Goal: Task Accomplishment & Management: Manage account settings

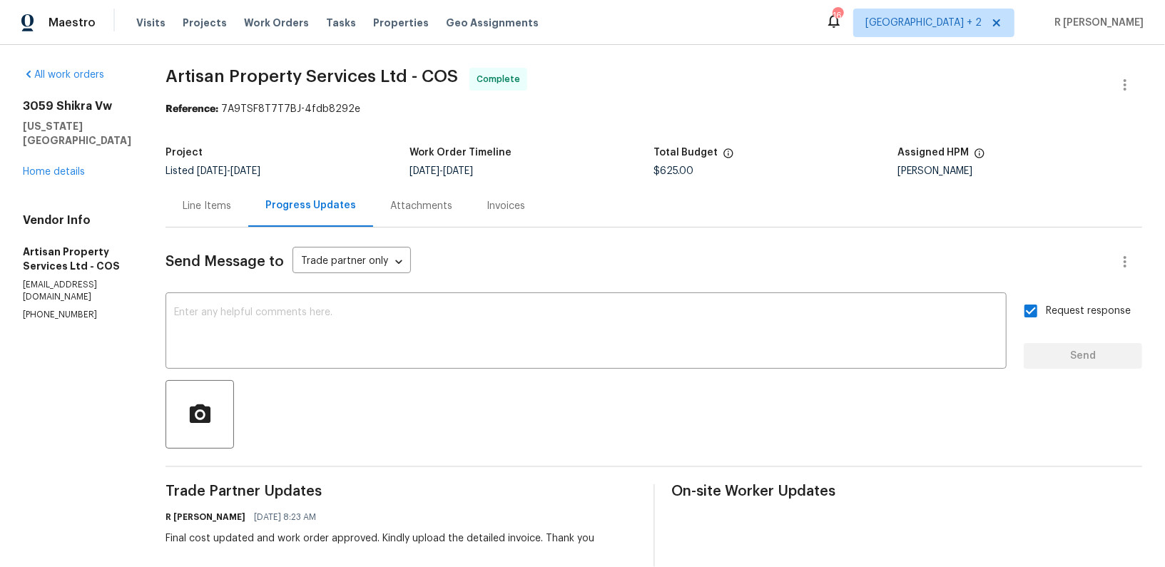
click at [203, 222] on div "Line Items" at bounding box center [206, 206] width 83 height 42
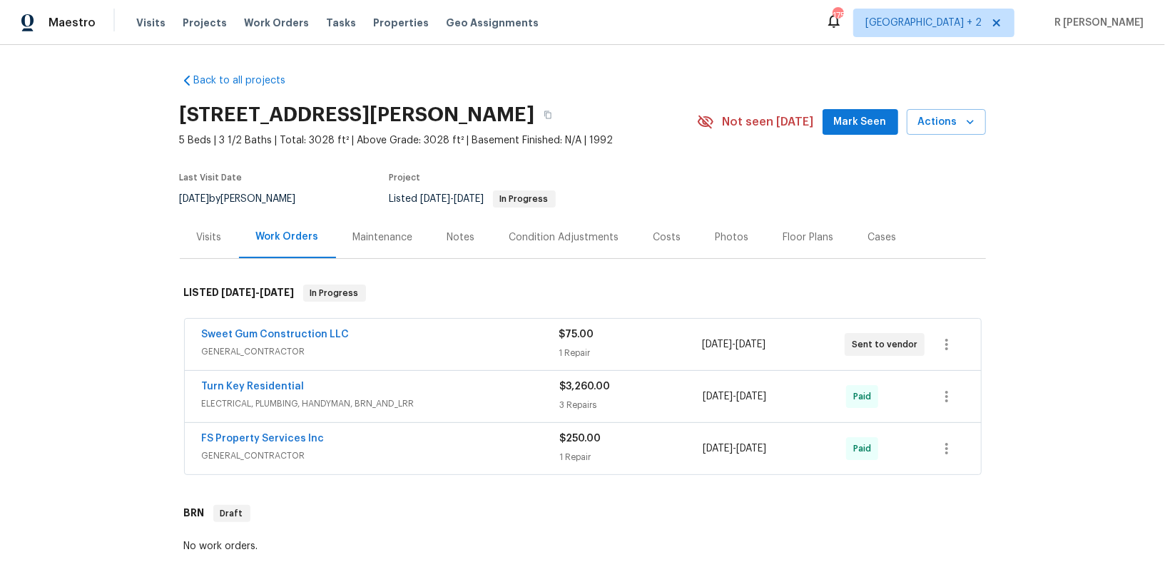
click at [409, 347] on span "GENERAL_CONTRACTOR" at bounding box center [380, 352] width 357 height 14
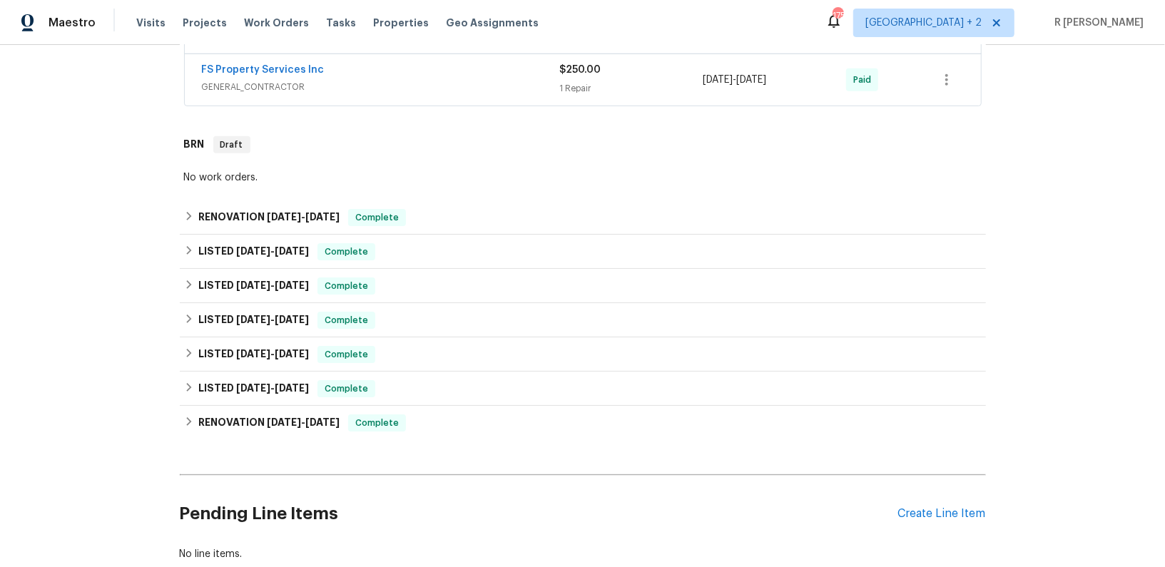
scroll to position [562, 0]
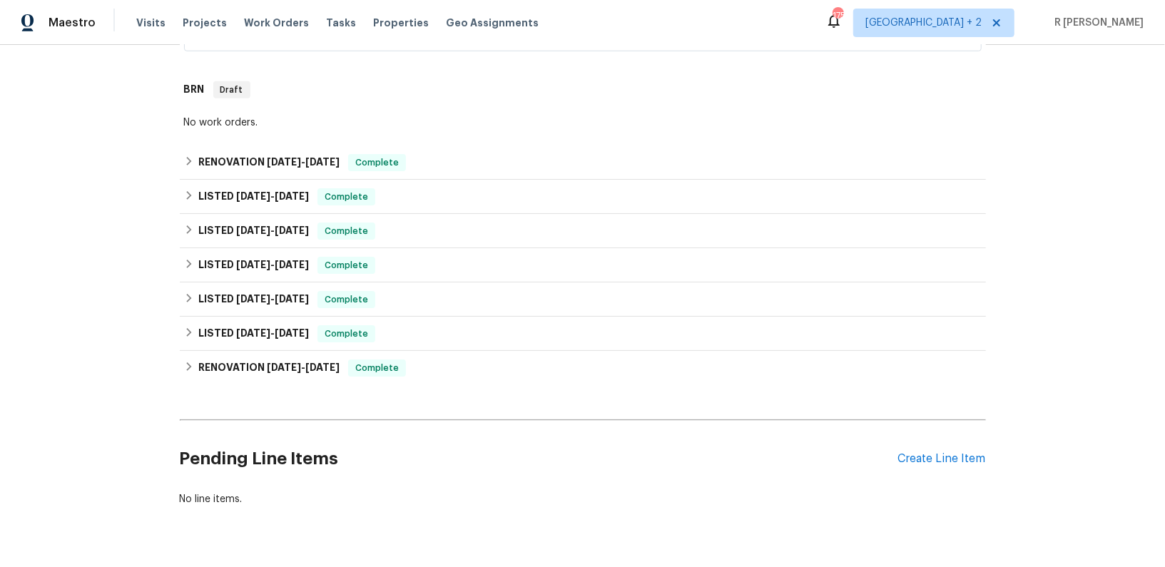
click at [917, 447] on div "Pending Line Items Create Line Item" at bounding box center [583, 459] width 806 height 66
click at [915, 457] on div "Create Line Item" at bounding box center [942, 459] width 88 height 14
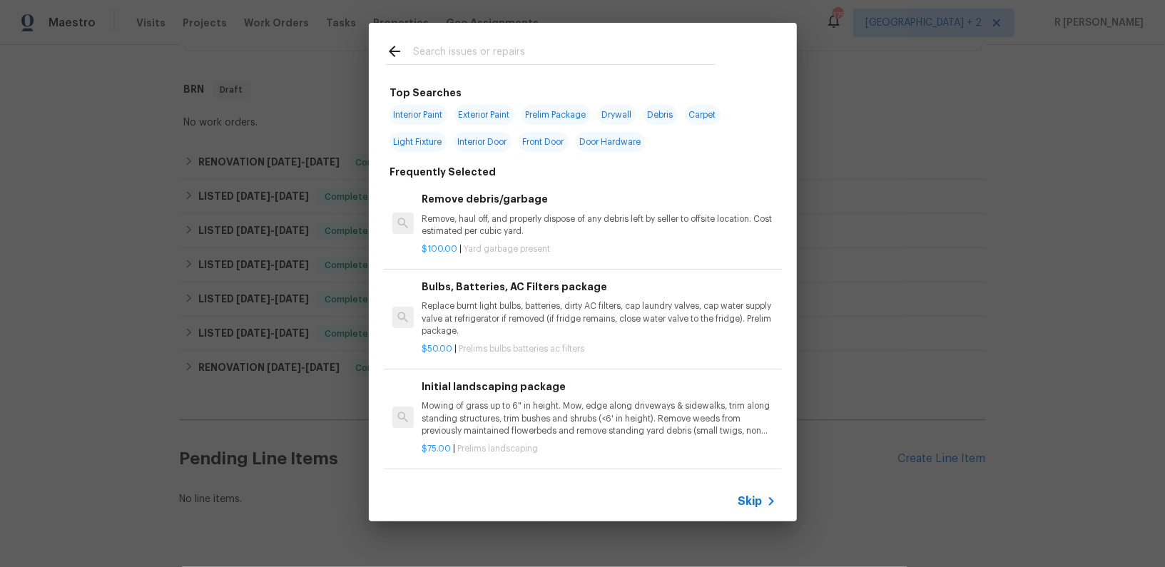
click at [554, 52] on input "text" at bounding box center [564, 53] width 302 height 21
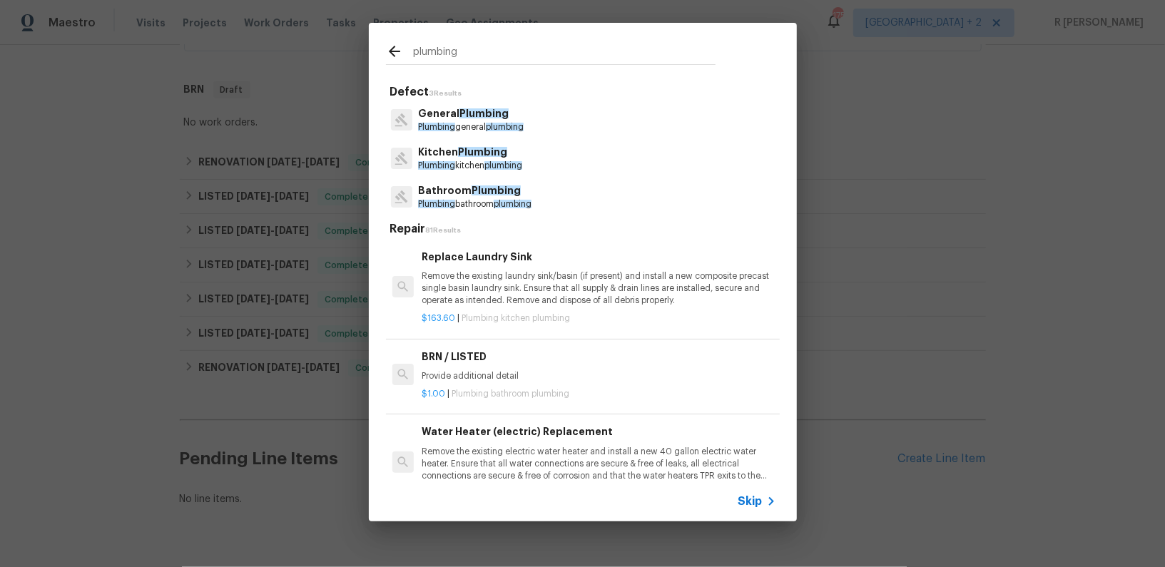
type input "plumbing"
click at [501, 116] on span "Plumbing" at bounding box center [483, 113] width 49 height 10
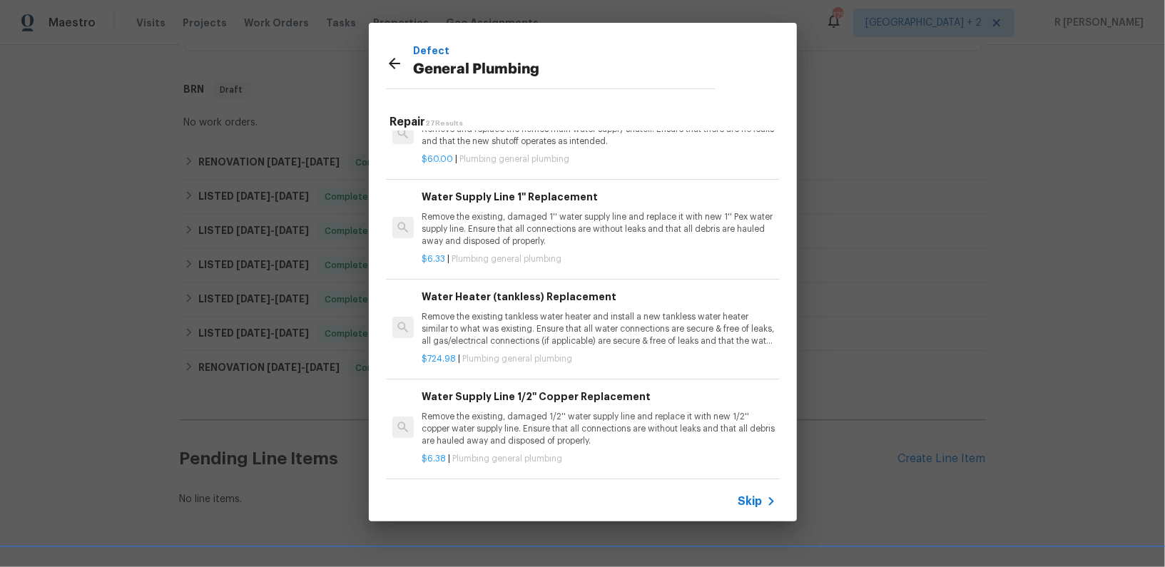
scroll to position [1498, 0]
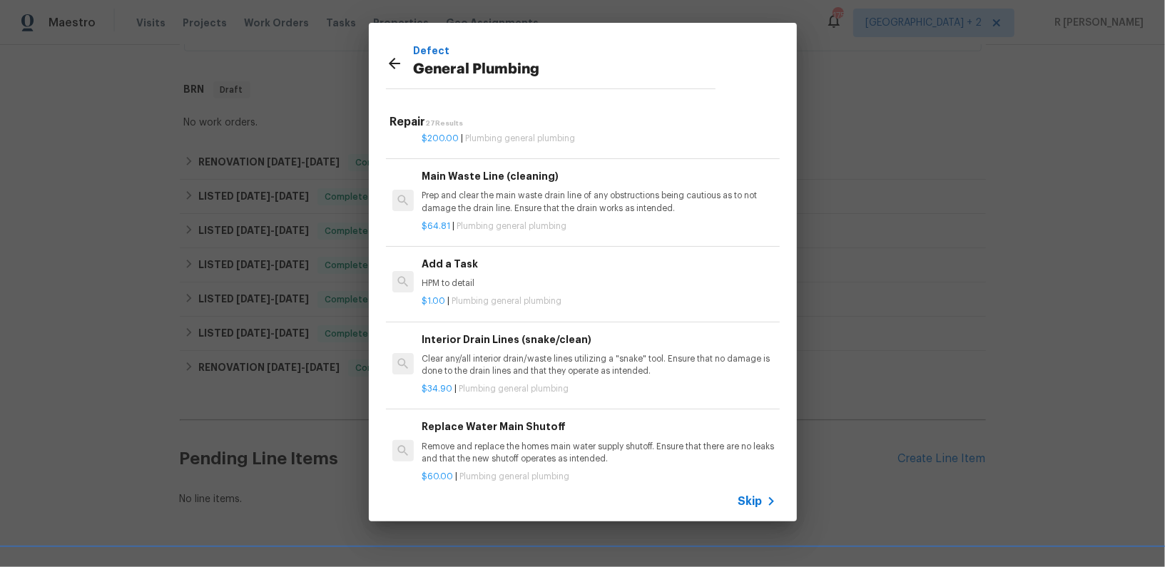
click at [481, 256] on h6 "Add a Task" at bounding box center [599, 264] width 354 height 16
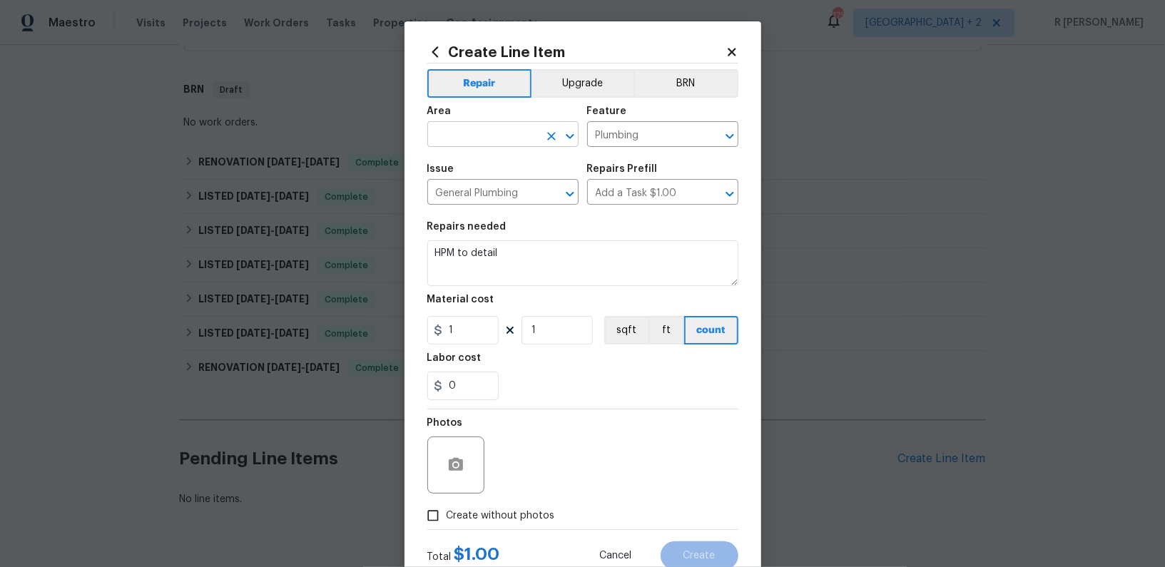
click at [515, 126] on input "text" at bounding box center [482, 136] width 111 height 22
click at [507, 175] on li "Exterior Overall" at bounding box center [502, 168] width 151 height 24
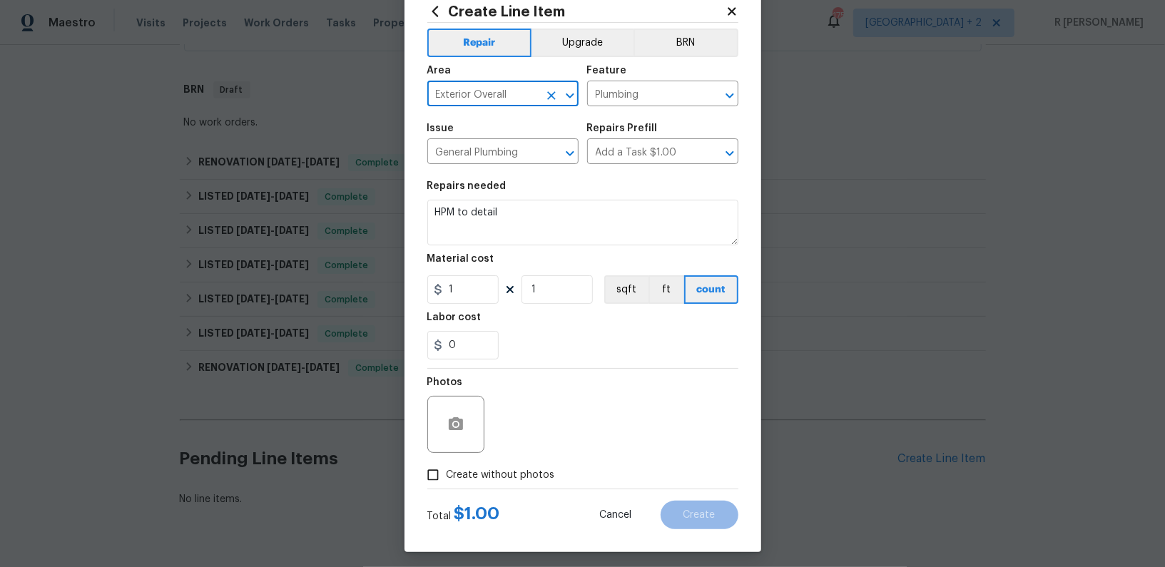
scroll to position [46, 0]
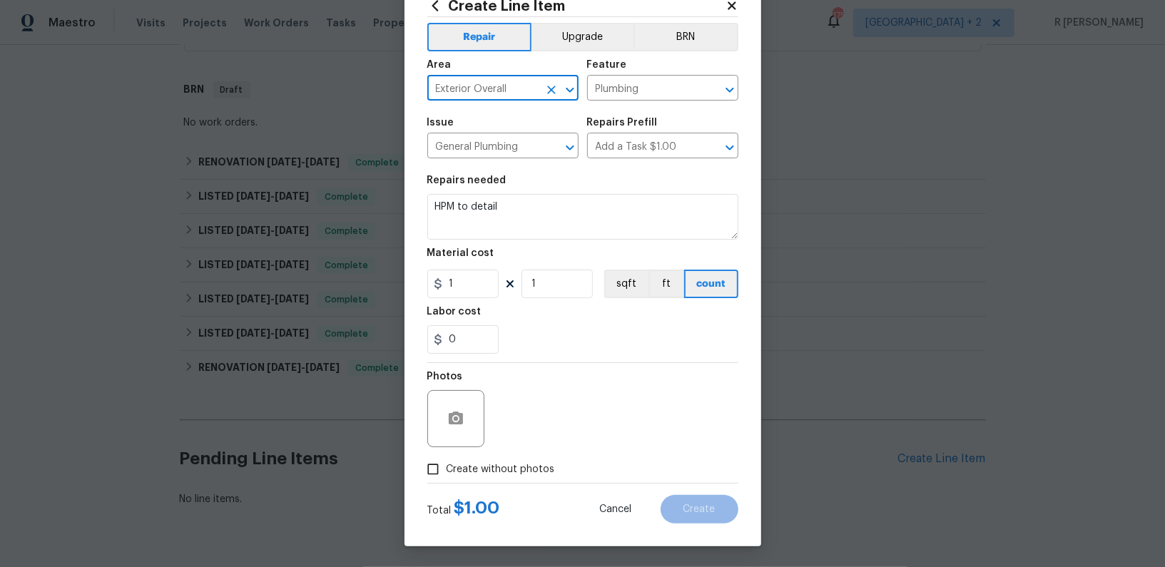
type input "Exterior Overall"
click at [601, 219] on textarea "HPM to detail" at bounding box center [582, 217] width 311 height 46
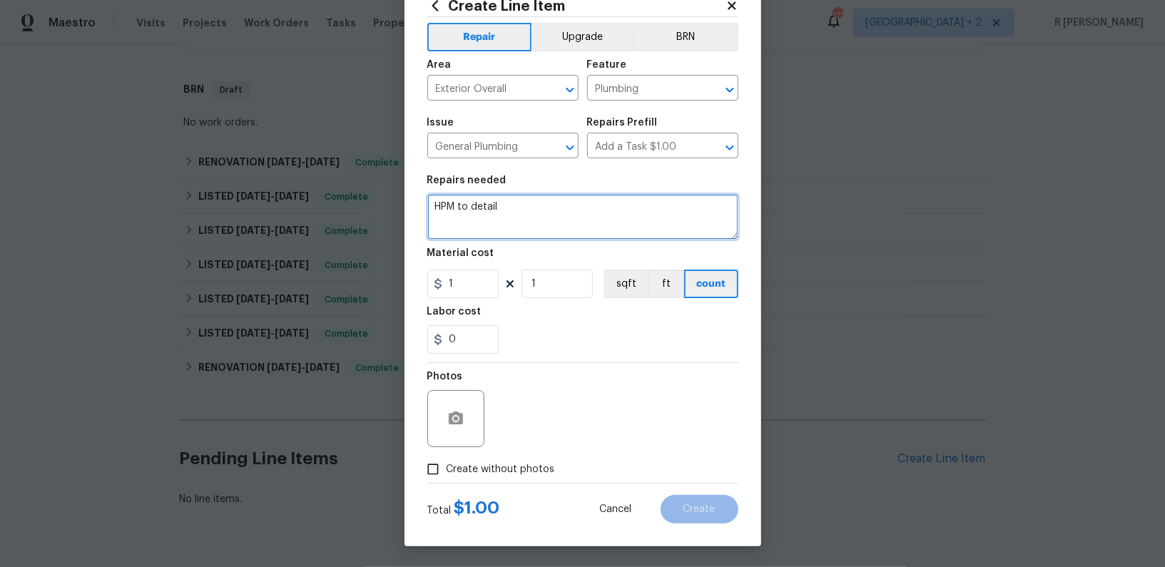
click at [601, 219] on textarea "HPM to detail" at bounding box center [582, 217] width 311 height 46
paste textarea "#lwoleak the shower above the kitchen near the back door is leaking. Use the le…"
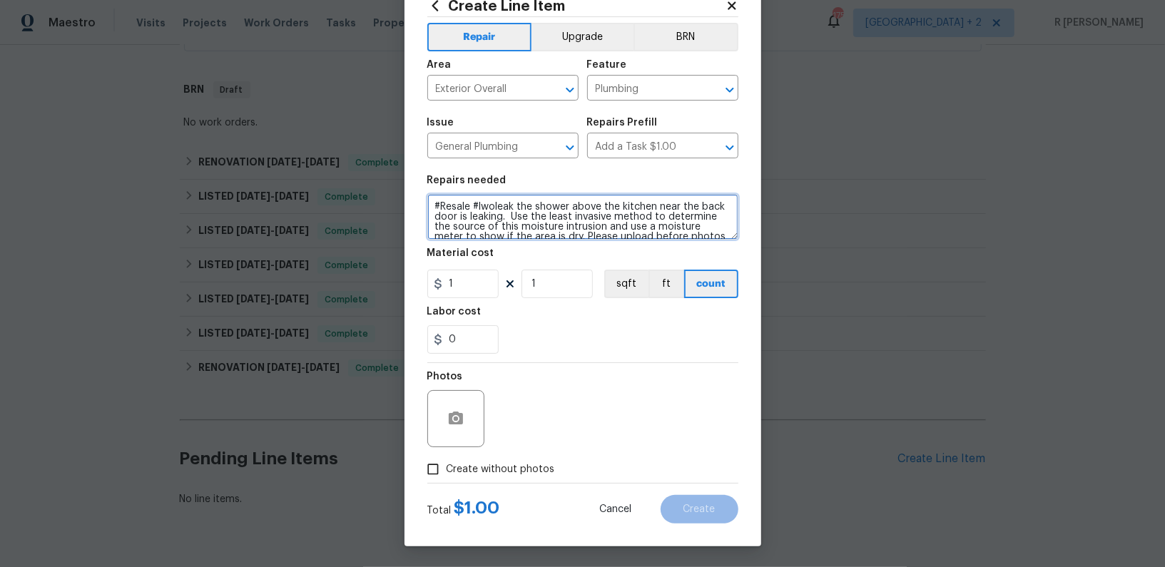
scroll to position [53, 0]
type textarea "#Resale #lwoleak the shower above the kitchen near the back door is leaking. Us…"
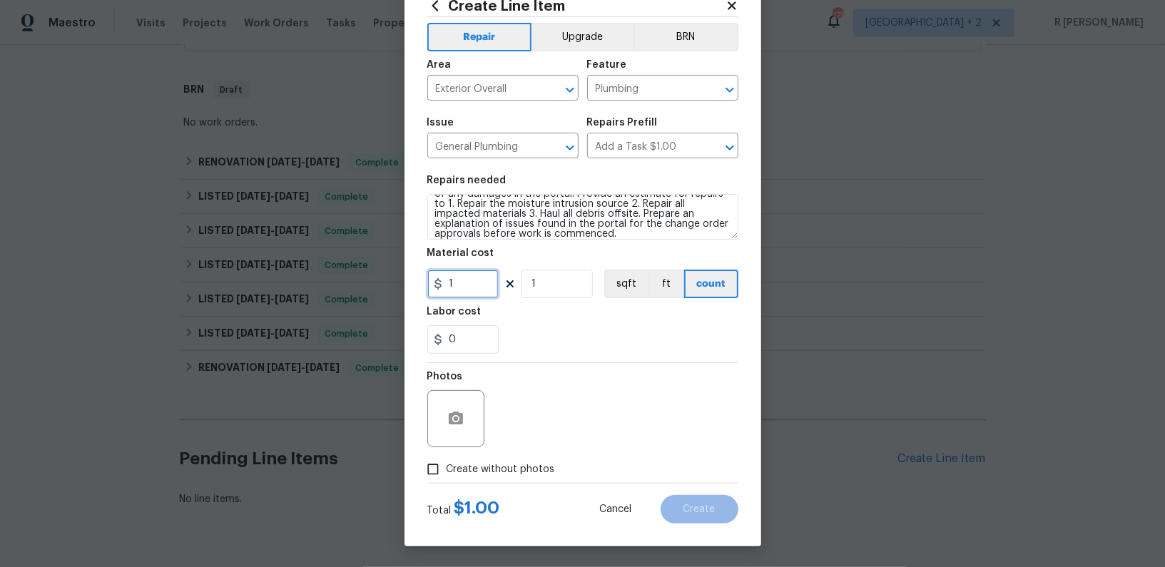
click at [491, 272] on input "1" at bounding box center [462, 284] width 71 height 29
type input "75"
click at [459, 429] on button "button" at bounding box center [456, 419] width 34 height 34
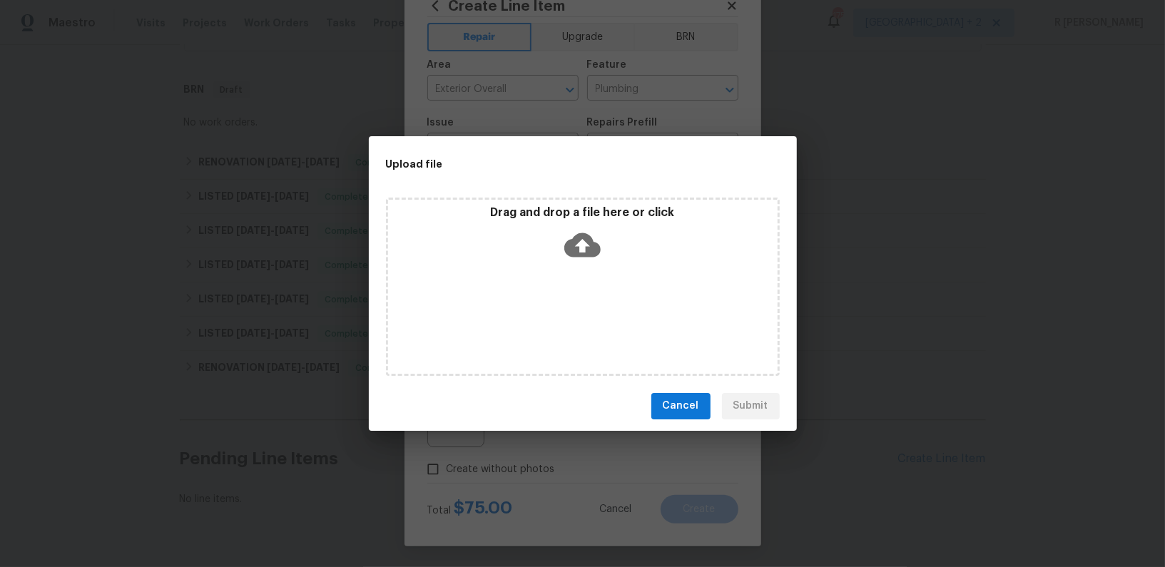
click at [584, 245] on icon at bounding box center [582, 245] width 36 height 36
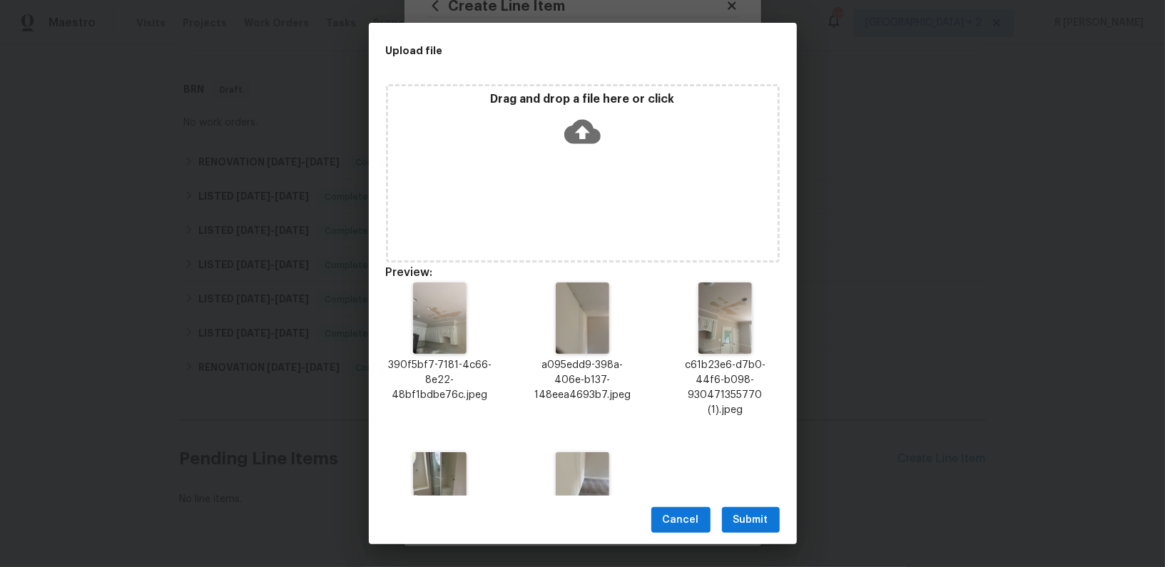
click at [737, 514] on span "Submit" at bounding box center [750, 520] width 35 height 18
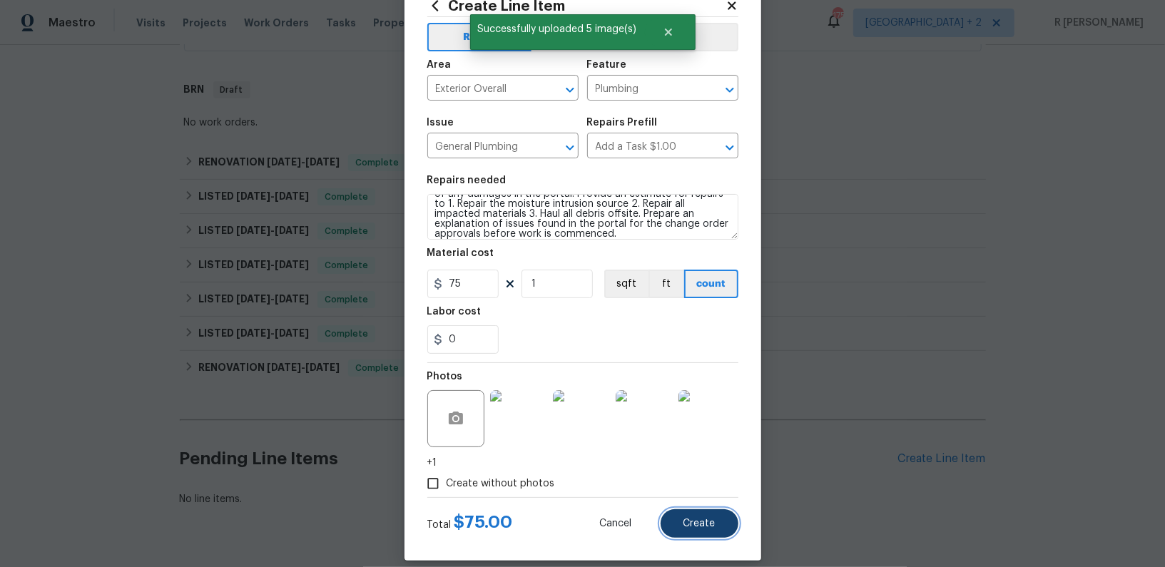
click at [698, 528] on span "Create" at bounding box center [699, 524] width 32 height 11
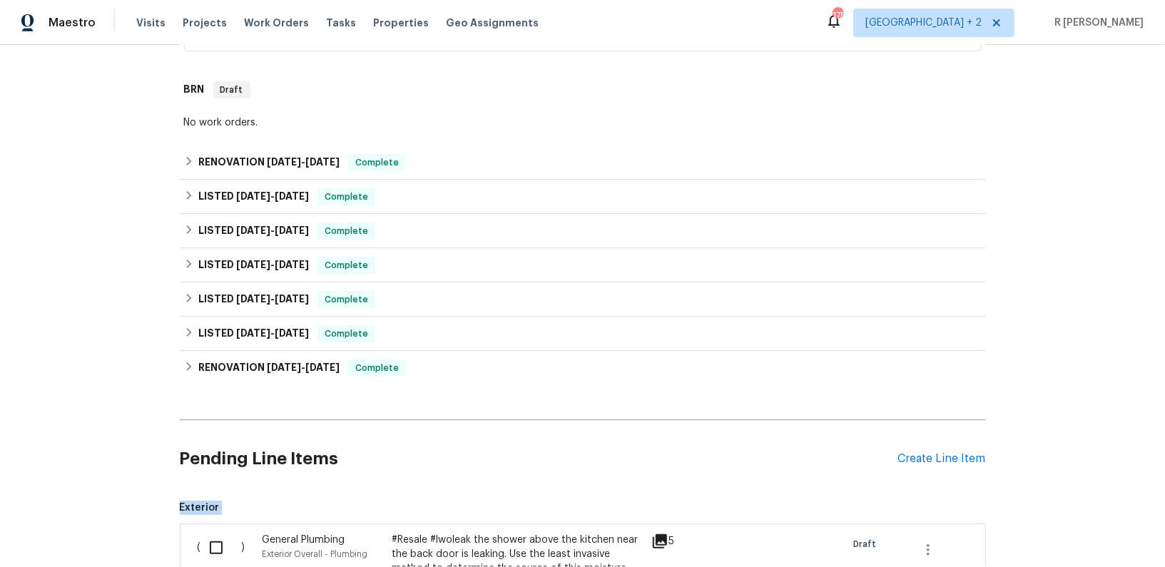
drag, startPoint x: 51, startPoint y: 519, endPoint x: 389, endPoint y: 417, distance: 353.0
click at [309, 431] on div "Back to all projects 113 Crosswind Dr, Cary, NC 27513 5 Beds | 3 1/2 Baths | To…" at bounding box center [582, 306] width 1165 height 522
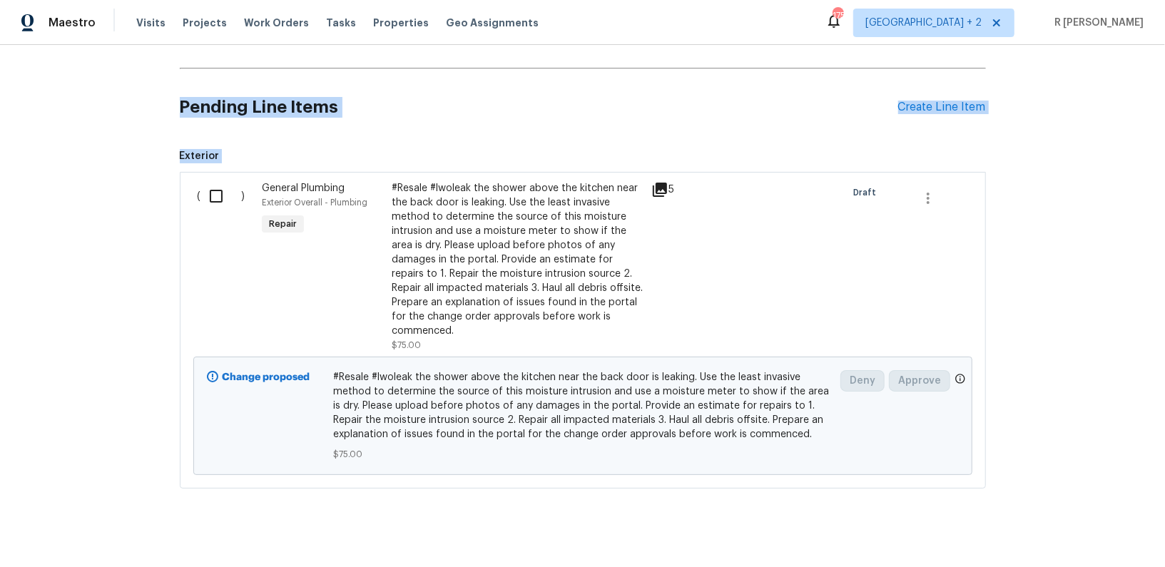
click at [209, 185] on input "checkbox" at bounding box center [221, 196] width 41 height 30
checkbox input "true"
click at [1041, 534] on span "Create Work Order" at bounding box center [1083, 532] width 95 height 18
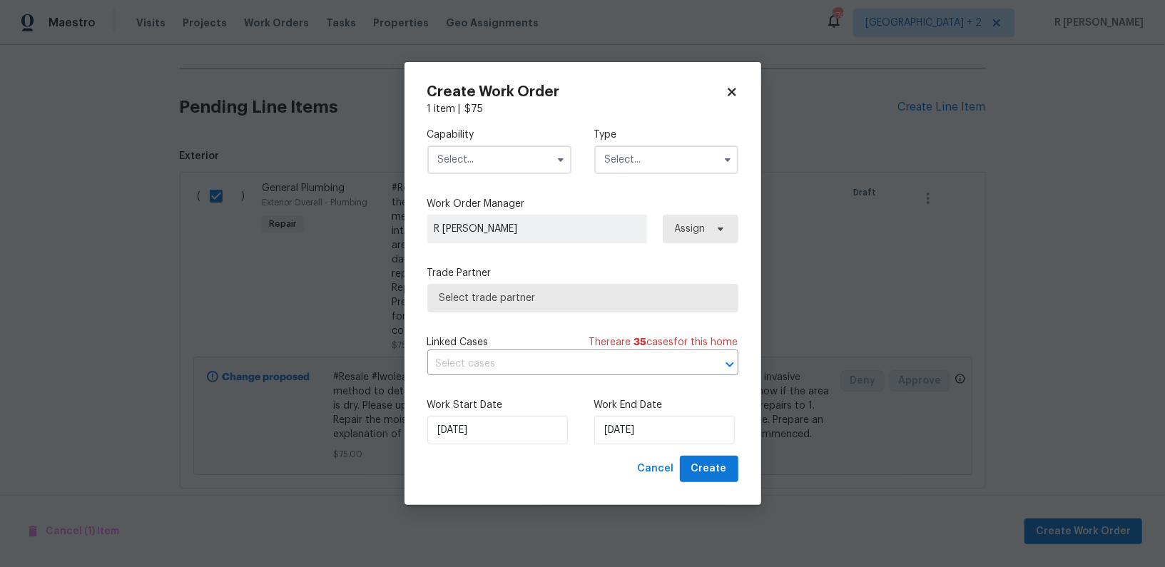
click at [481, 173] on input "text" at bounding box center [499, 160] width 144 height 29
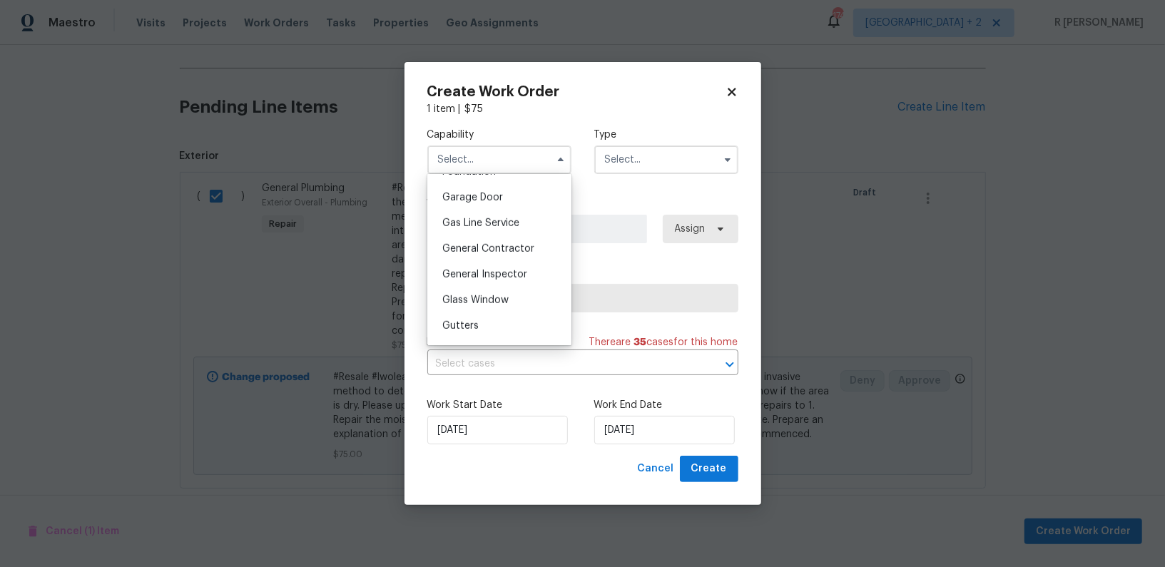
scroll to position [603, 0]
click at [462, 267] on span "General Contractor" at bounding box center [488, 270] width 92 height 10
type input "General Contractor"
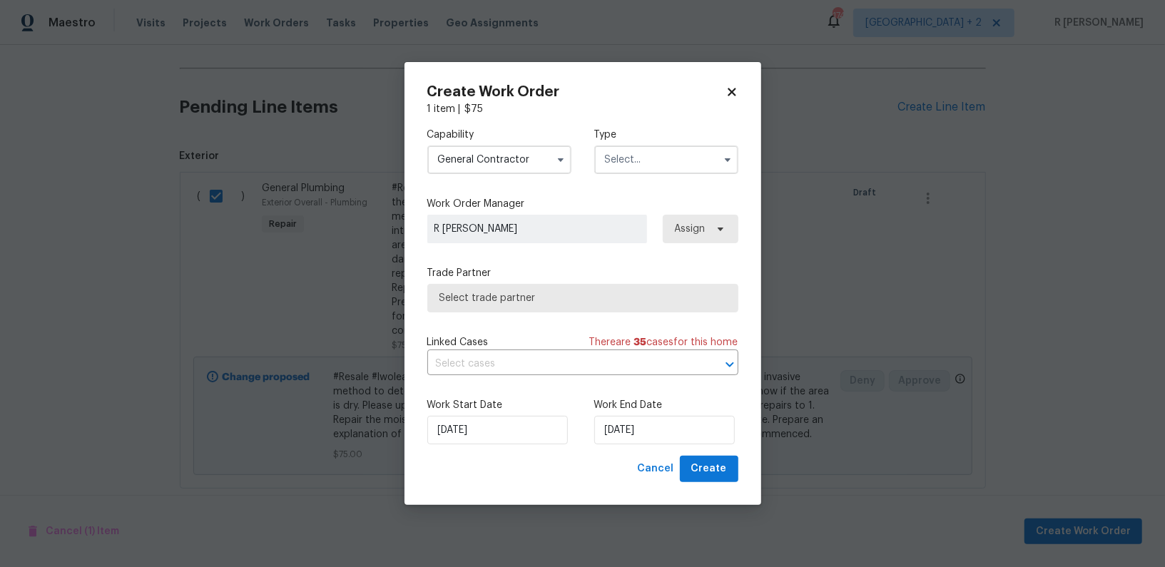
click at [631, 165] on input "text" at bounding box center [666, 160] width 144 height 29
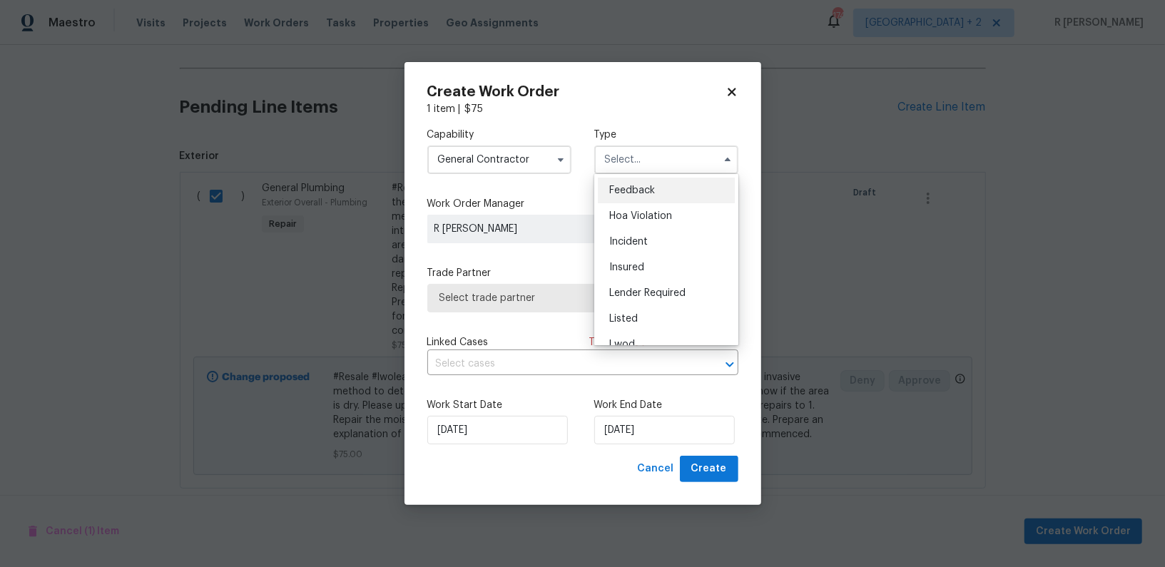
click at [634, 193] on span "Feedback" at bounding box center [632, 190] width 46 height 10
type input "Feedback"
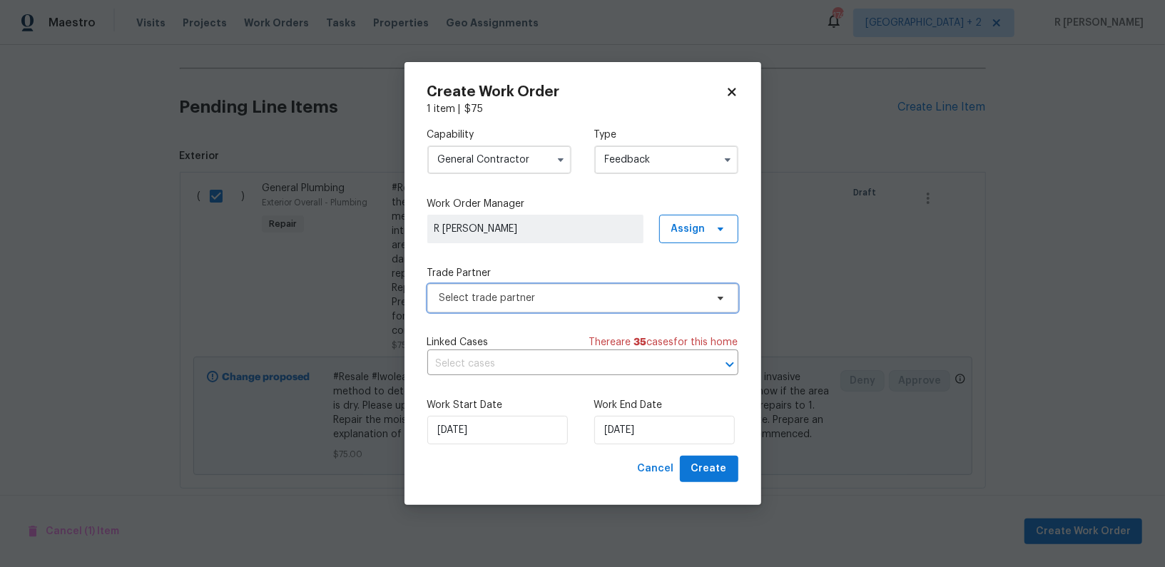
click at [546, 293] on span "Select trade partner" at bounding box center [572, 298] width 266 height 14
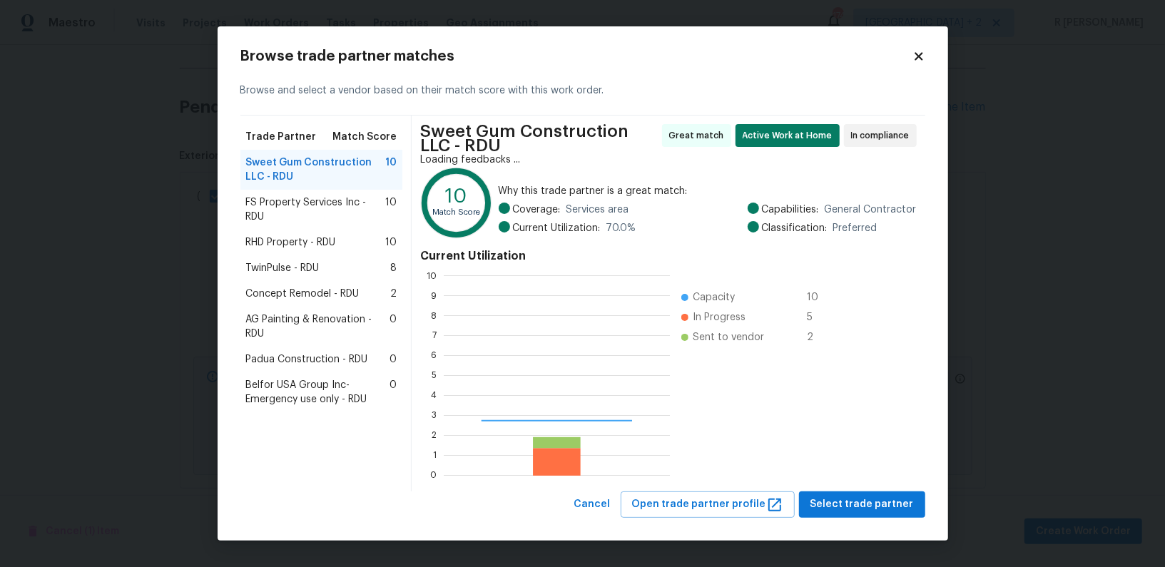
scroll to position [200, 225]
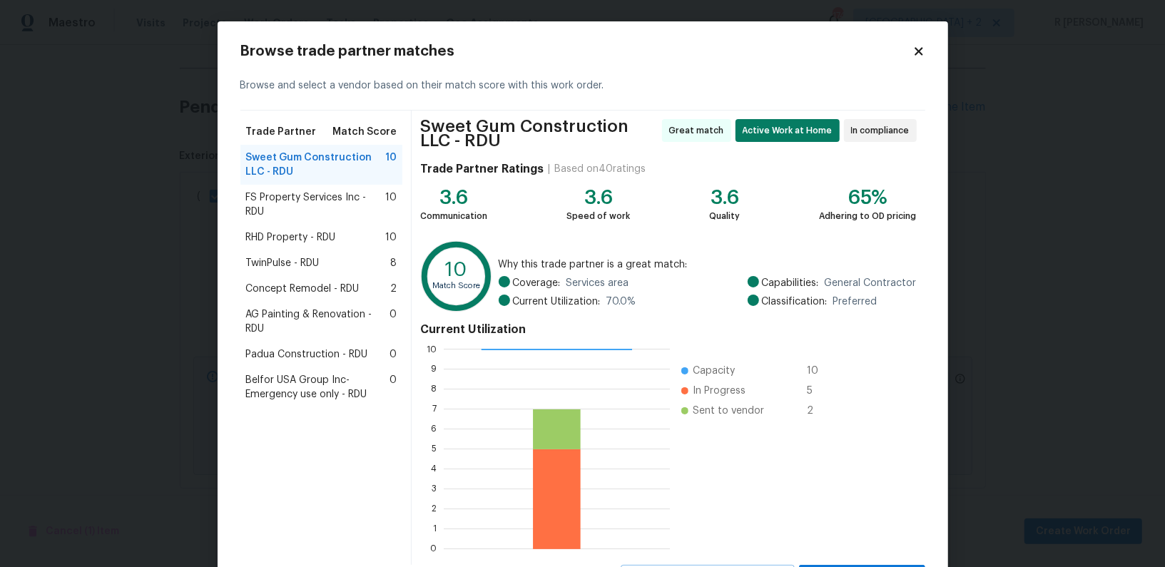
click at [917, 51] on icon at bounding box center [918, 51] width 8 height 8
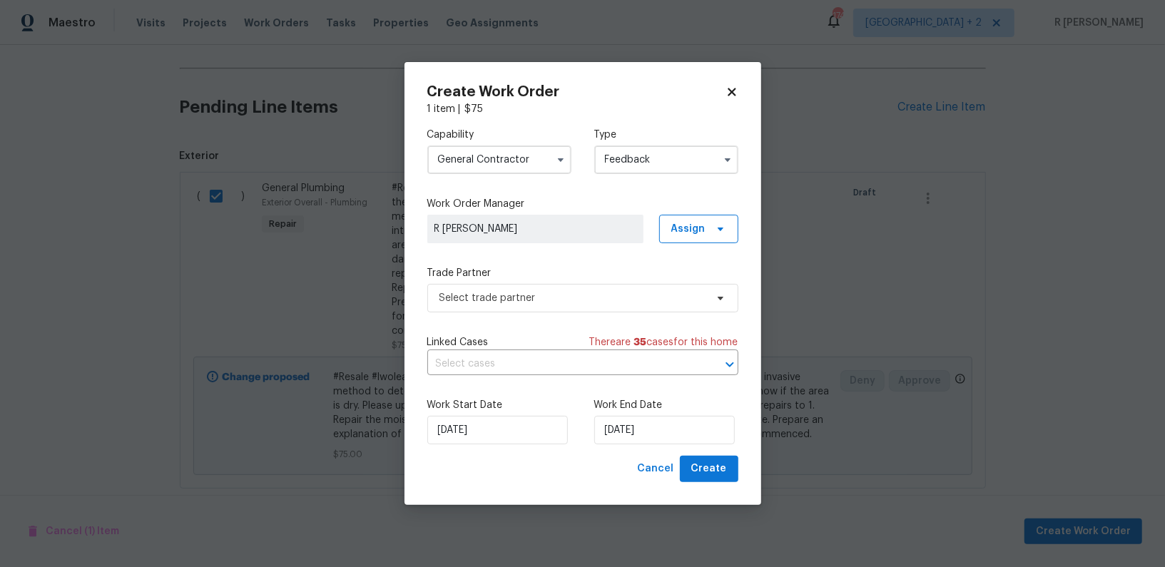
click at [491, 160] on input "General Contractor" at bounding box center [499, 160] width 144 height 29
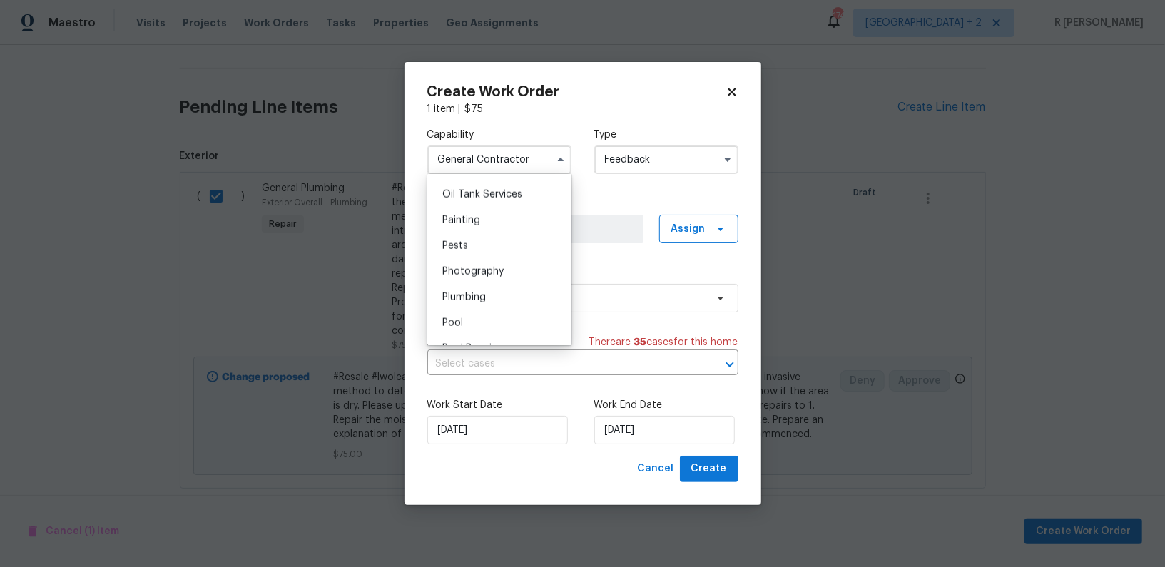
scroll to position [1216, 0]
click at [476, 256] on div "Plumbing" at bounding box center [499, 250] width 137 height 26
type input "Plumbing"
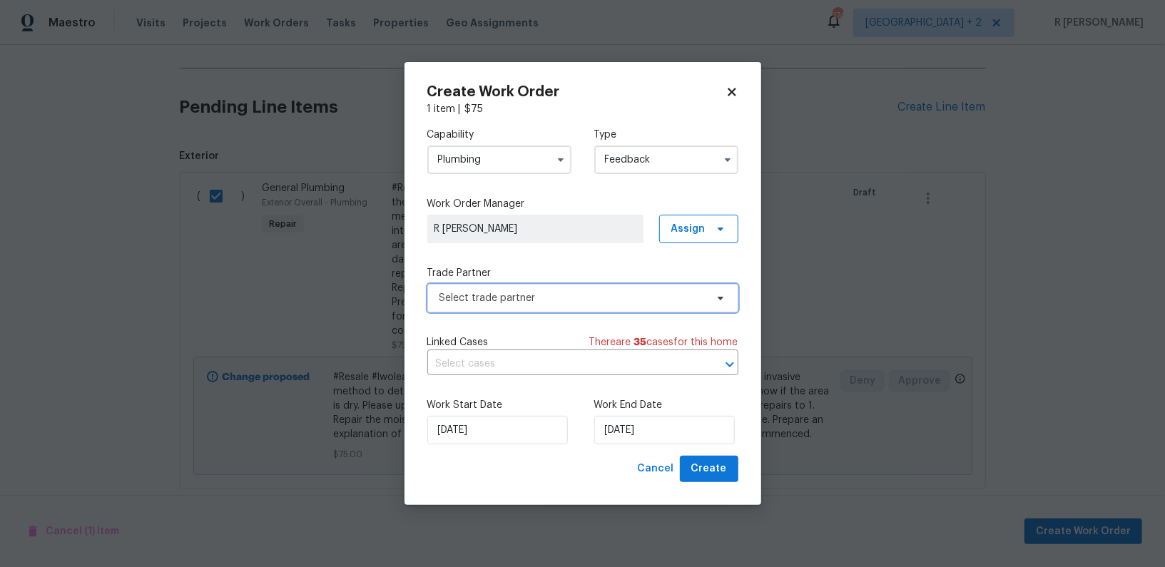
click at [504, 291] on span "Select trade partner" at bounding box center [572, 298] width 266 height 14
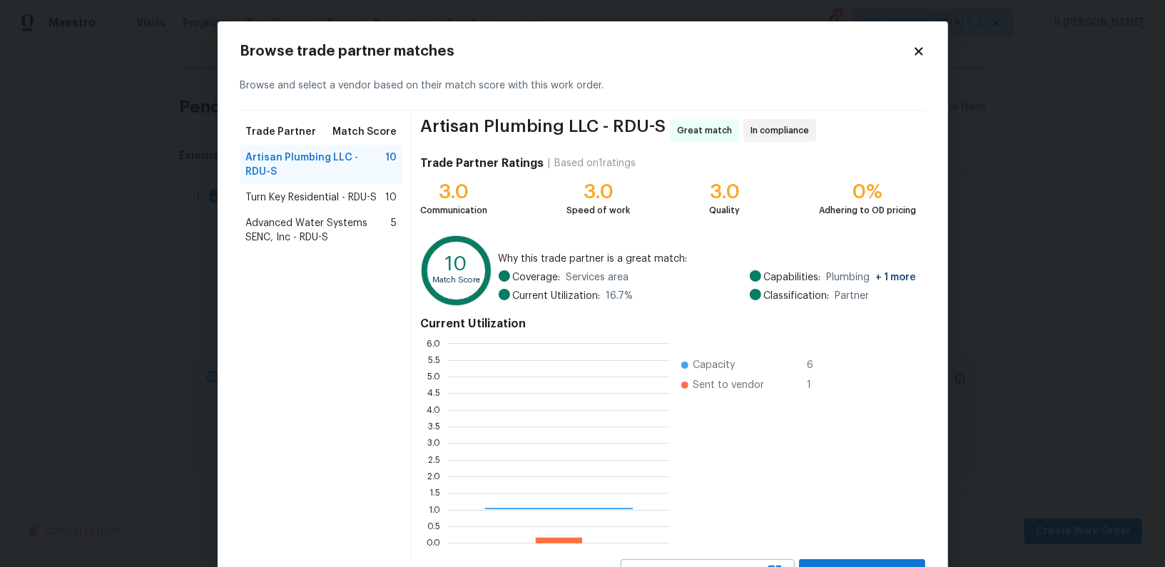
scroll to position [200, 222]
click at [300, 198] on span "Turn Key Residential - RDU-S" at bounding box center [311, 197] width 131 height 14
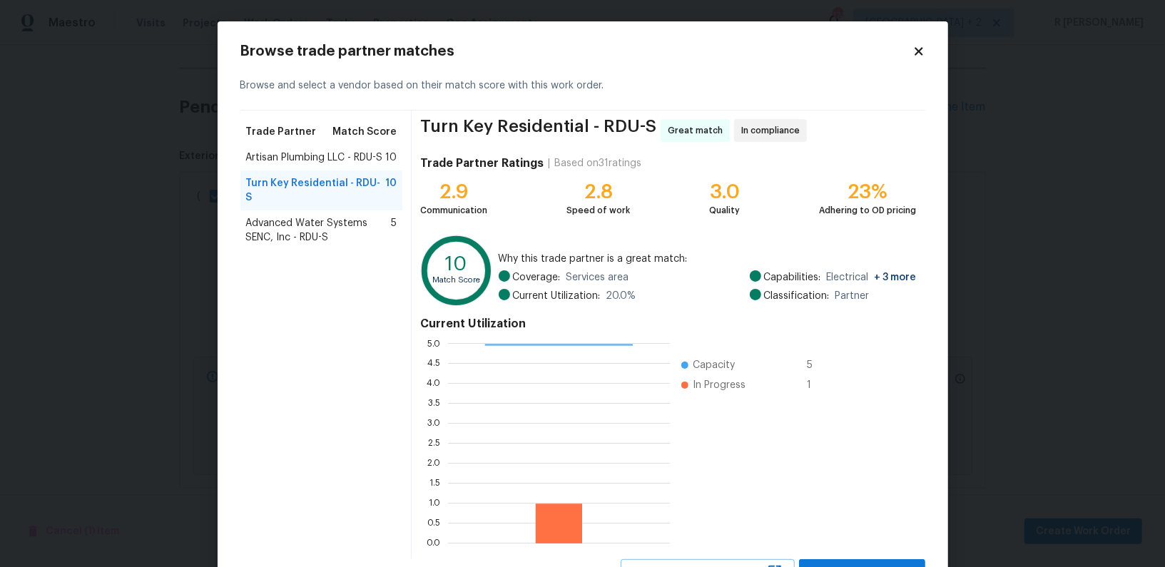
scroll to position [61, 0]
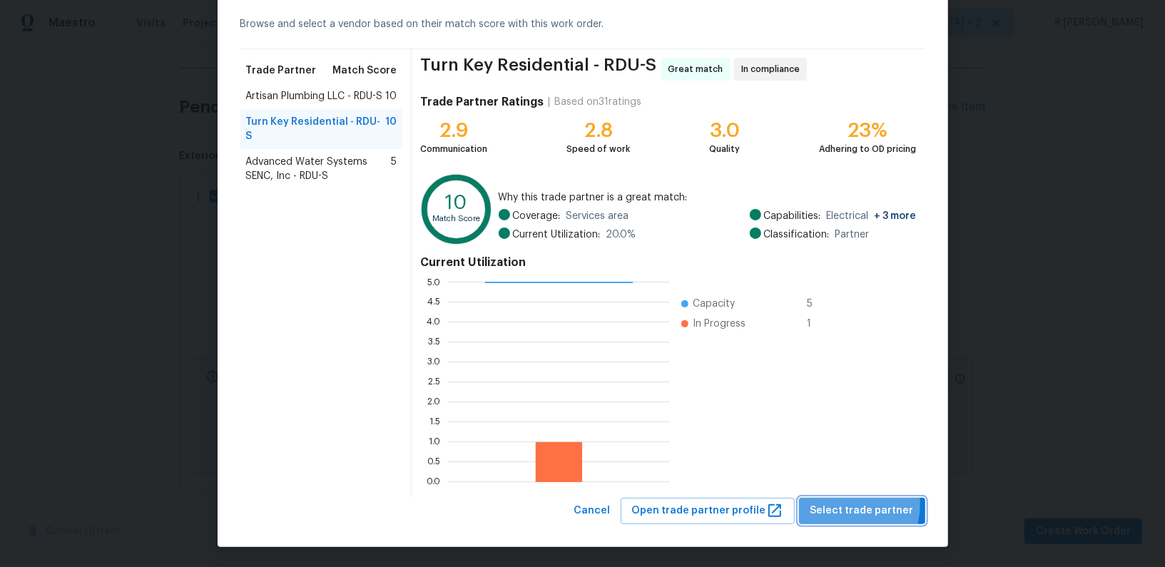
click at [841, 503] on span "Select trade partner" at bounding box center [861, 511] width 103 height 18
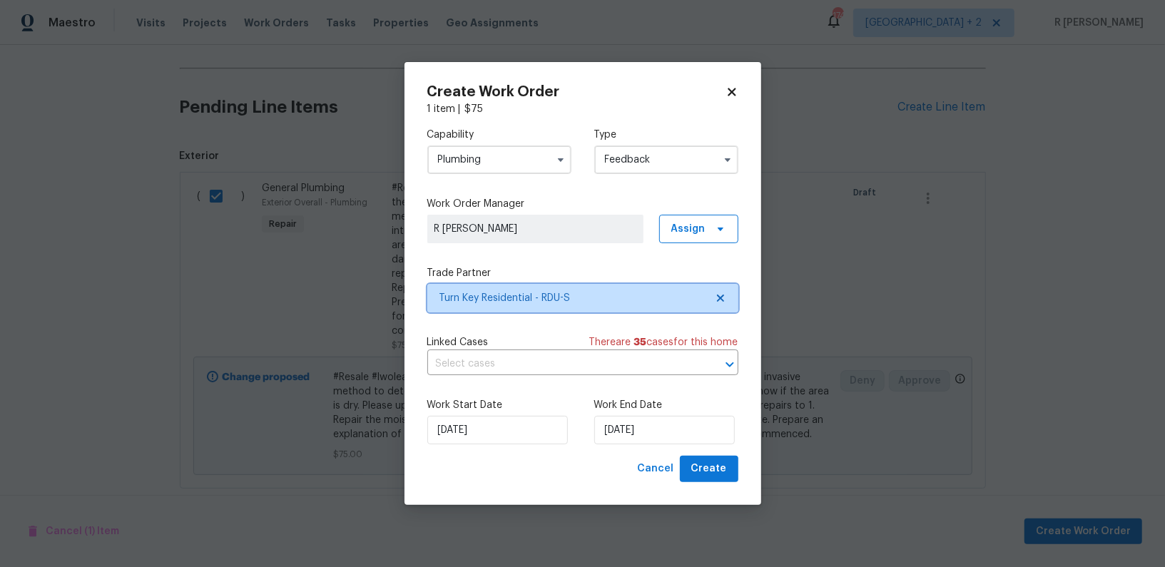
scroll to position [0, 0]
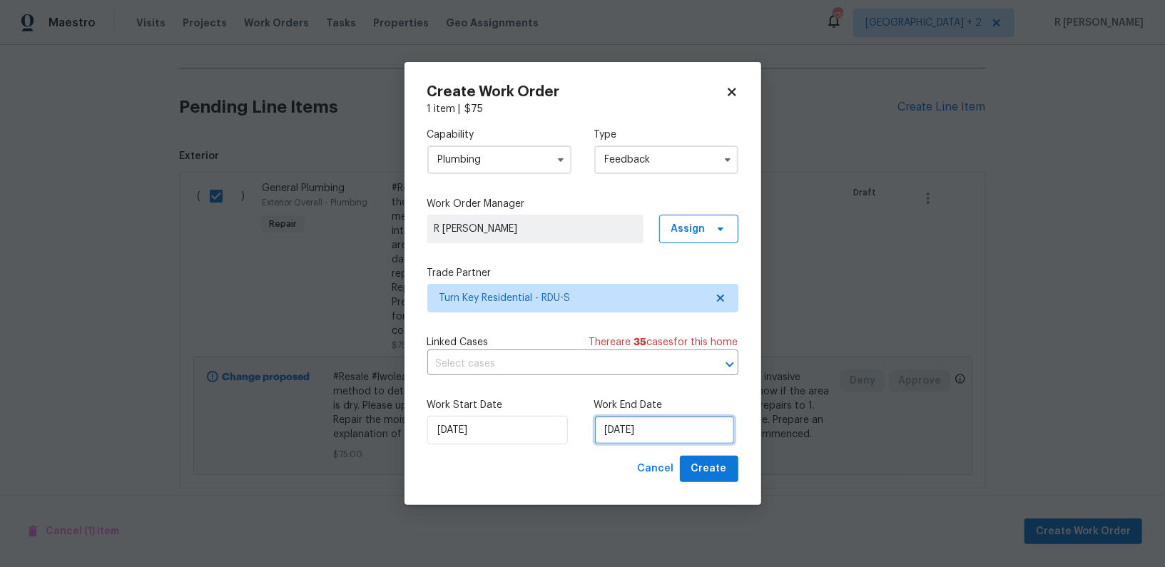
click at [639, 434] on input "26/09/2025" at bounding box center [664, 430] width 141 height 29
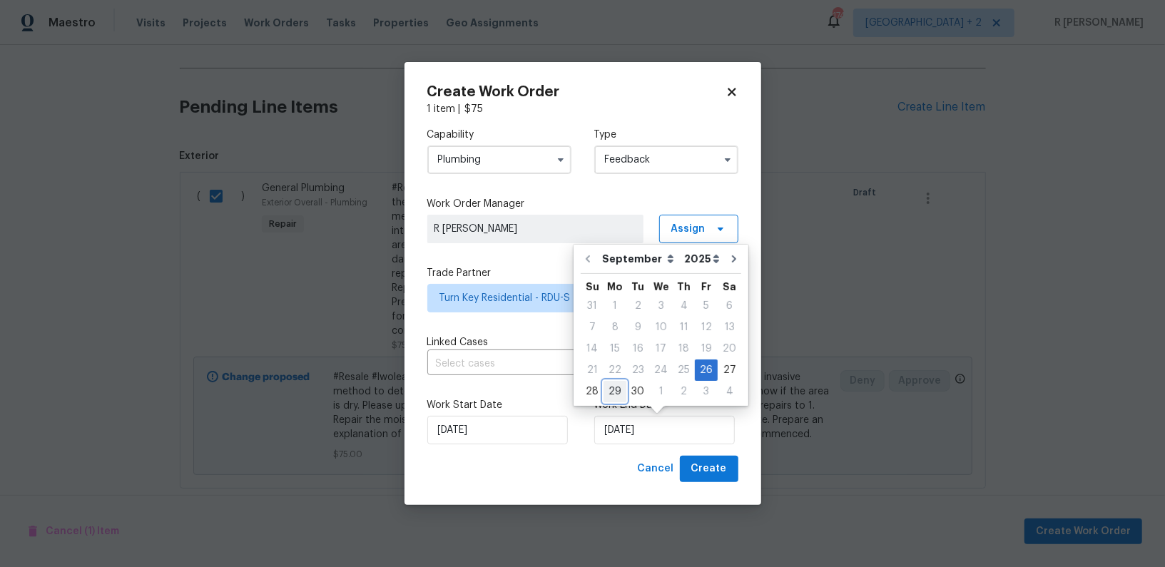
click at [623, 387] on div "29" at bounding box center [614, 392] width 23 height 20
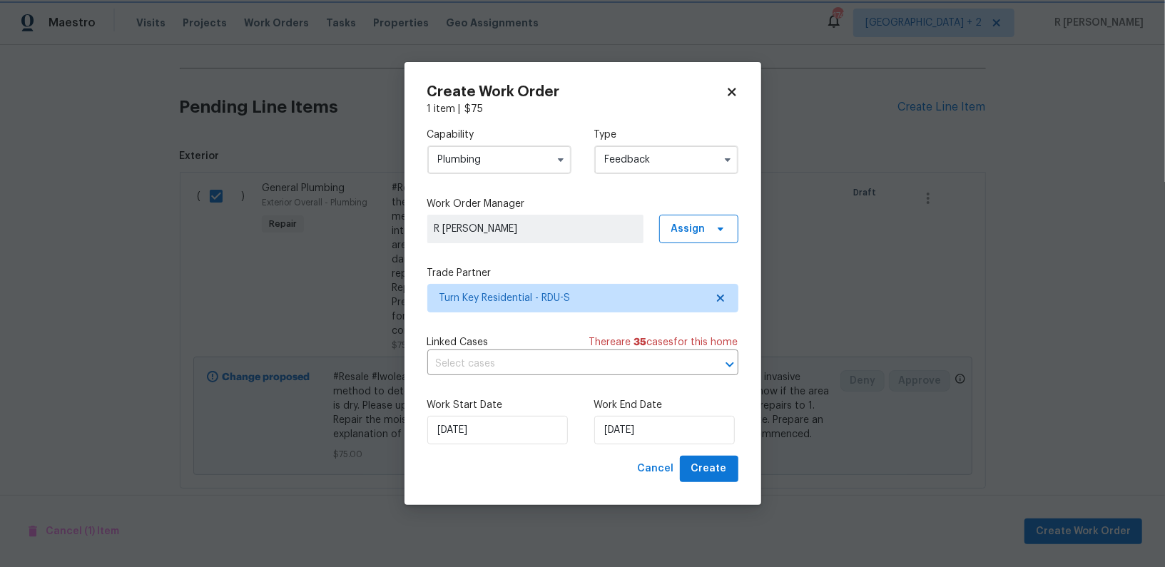
type input "29/09/2025"
click at [623, 387] on div "Capability Plumbing Type Feedback Work Order Manager R Yogesh Kannan Assign Tra…" at bounding box center [582, 286] width 311 height 340
click at [693, 464] on button "Create" at bounding box center [709, 469] width 58 height 26
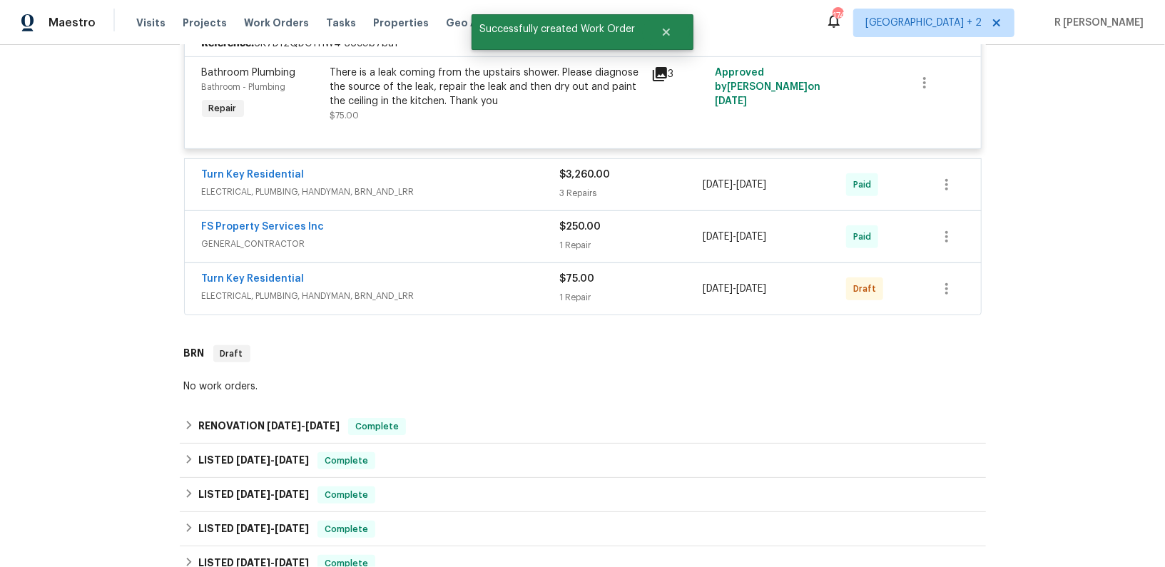
scroll to position [160, 0]
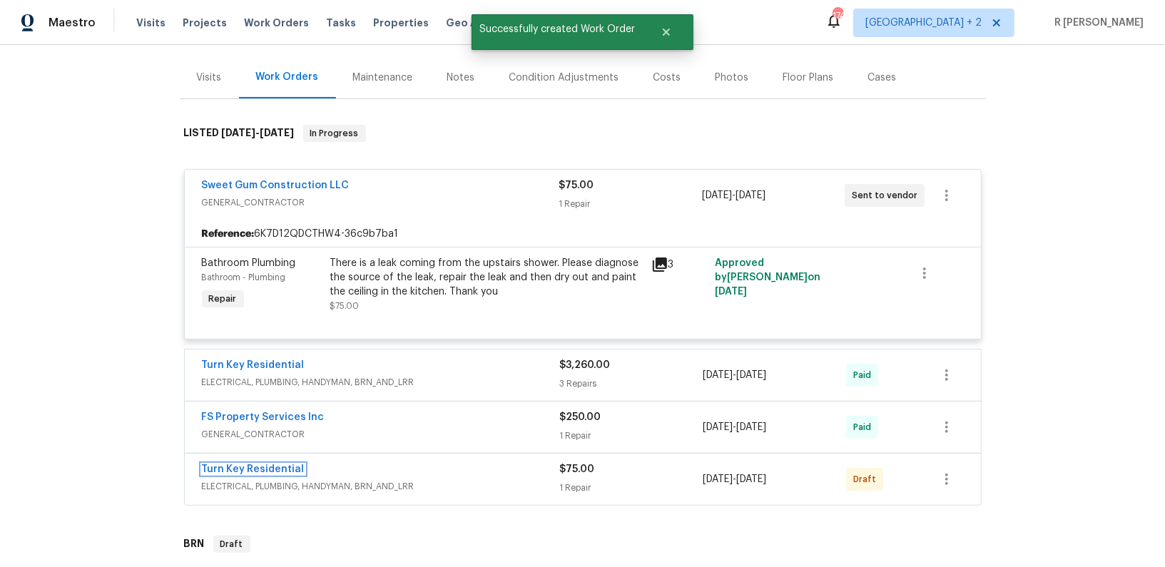
click at [250, 464] on link "Turn Key Residential" at bounding box center [253, 469] width 103 height 10
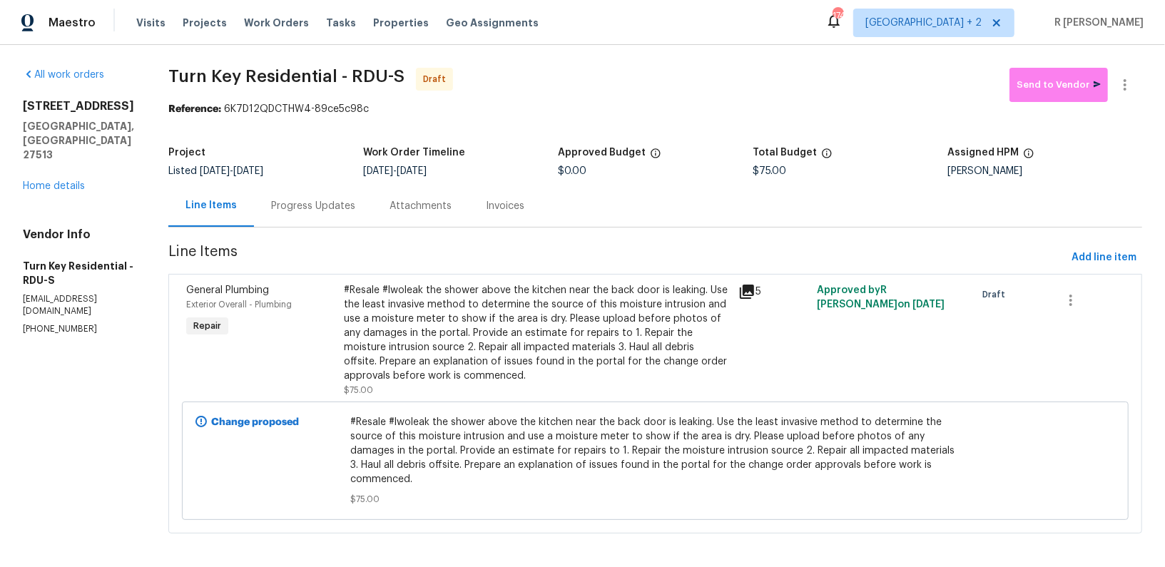
click at [329, 201] on div "Progress Updates" at bounding box center [313, 206] width 84 height 14
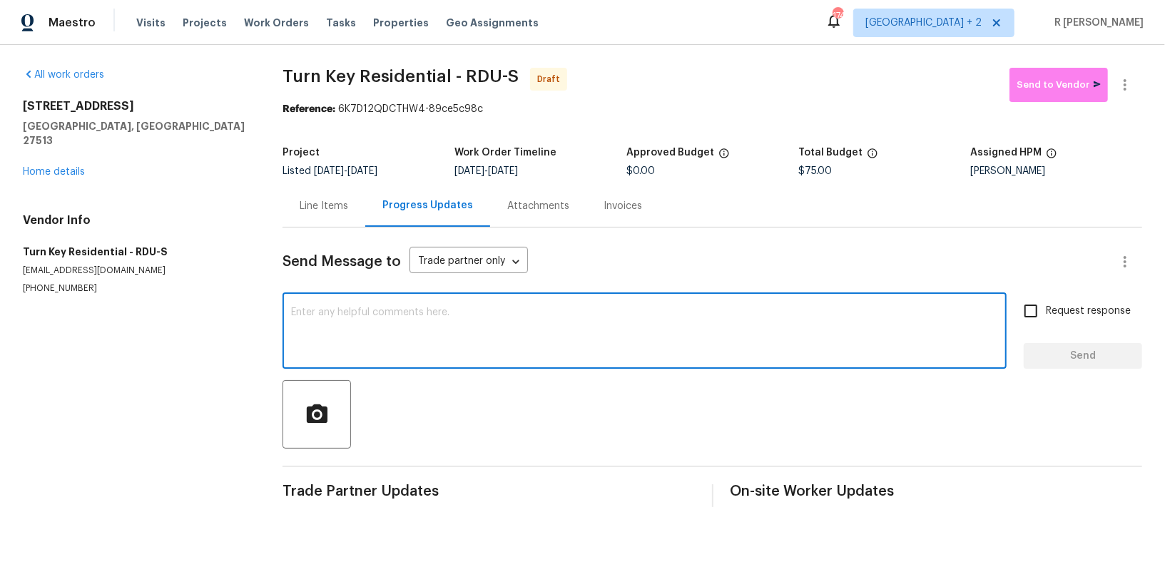
click at [420, 321] on textarea at bounding box center [644, 332] width 707 height 50
paste textarea "Hey, this is Yogesh from Opendoor. I’m confirming you received the WO for the p…"
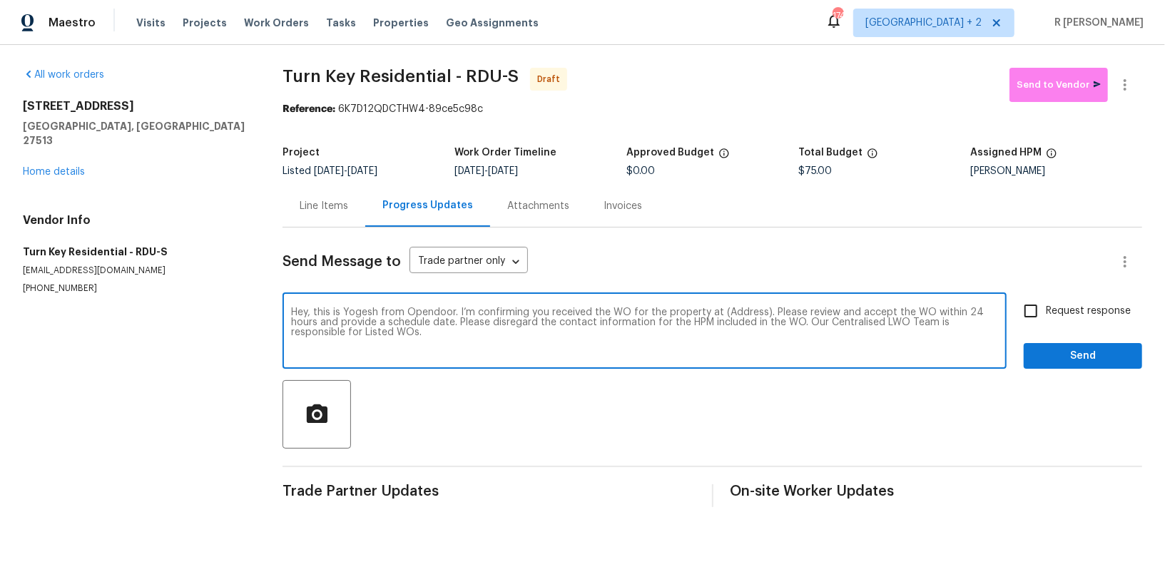
click at [730, 311] on textarea "Hey, this is Yogesh from Opendoor. I’m confirming you received the WO for the p…" at bounding box center [644, 332] width 707 height 50
paste textarea "113 Crosswind Dr, Cary, NC 27513"
type textarea "Hey, this is Yogesh from Opendoor. I’m confirming you received the WO for the p…"
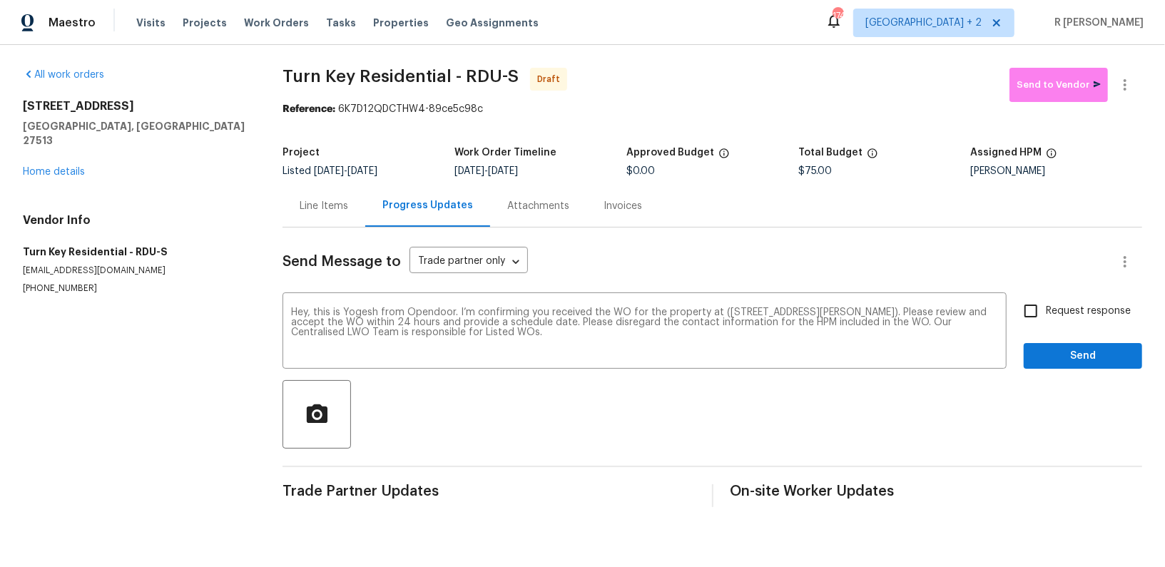
click at [1053, 309] on span "Request response" at bounding box center [1088, 311] width 85 height 15
click at [1046, 309] on input "Request response" at bounding box center [1031, 311] width 30 height 30
checkbox input "true"
click at [1051, 354] on span "Send" at bounding box center [1083, 356] width 96 height 18
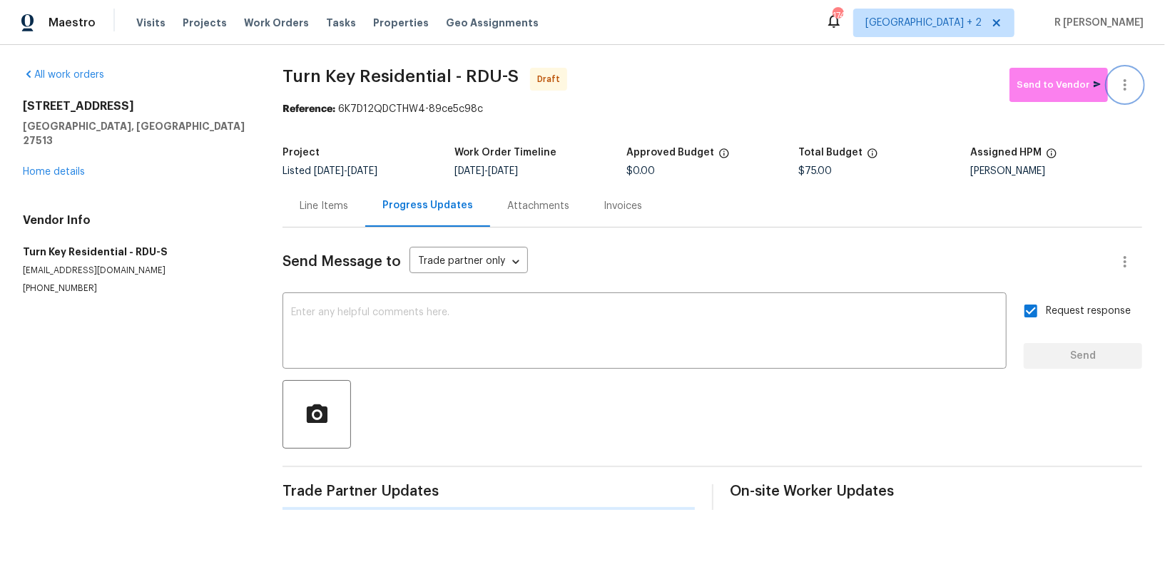
click at [1123, 81] on icon "button" at bounding box center [1124, 84] width 17 height 17
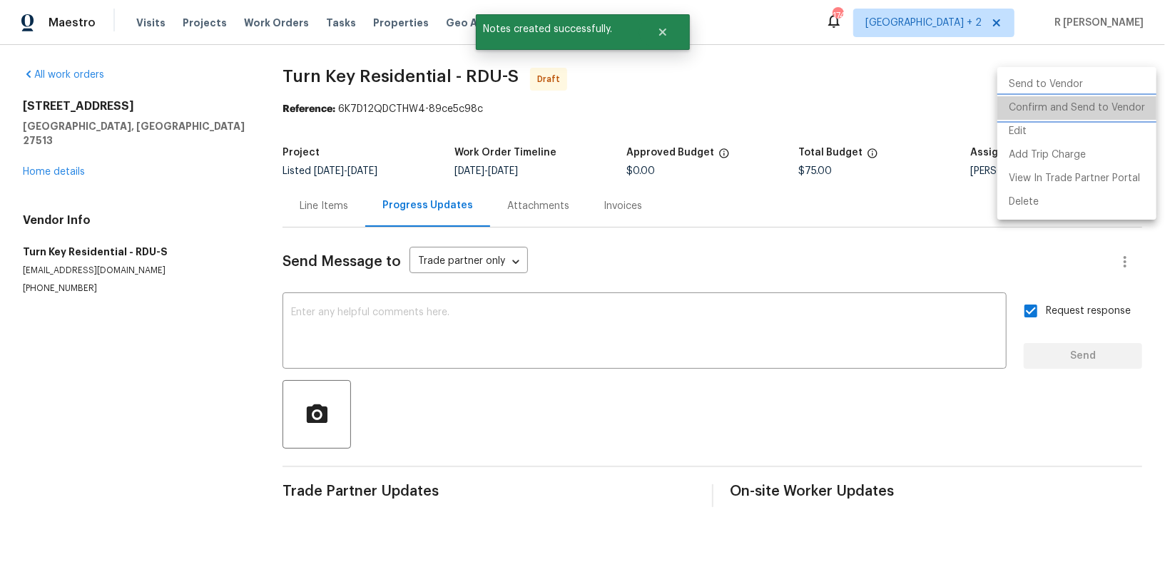
click at [1087, 103] on li "Confirm and Send to Vendor" at bounding box center [1076, 108] width 159 height 24
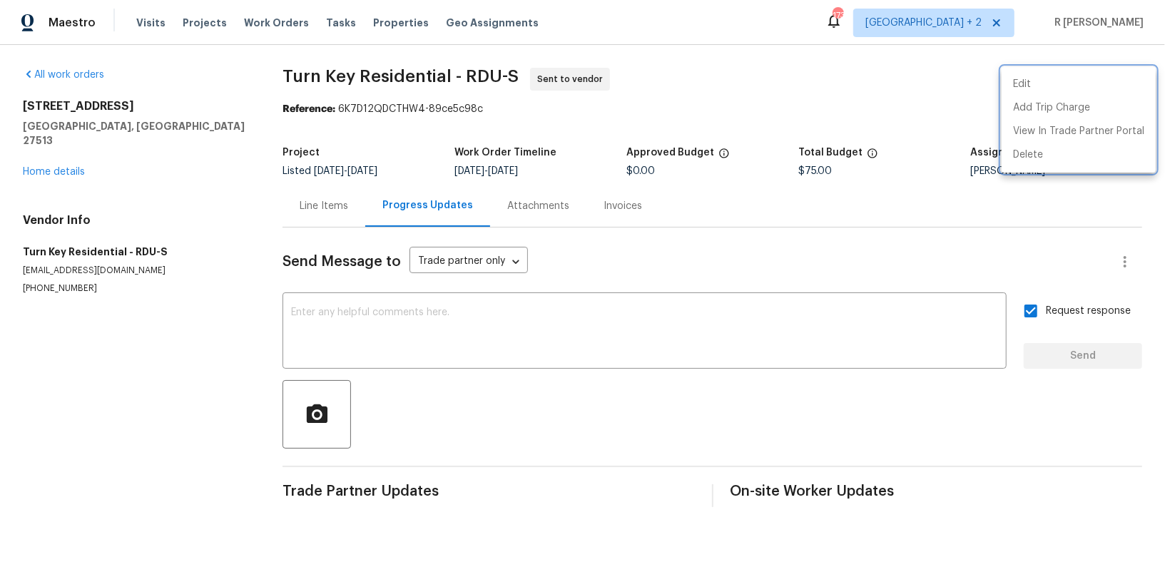
click at [491, 359] on div at bounding box center [582, 283] width 1165 height 567
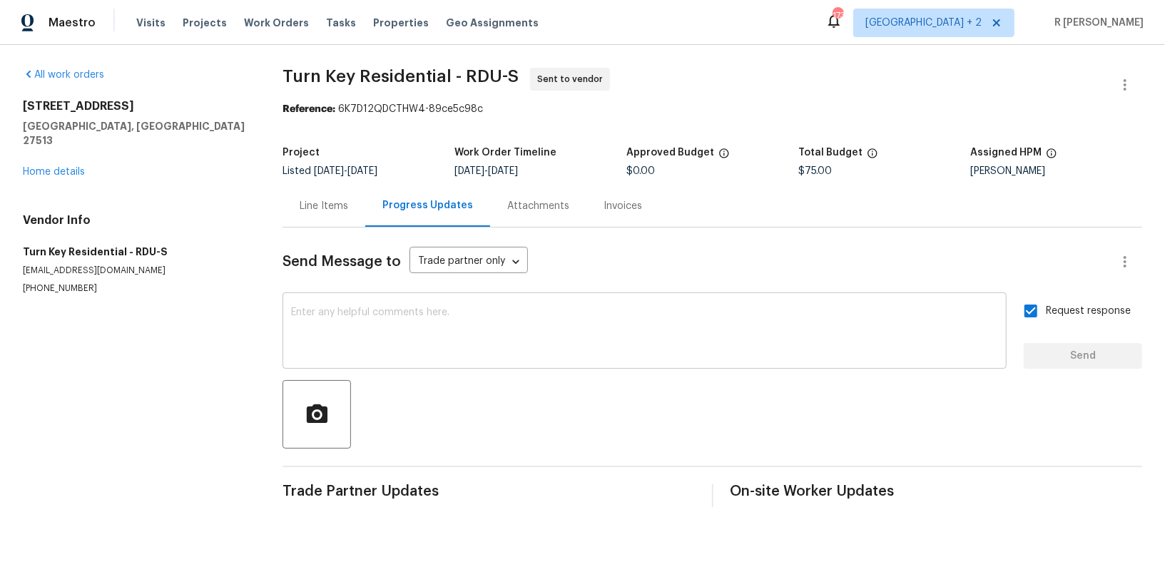
click at [490, 337] on textarea at bounding box center [644, 332] width 707 height 50
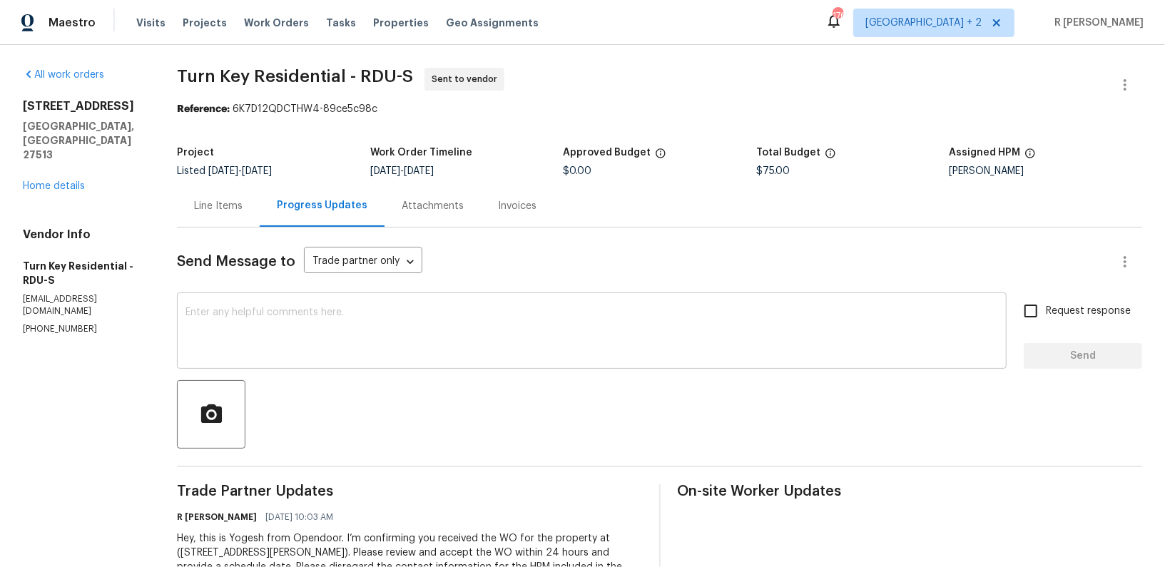
click at [494, 327] on textarea at bounding box center [591, 332] width 812 height 50
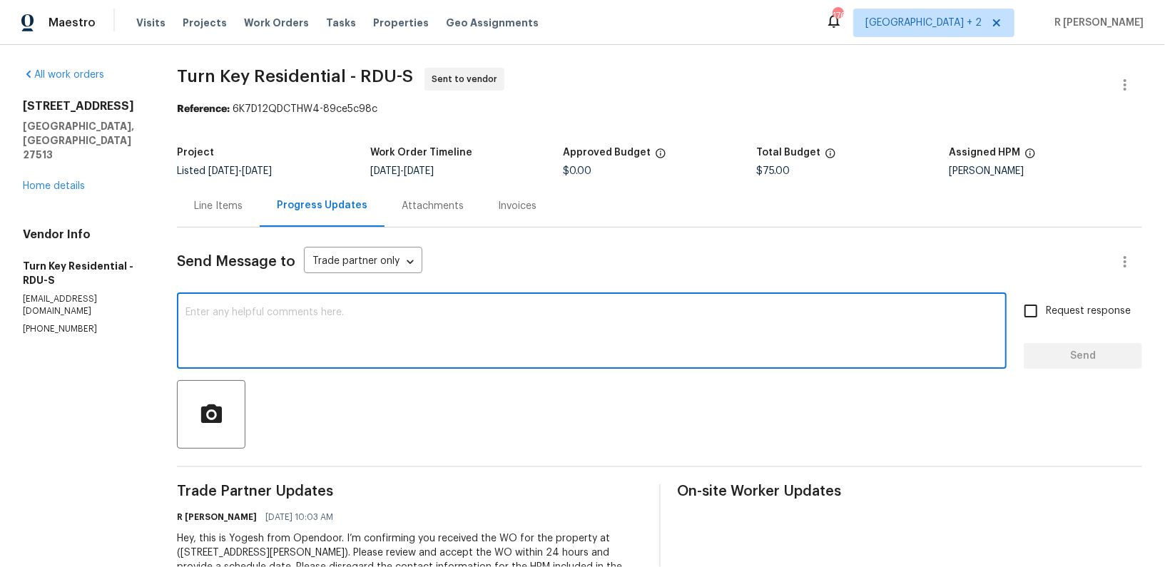
paste textarea "Attention All Work Orders must include before-photos (both close-up and wide-an…"
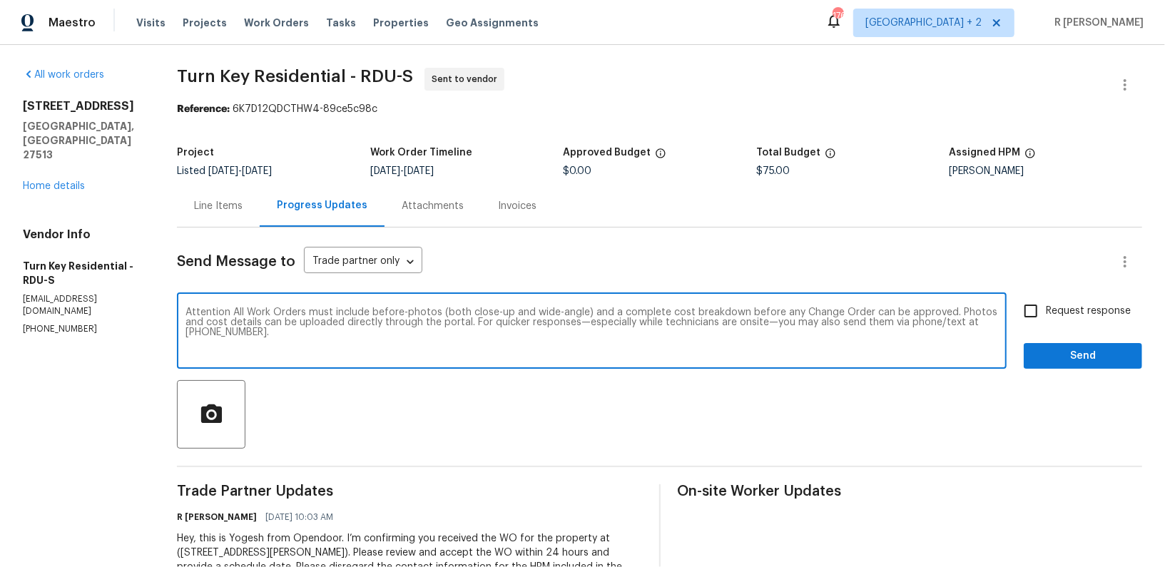
type textarea "Attention All Work Orders must include before-photos (both close-up and wide-an…"
click at [1036, 307] on input "Request response" at bounding box center [1031, 311] width 30 height 30
checkbox input "true"
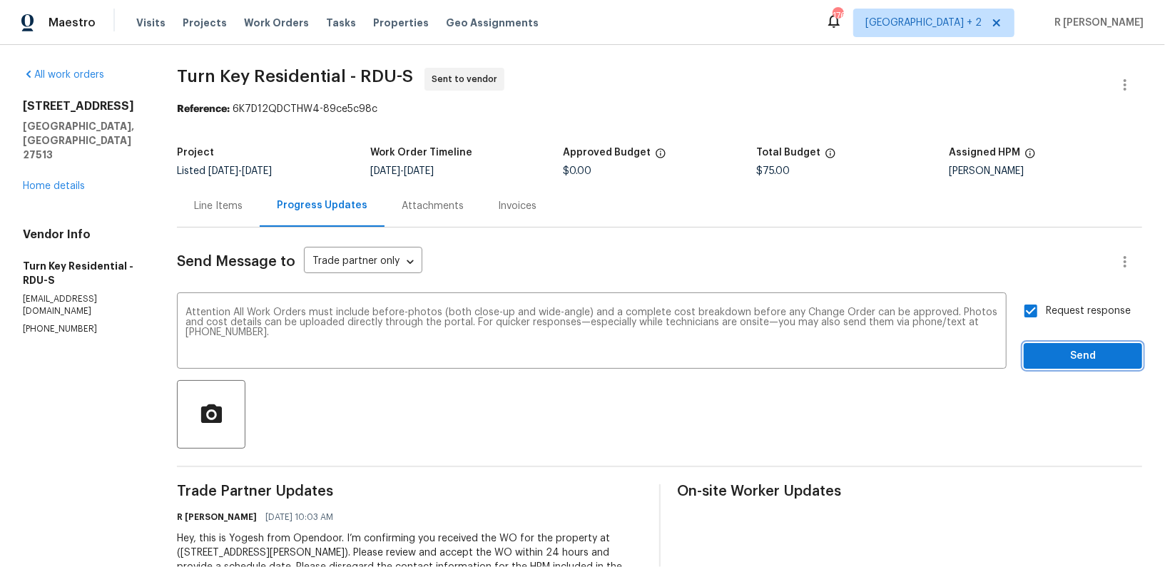
click at [1037, 347] on span "Send" at bounding box center [1083, 356] width 96 height 18
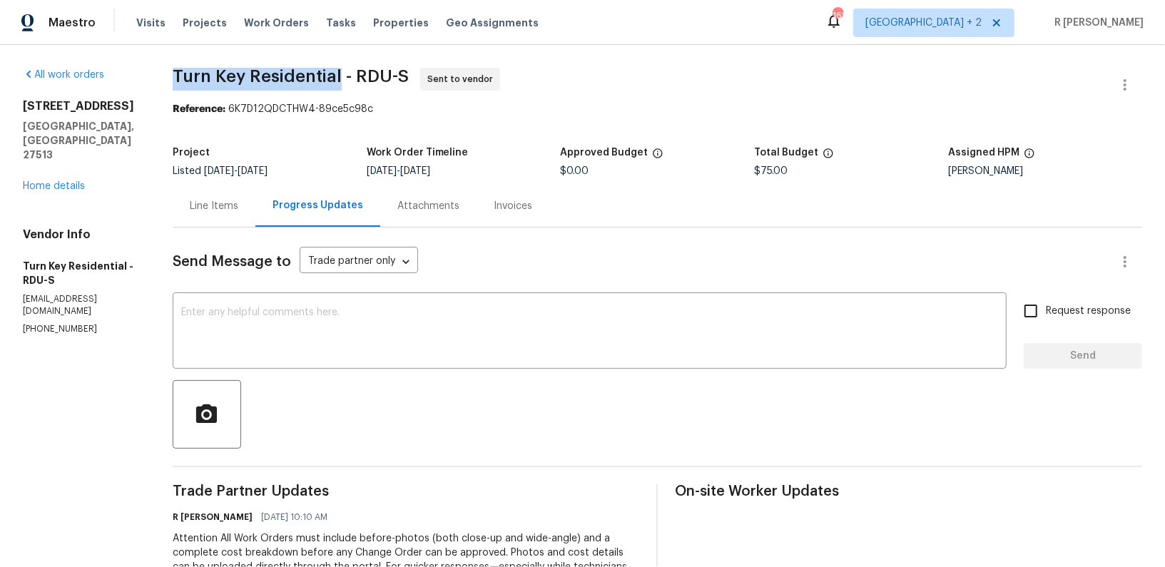
drag, startPoint x: 367, startPoint y: 72, endPoint x: 202, endPoint y: 73, distance: 165.5
click at [202, 73] on div "All work orders [STREET_ADDRESS][PERSON_NAME] Home details Vendor Info Turn Key…" at bounding box center [582, 386] width 1165 height 682
copy span "Turn Key Residential"
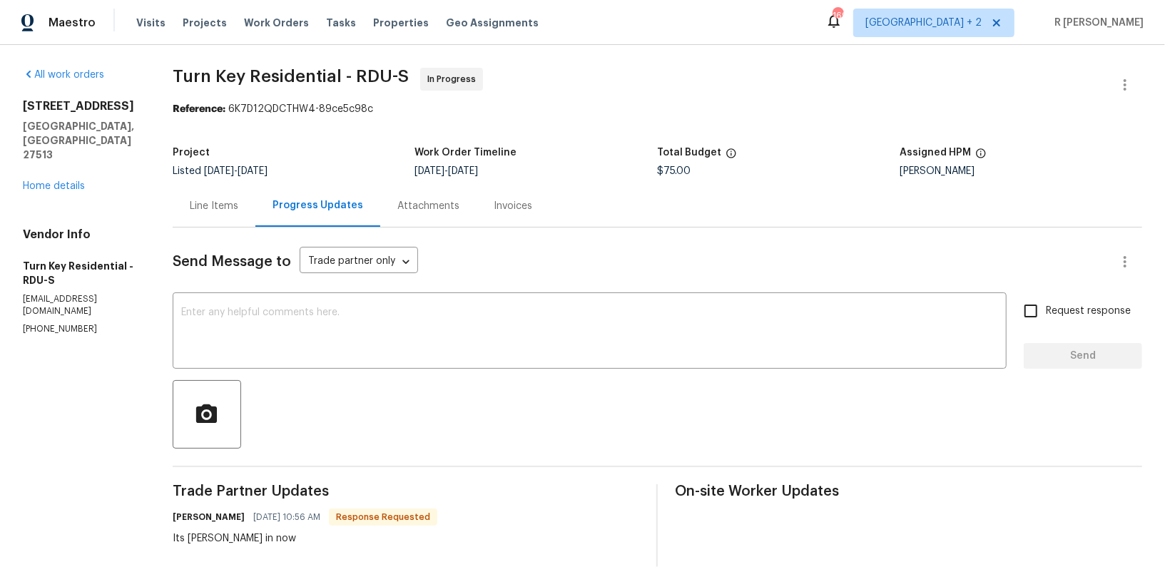
click at [240, 198] on div "Line Items" at bounding box center [214, 206] width 83 height 42
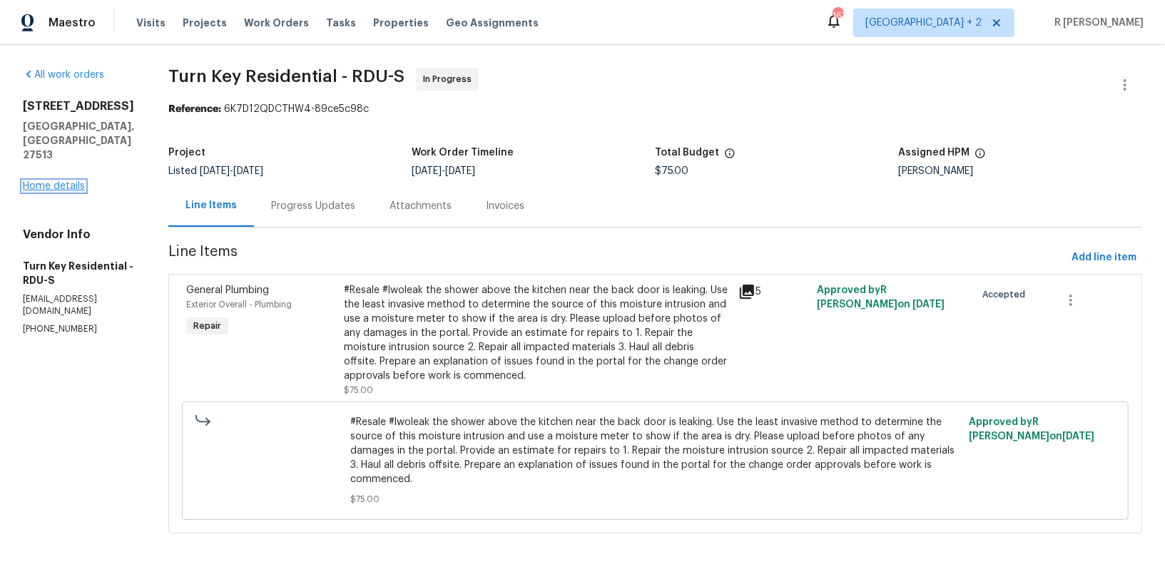
click at [32, 181] on link "Home details" at bounding box center [54, 186] width 62 height 10
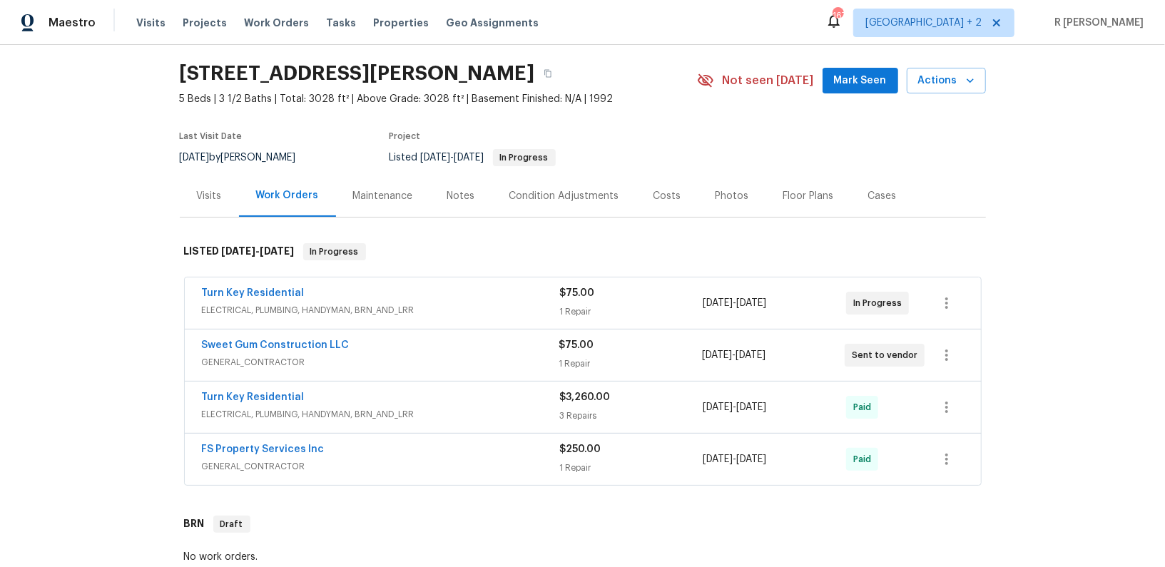
scroll to position [36, 0]
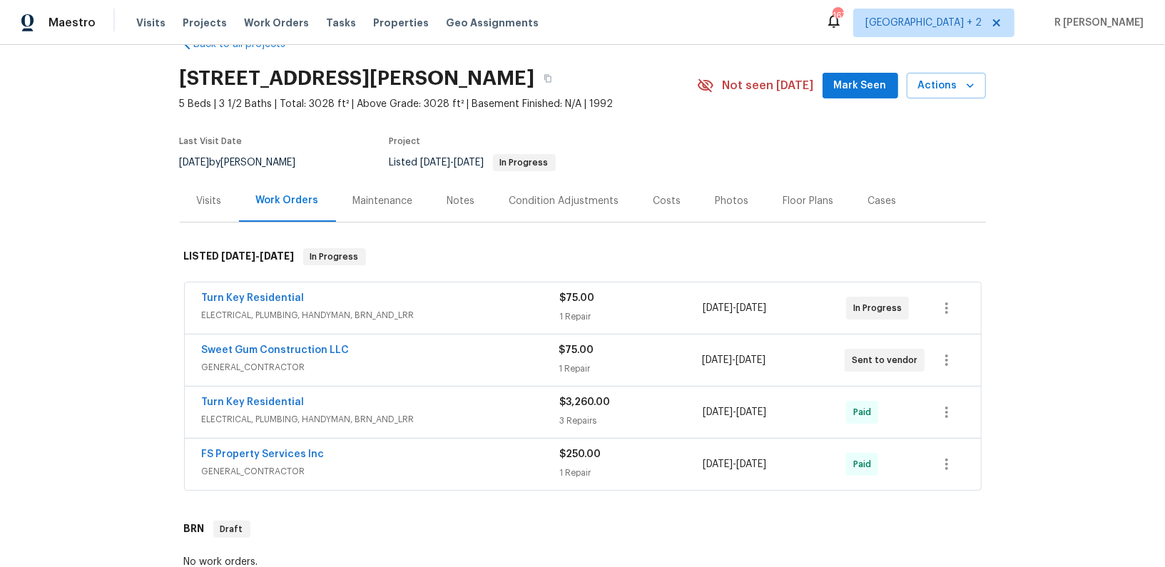
click at [377, 337] on div "Sweet Gum Construction LLC GENERAL_CONTRACTOR $75.00 1 Repair 9/26/2025 - 9/30/…" at bounding box center [583, 360] width 796 height 51
click at [300, 343] on span "Sweet Gum Construction LLC" at bounding box center [276, 350] width 148 height 14
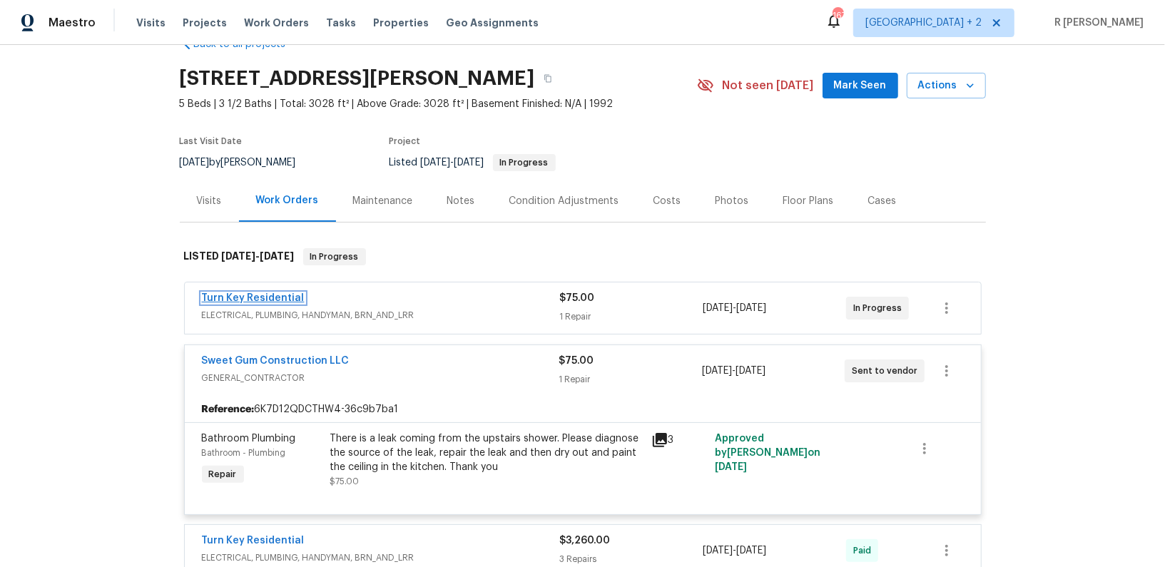
click at [248, 299] on link "Turn Key Residential" at bounding box center [253, 298] width 103 height 10
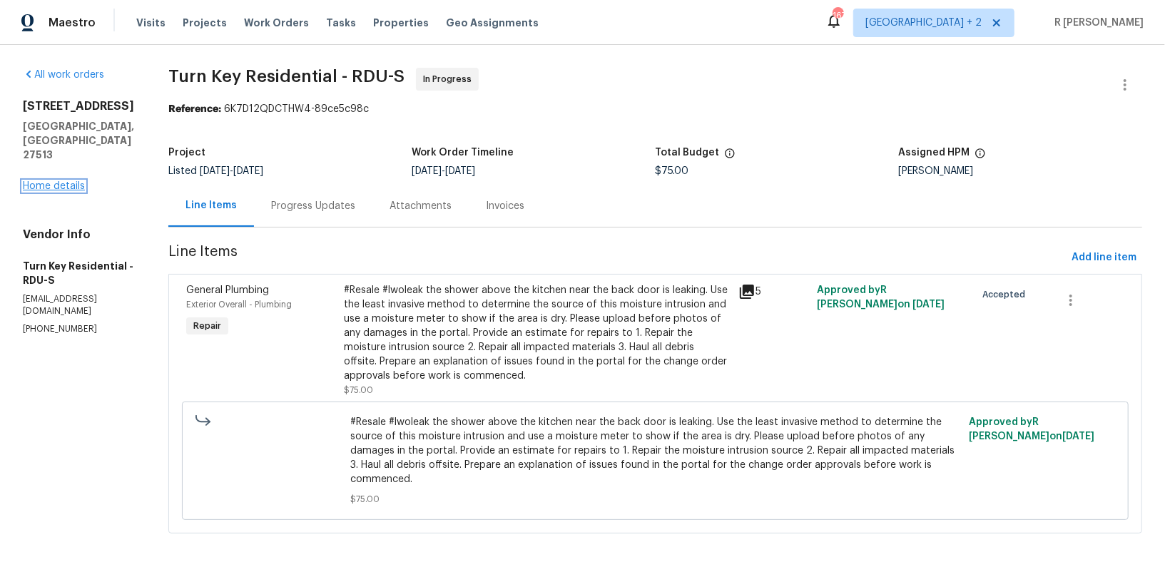
click at [53, 181] on link "Home details" at bounding box center [54, 186] width 62 height 10
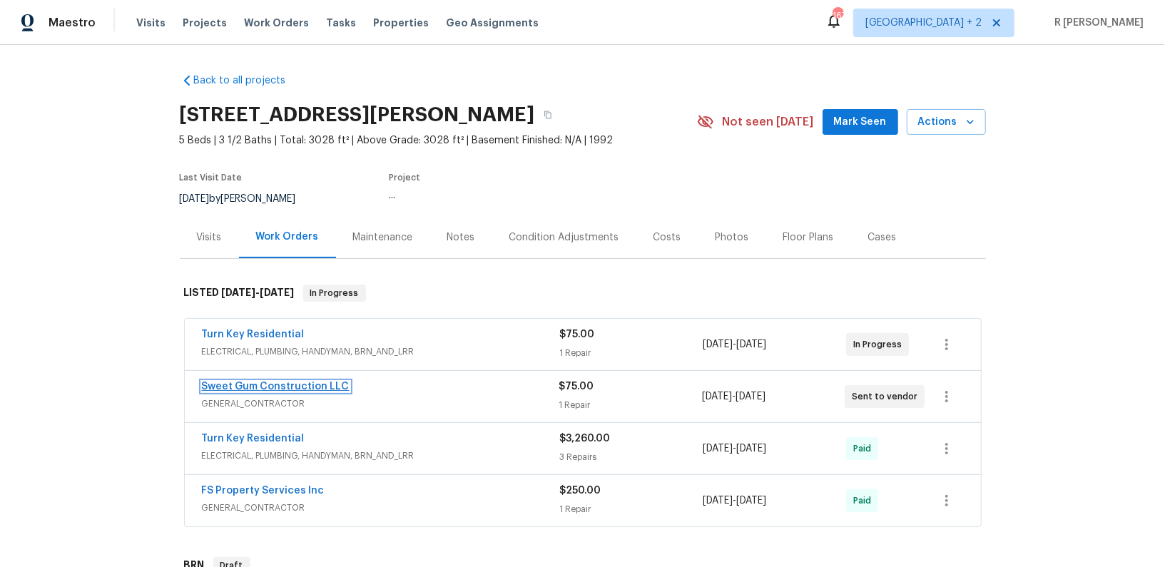
click at [288, 384] on link "Sweet Gum Construction LLC" at bounding box center [276, 387] width 148 height 10
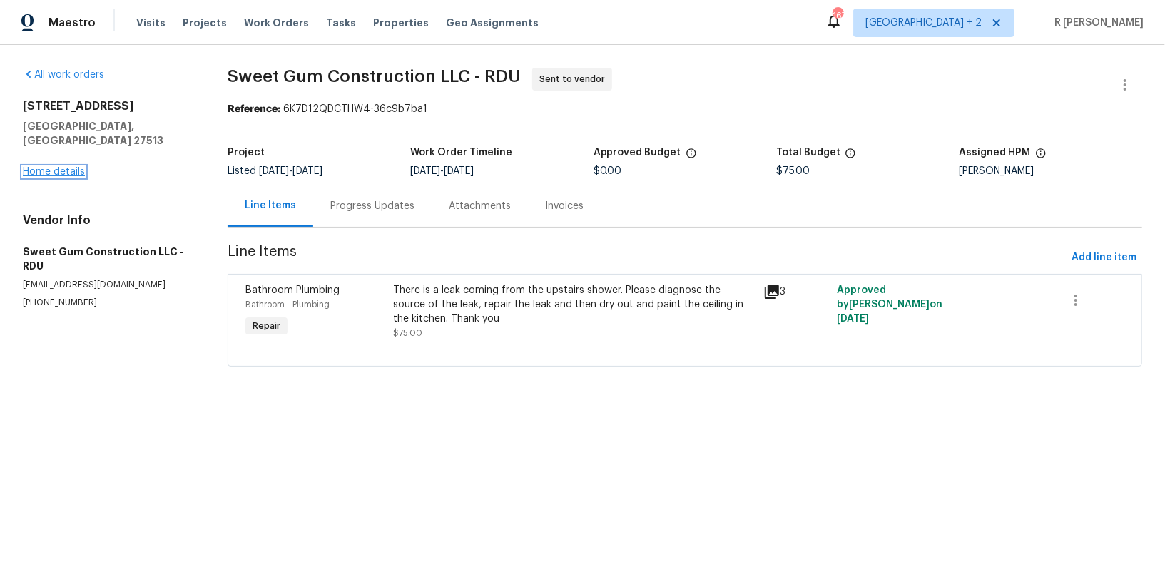
click at [29, 167] on link "Home details" at bounding box center [54, 172] width 62 height 10
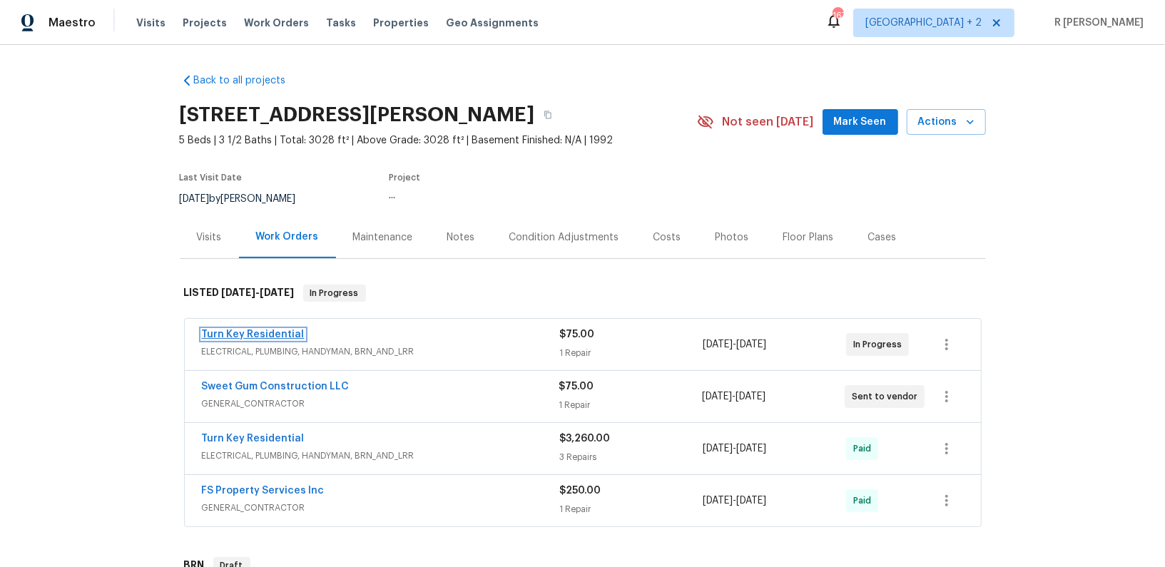
click at [244, 333] on link "Turn Key Residential" at bounding box center [253, 335] width 103 height 10
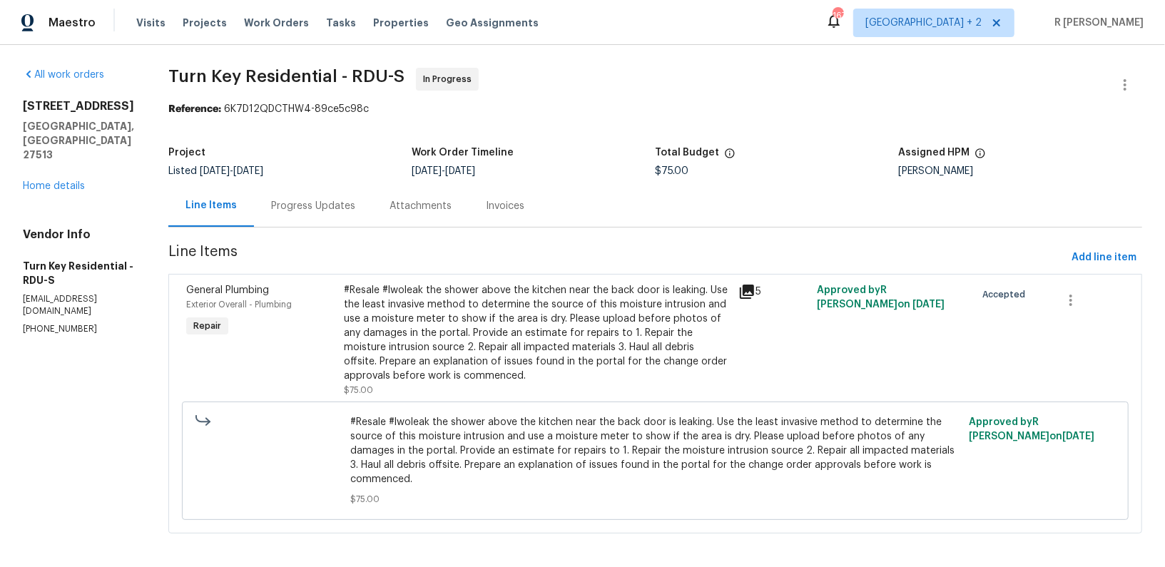
click at [342, 198] on div "Progress Updates" at bounding box center [313, 206] width 118 height 42
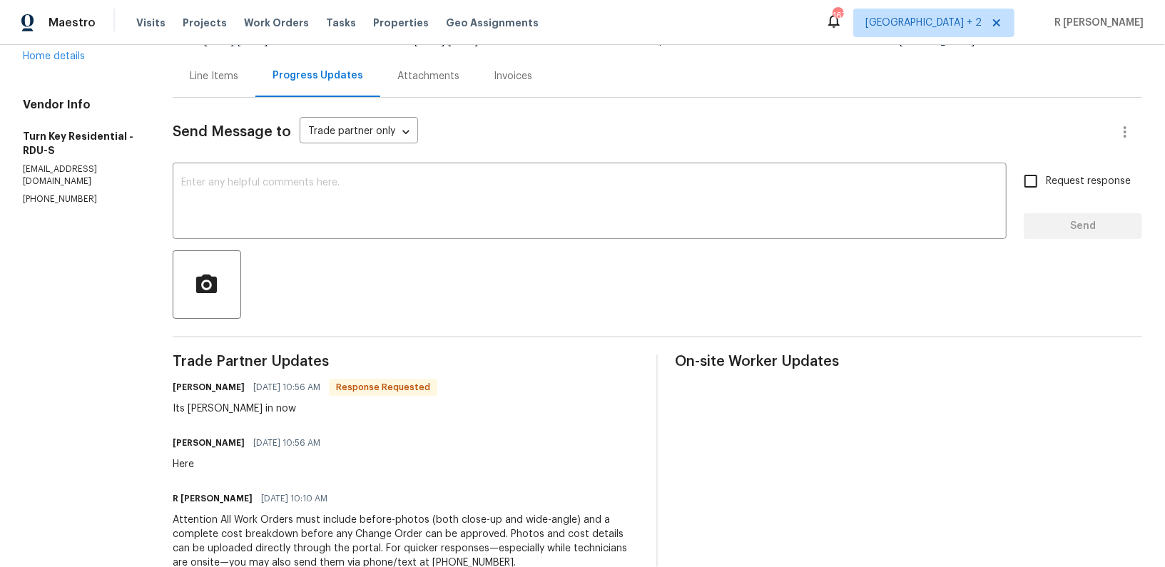
scroll to position [88, 0]
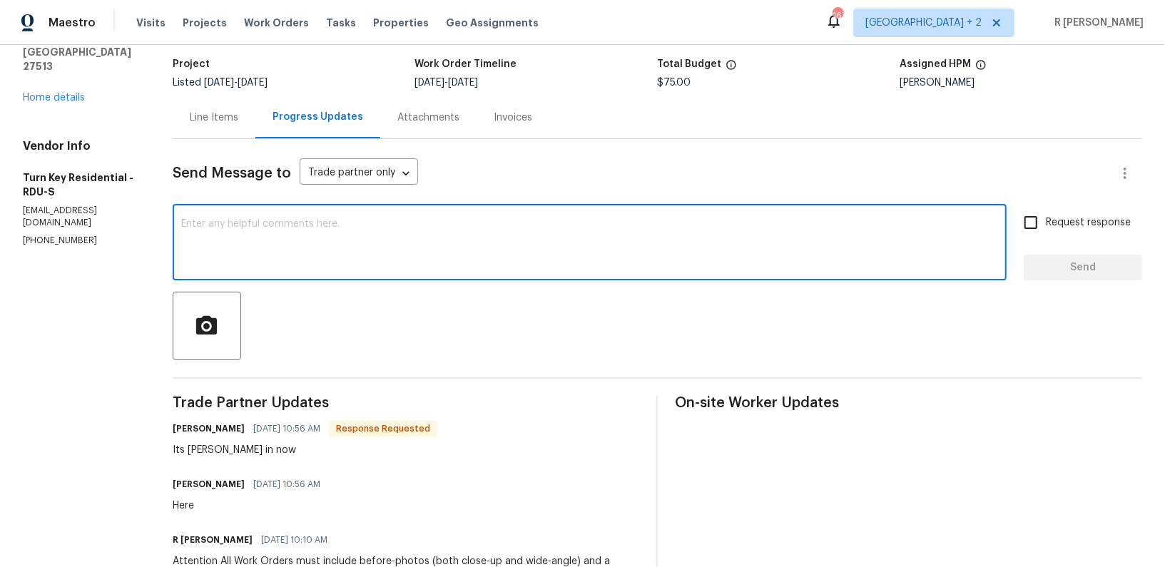
click at [360, 260] on textarea at bounding box center [589, 244] width 817 height 50
type textarea "Y"
type textarea "Thank you Pedro."
click at [1067, 260] on span "Send" at bounding box center [1083, 268] width 96 height 18
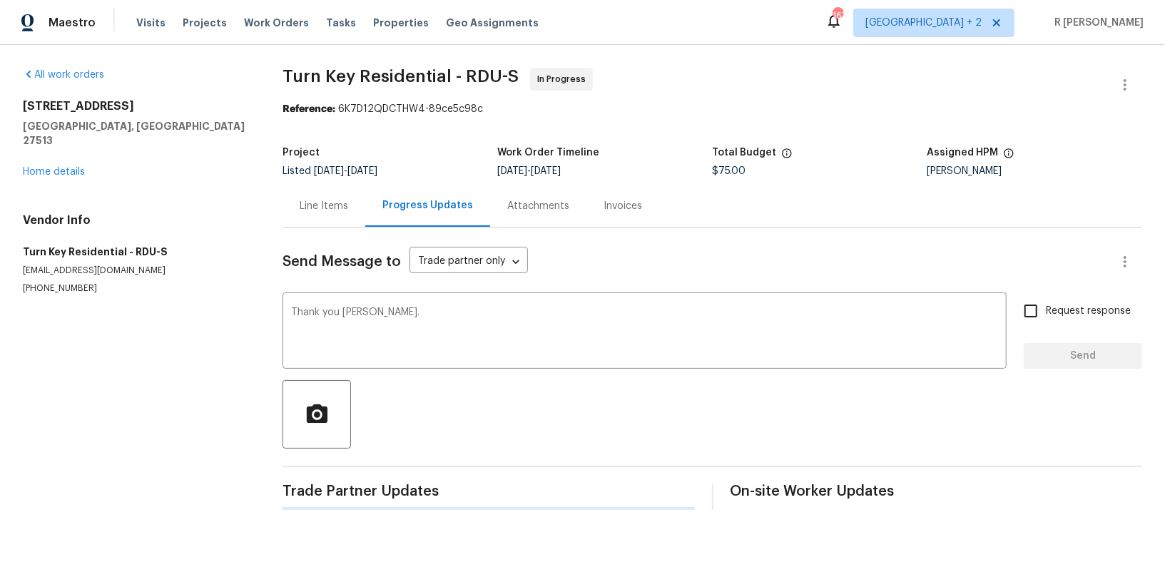
scroll to position [0, 0]
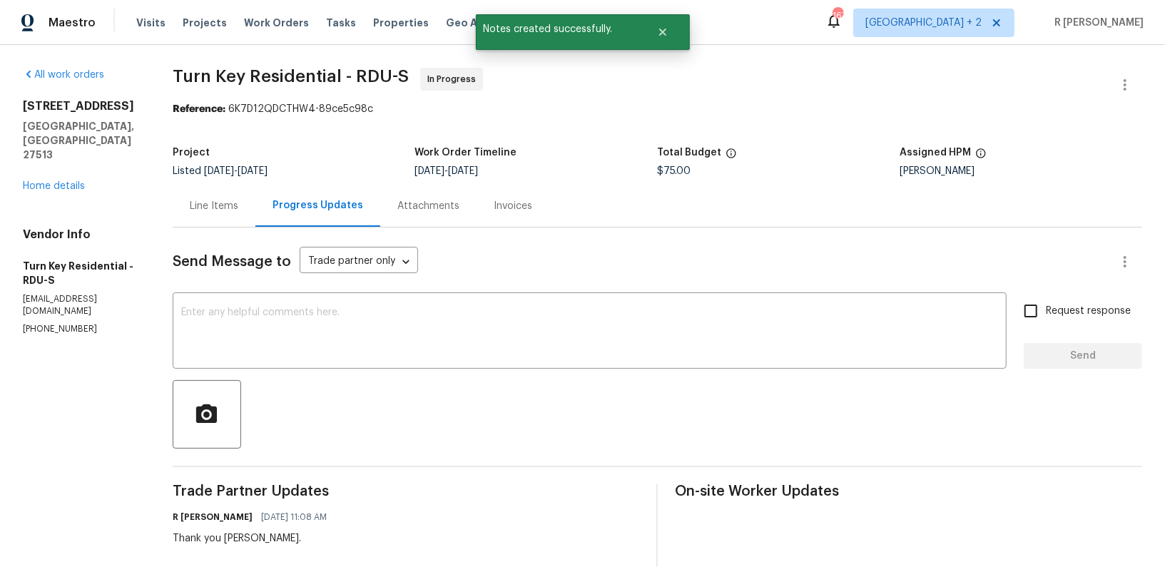
click at [224, 202] on div "Line Items" at bounding box center [214, 206] width 49 height 14
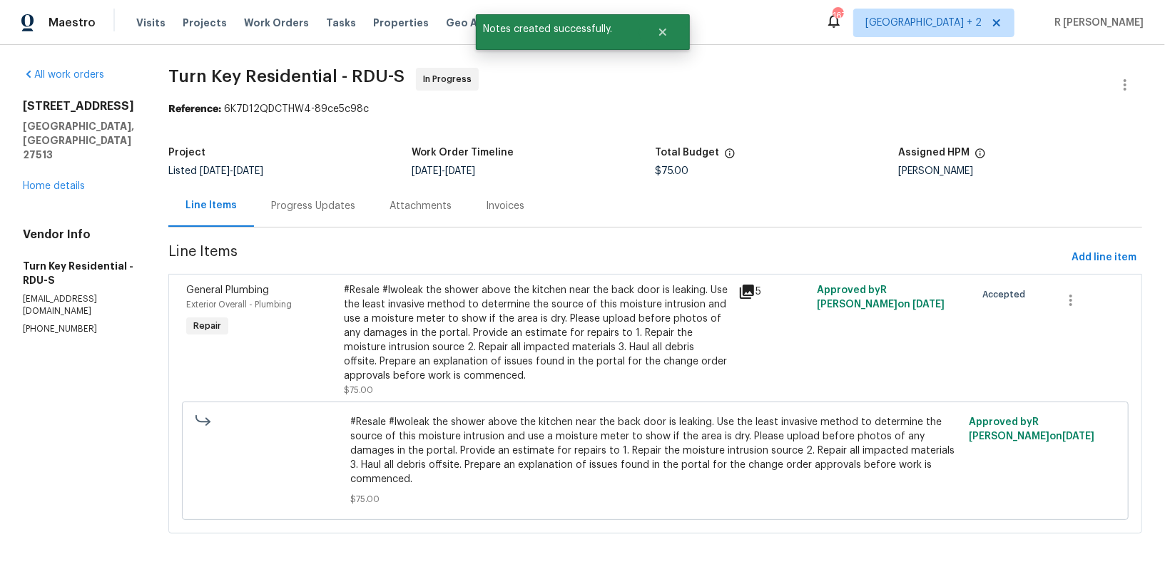
click at [376, 348] on div "#Resale #lwoleak the shower above the kitchen near the back door is leaking. Us…" at bounding box center [537, 333] width 386 height 100
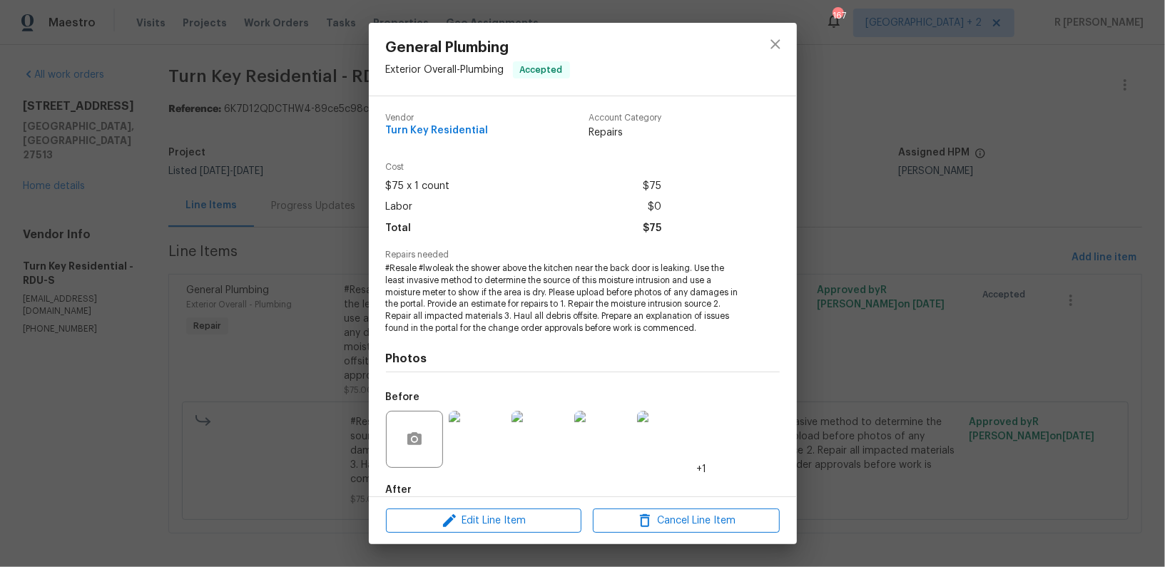
click at [491, 457] on img at bounding box center [477, 439] width 57 height 57
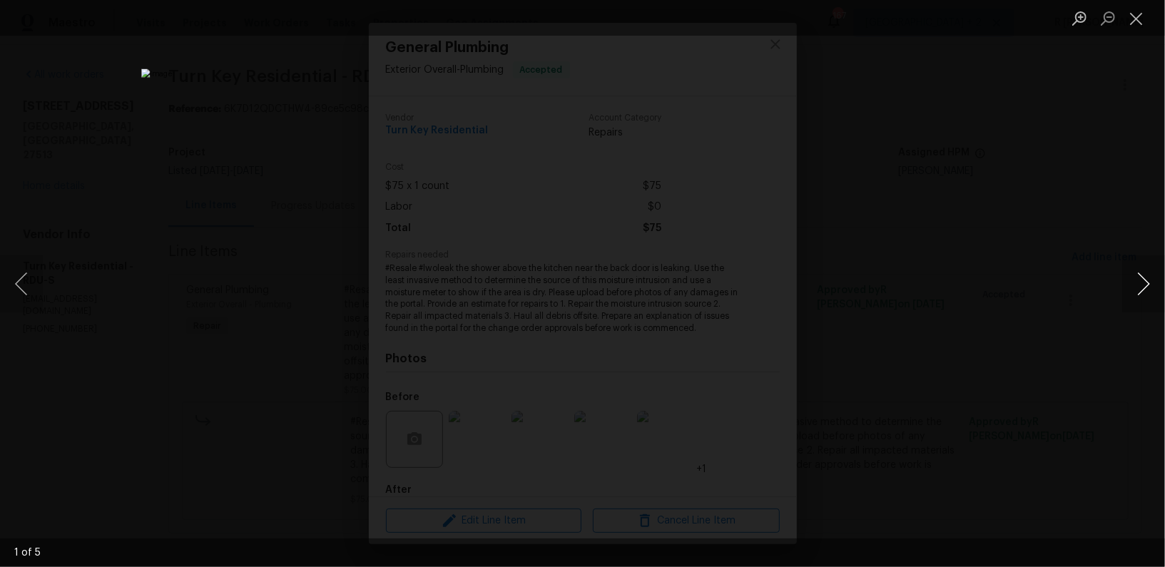
click at [1144, 288] on button "Next image" at bounding box center [1143, 283] width 43 height 57
click at [1141, 13] on button "Close lightbox" at bounding box center [1136, 18] width 29 height 25
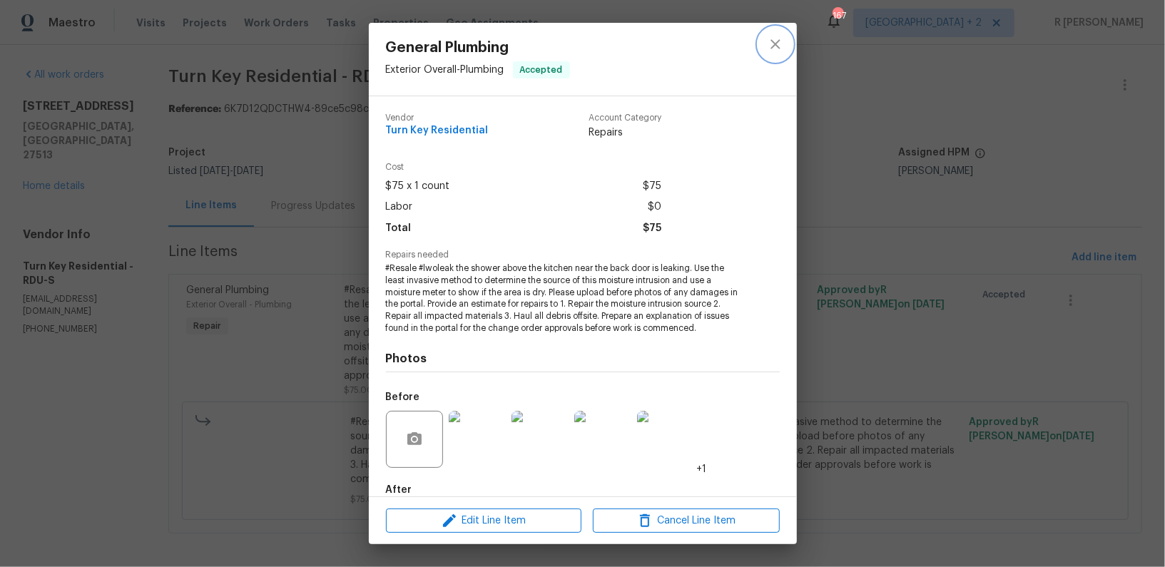
click at [773, 34] on button "close" at bounding box center [775, 44] width 34 height 34
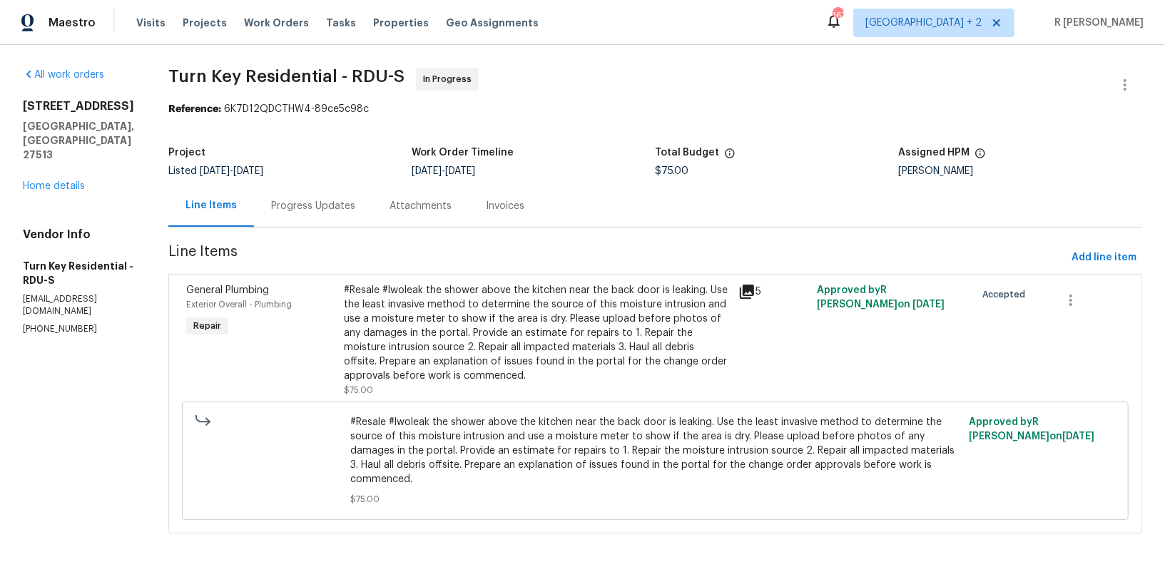
click at [547, 279] on div "#Resale #lwoleak the shower above the kitchen near the back door is leaking. Us…" at bounding box center [537, 340] width 394 height 123
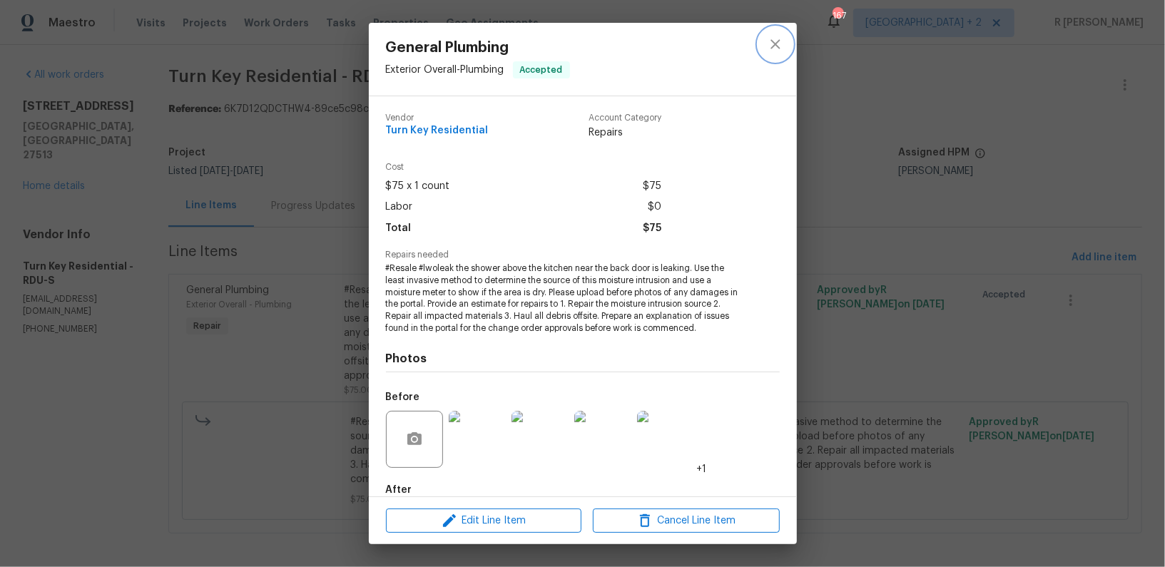
click at [781, 44] on icon "close" at bounding box center [775, 44] width 17 height 17
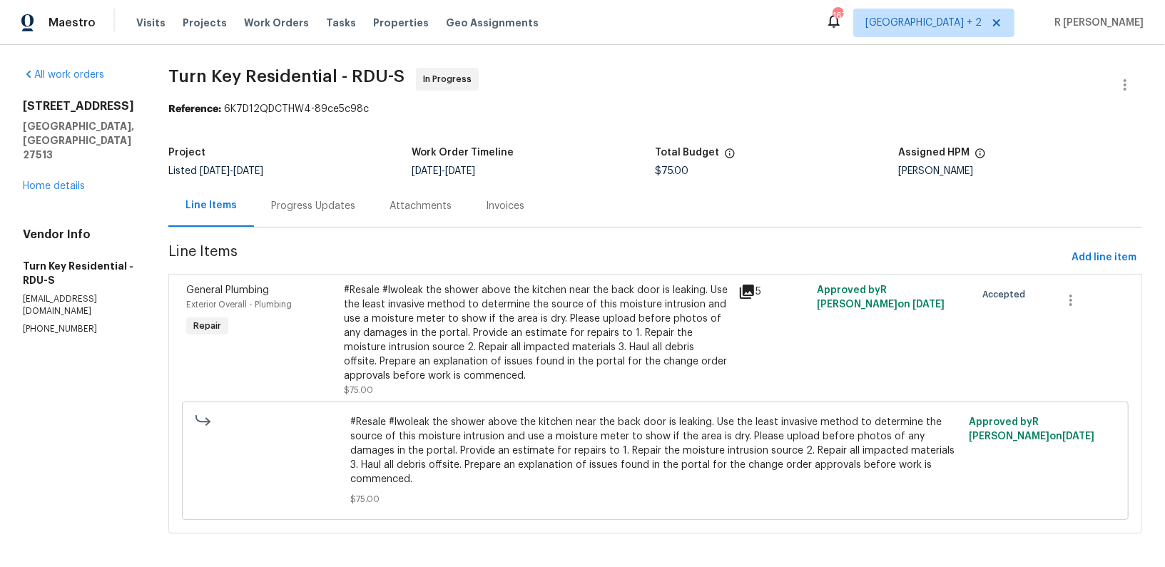
click at [47, 151] on div "113 Crosswind Dr Cary, NC 27513 Home details" at bounding box center [78, 146] width 111 height 94
click at [25, 181] on link "Home details" at bounding box center [54, 186] width 62 height 10
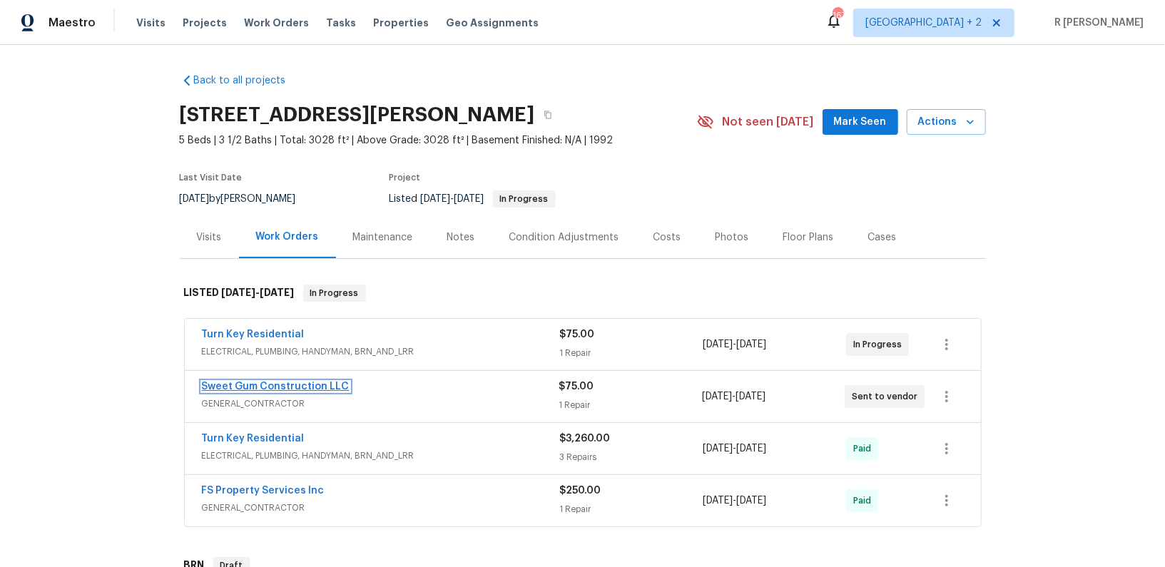
click at [259, 383] on link "Sweet Gum Construction LLC" at bounding box center [276, 387] width 148 height 10
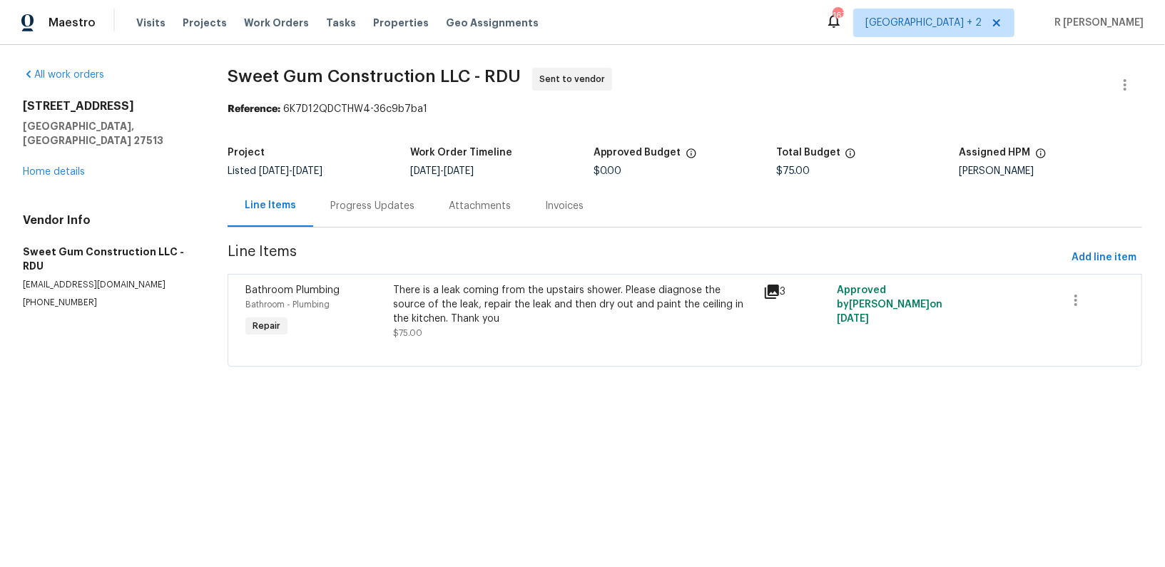
click at [476, 307] on div "There is a leak coming from the upstairs shower. Please diagnose the source of …" at bounding box center [573, 304] width 361 height 43
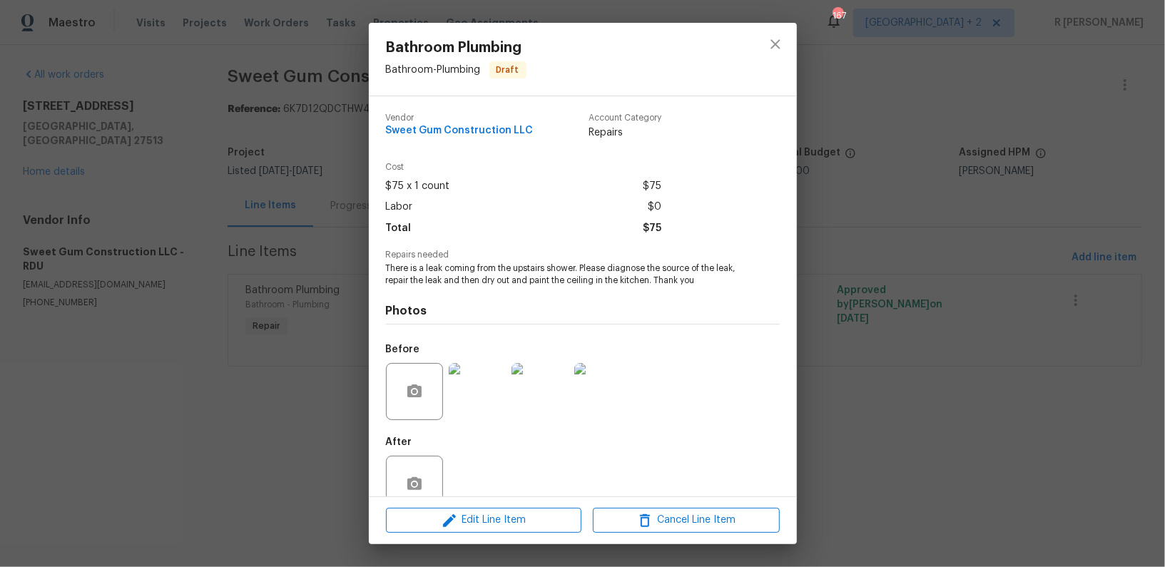
scroll to position [30, 0]
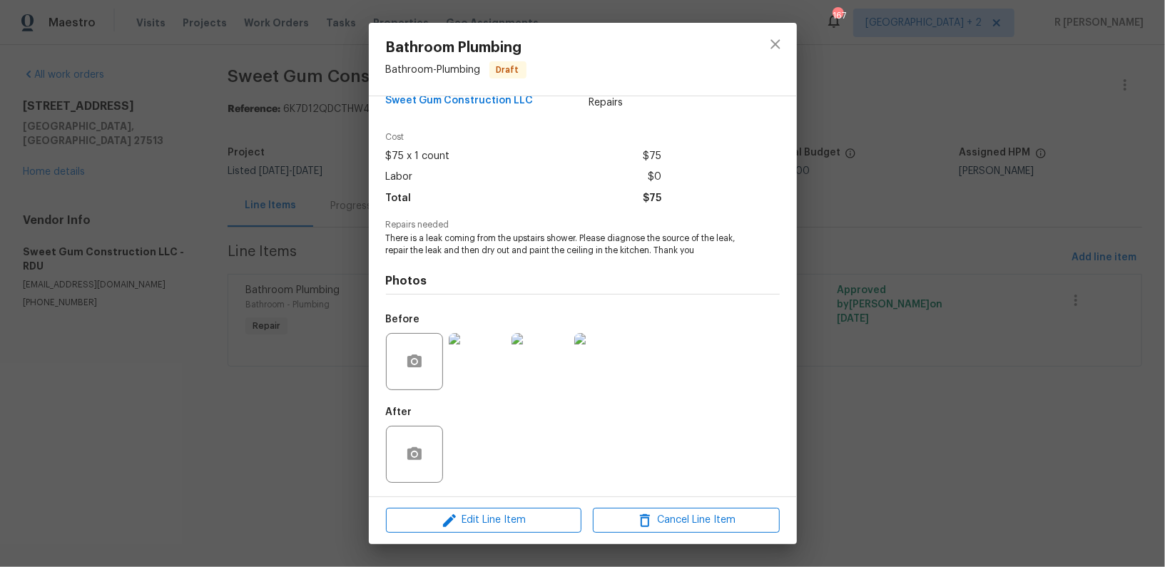
click at [465, 355] on img at bounding box center [477, 361] width 57 height 57
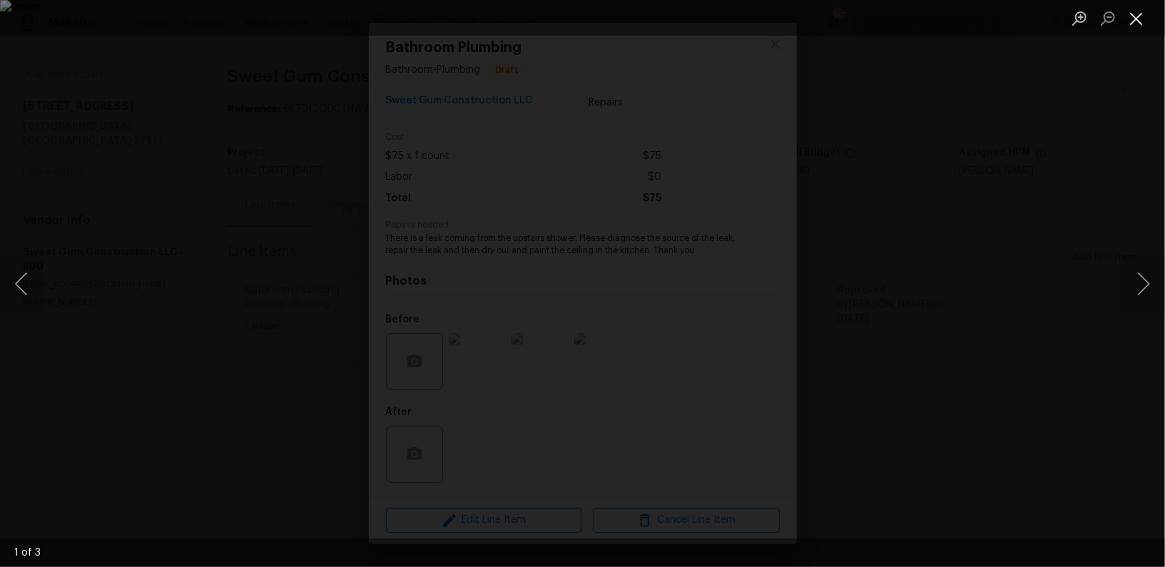
click at [1140, 26] on button "Close lightbox" at bounding box center [1136, 18] width 29 height 25
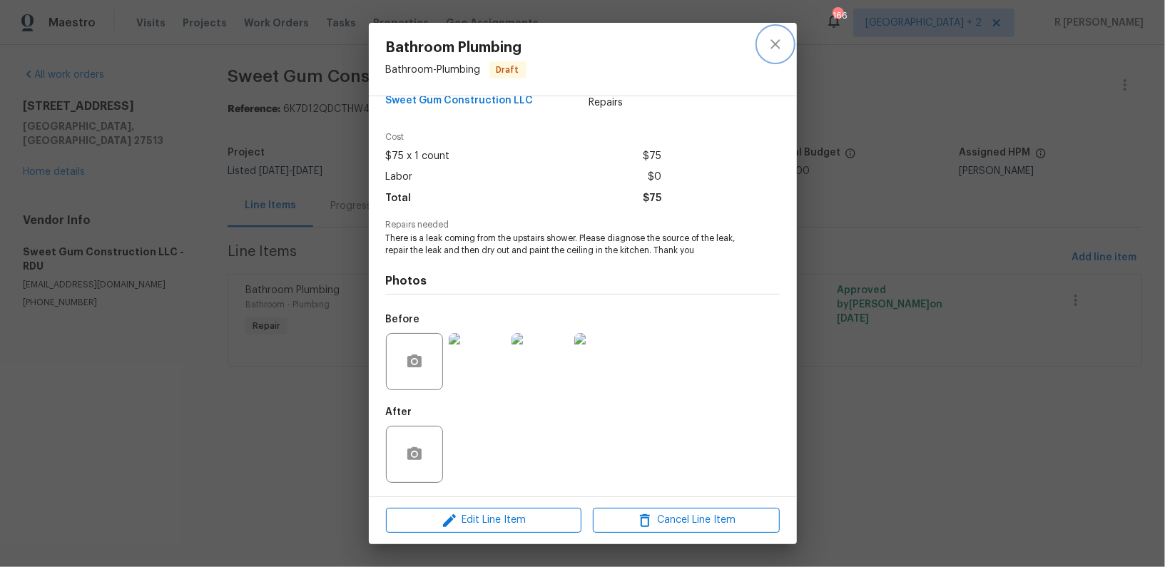
click at [780, 49] on icon "close" at bounding box center [775, 44] width 17 height 17
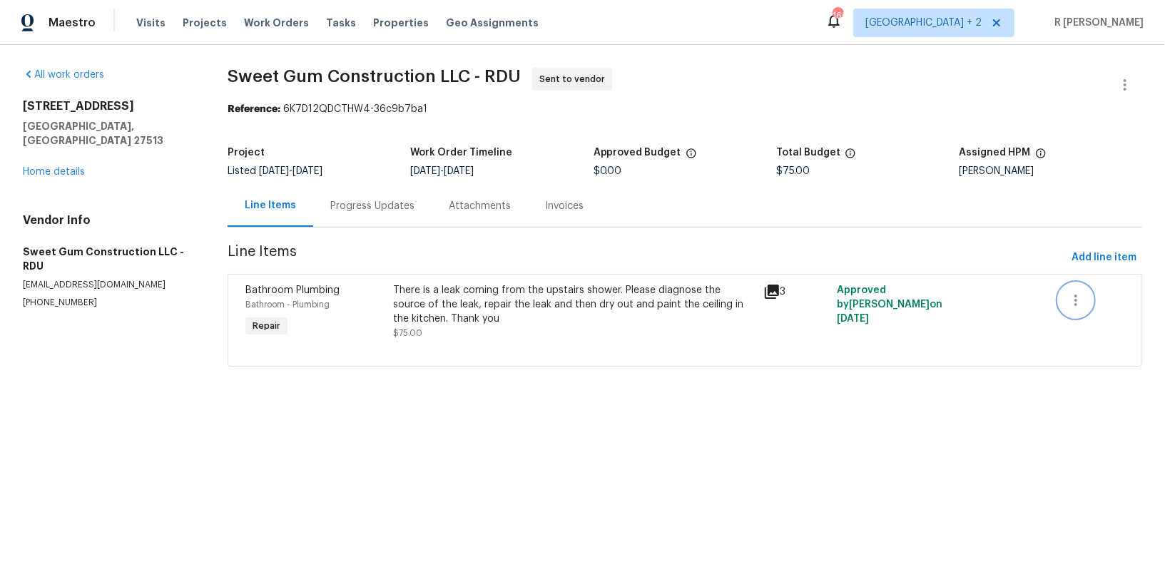
click at [1079, 285] on button "button" at bounding box center [1076, 300] width 34 height 34
click at [1084, 298] on li "Cancel" at bounding box center [1086, 300] width 55 height 24
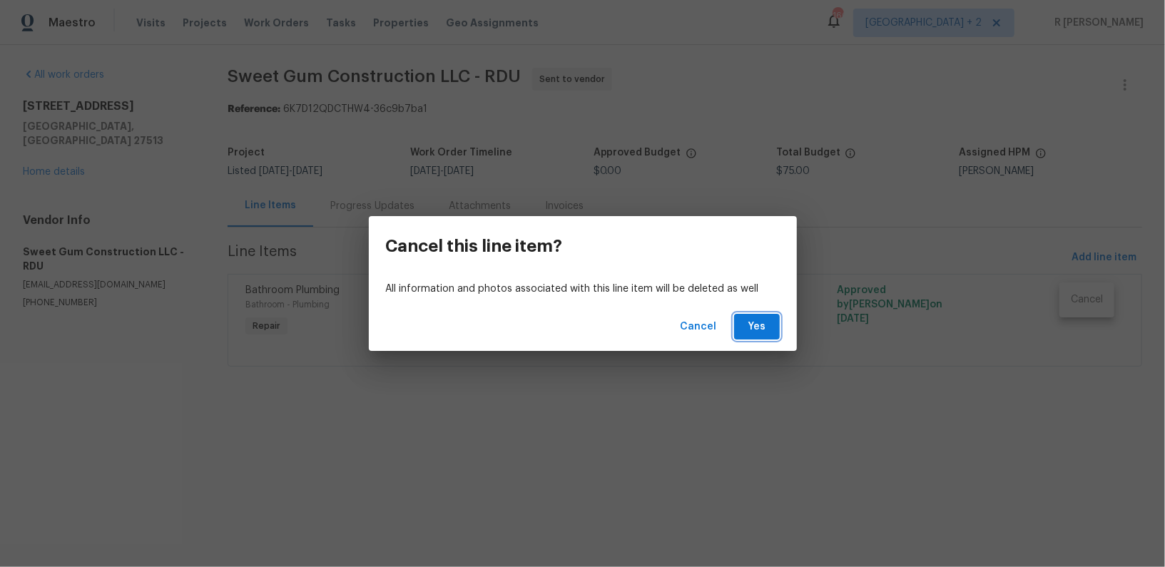
click at [767, 330] on span "Yes" at bounding box center [756, 327] width 23 height 18
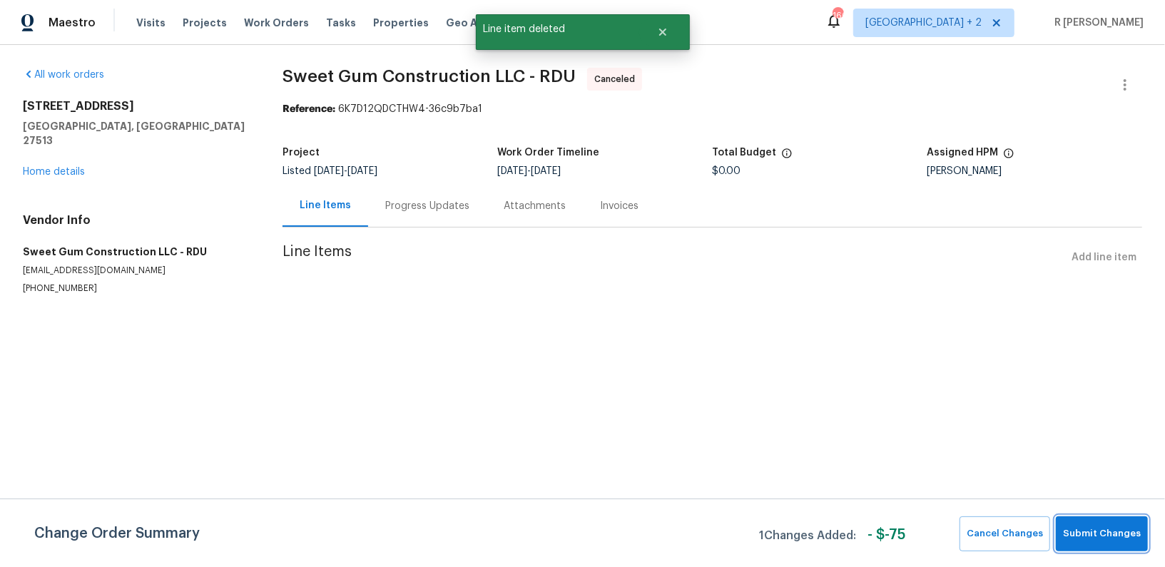
click at [1115, 534] on span "Submit Changes" at bounding box center [1102, 534] width 78 height 16
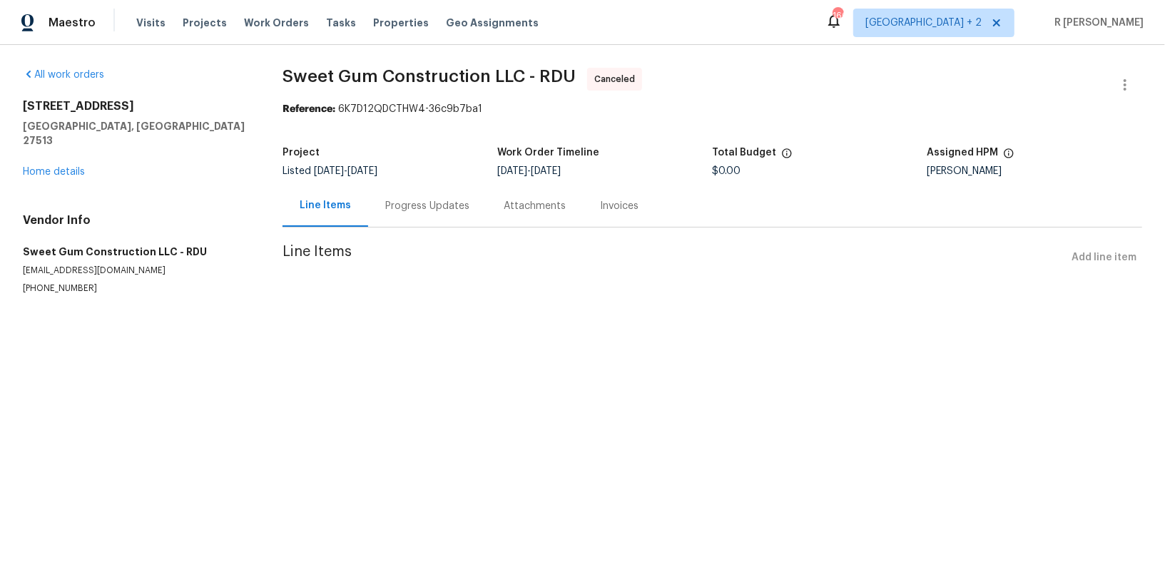
click at [66, 148] on div "113 Crosswind Dr Cary, NC 27513 Home details" at bounding box center [135, 139] width 225 height 80
click at [66, 151] on div "113 Crosswind Dr Cary, NC 27513 Home details" at bounding box center [135, 139] width 225 height 80
click at [56, 167] on link "Home details" at bounding box center [54, 172] width 62 height 10
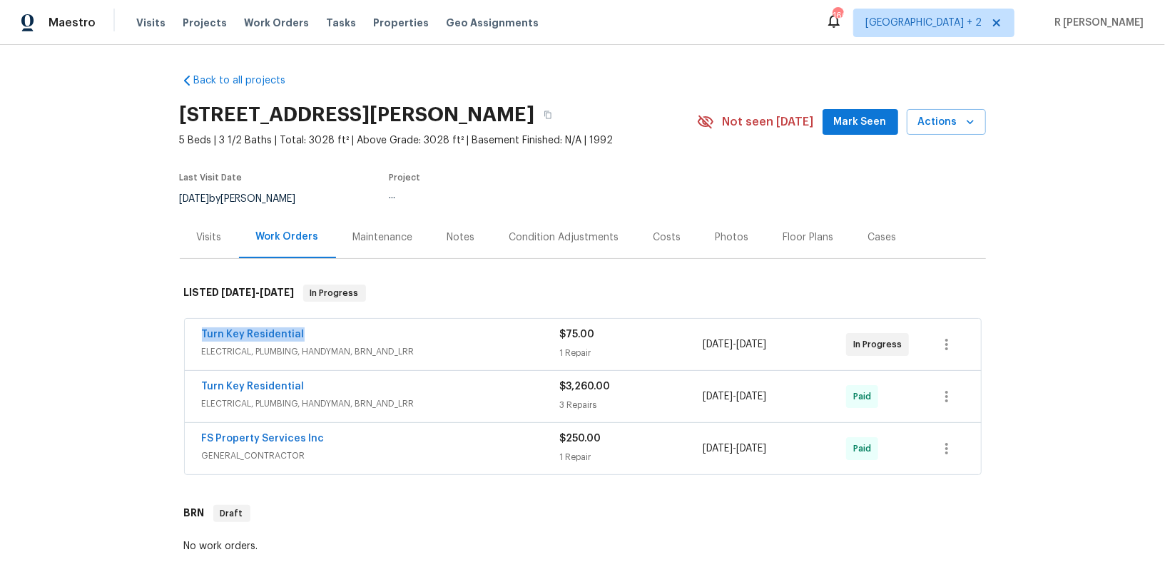
drag, startPoint x: 314, startPoint y: 330, endPoint x: 166, endPoint y: 329, distance: 147.7
click at [166, 329] on div "Back to all projects 113 Crosswind Dr, Cary, NC 27513 5 Beds | 3 1/2 Baths | To…" at bounding box center [582, 306] width 1165 height 522
copy link "Turn Key Residential"
click at [245, 335] on link "Turn Key Residential" at bounding box center [253, 335] width 103 height 10
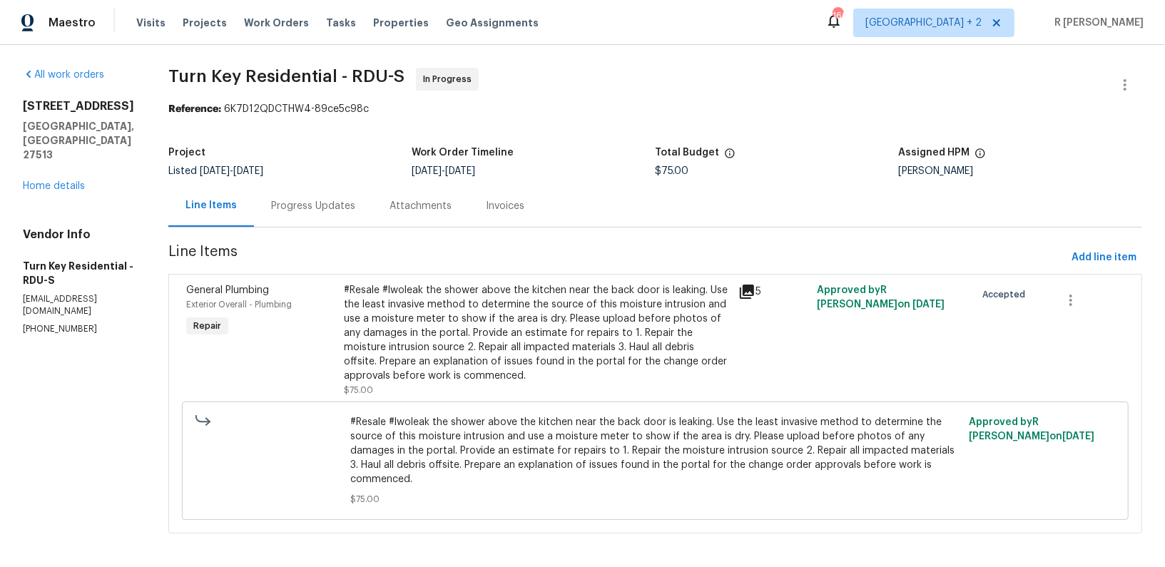
click at [46, 166] on div "All work orders 113 Crosswind Dr Cary, NC 27513 Home details Vendor Info Turn K…" at bounding box center [78, 201] width 111 height 267
click at [49, 167] on div "All work orders 113 Crosswind Dr Cary, NC 27513 Home details Vendor Info Turn K…" at bounding box center [78, 201] width 111 height 267
click at [49, 181] on link "Home details" at bounding box center [54, 186] width 62 height 10
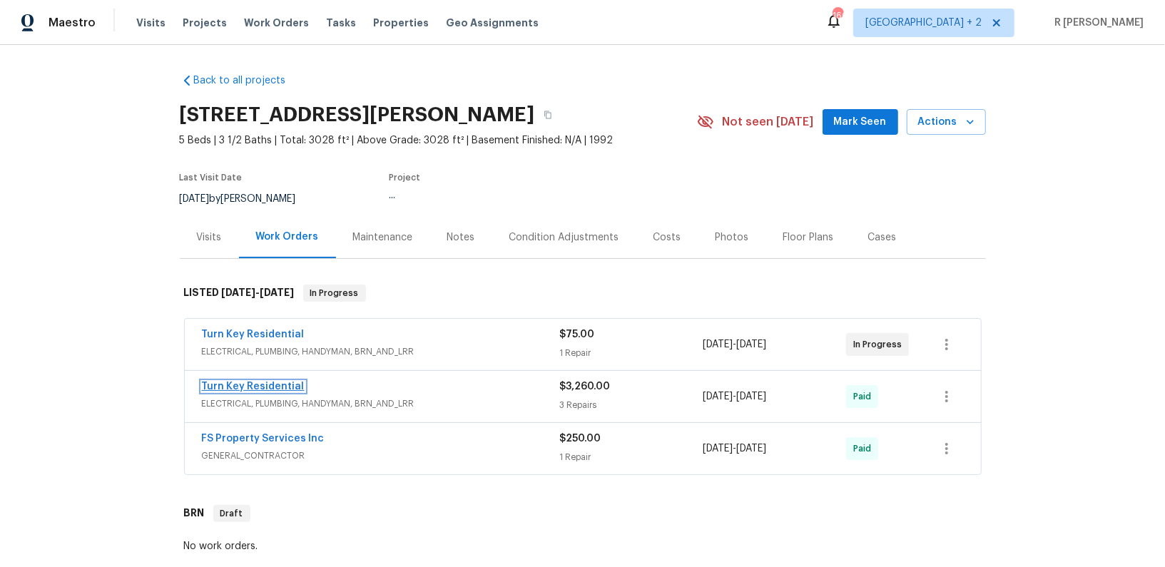
click at [260, 388] on link "Turn Key Residential" at bounding box center [253, 387] width 103 height 10
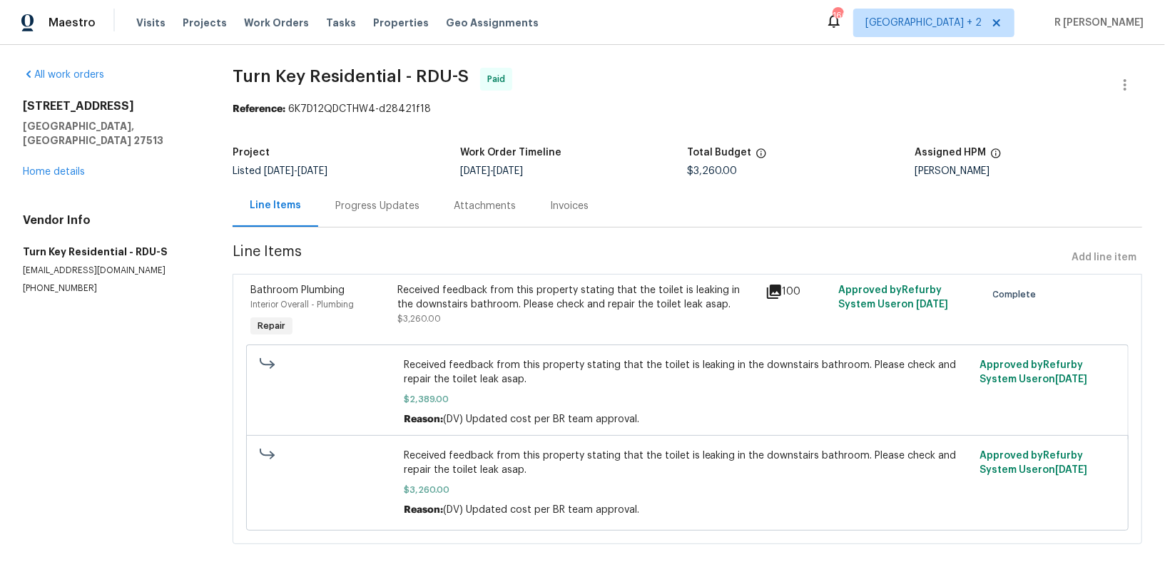
click at [567, 302] on div "Received feedback from this property stating that the toilet is leaking in the …" at bounding box center [576, 297] width 359 height 29
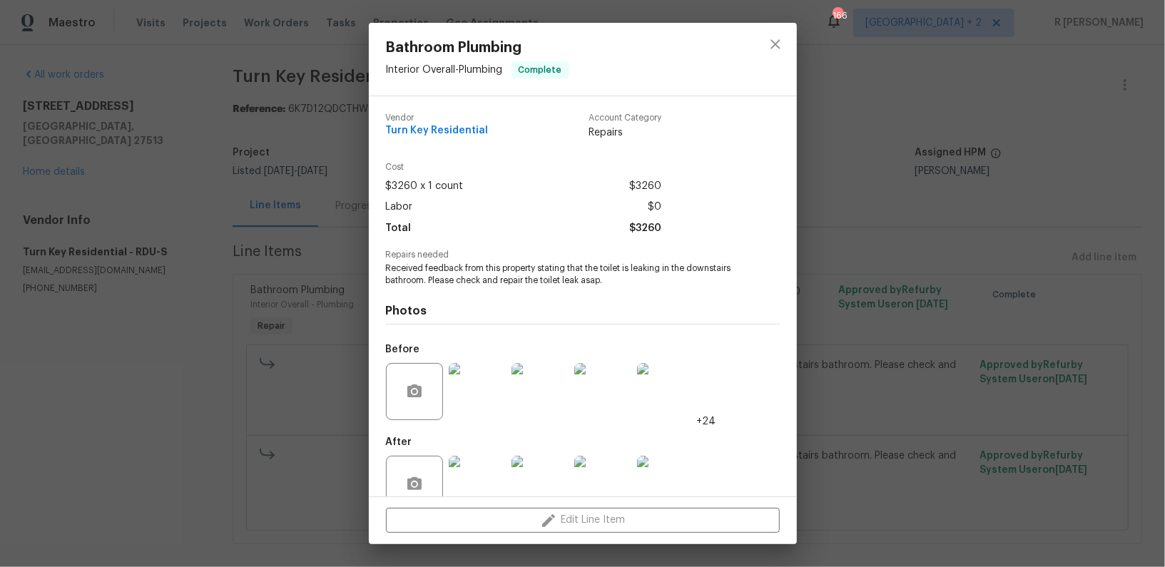
scroll to position [30, 0]
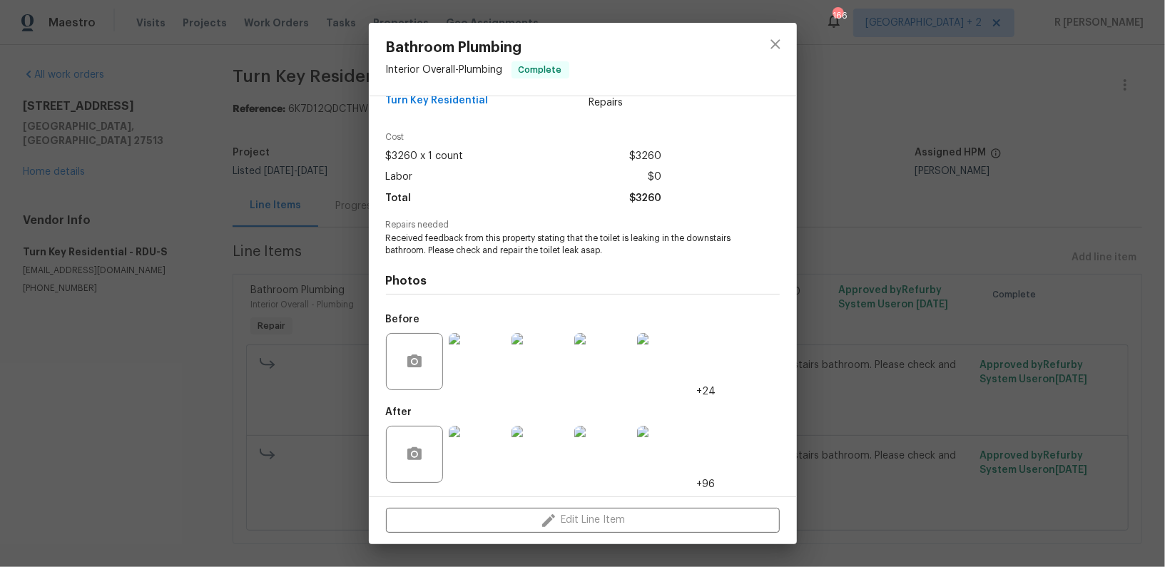
click at [476, 373] on img at bounding box center [477, 361] width 57 height 57
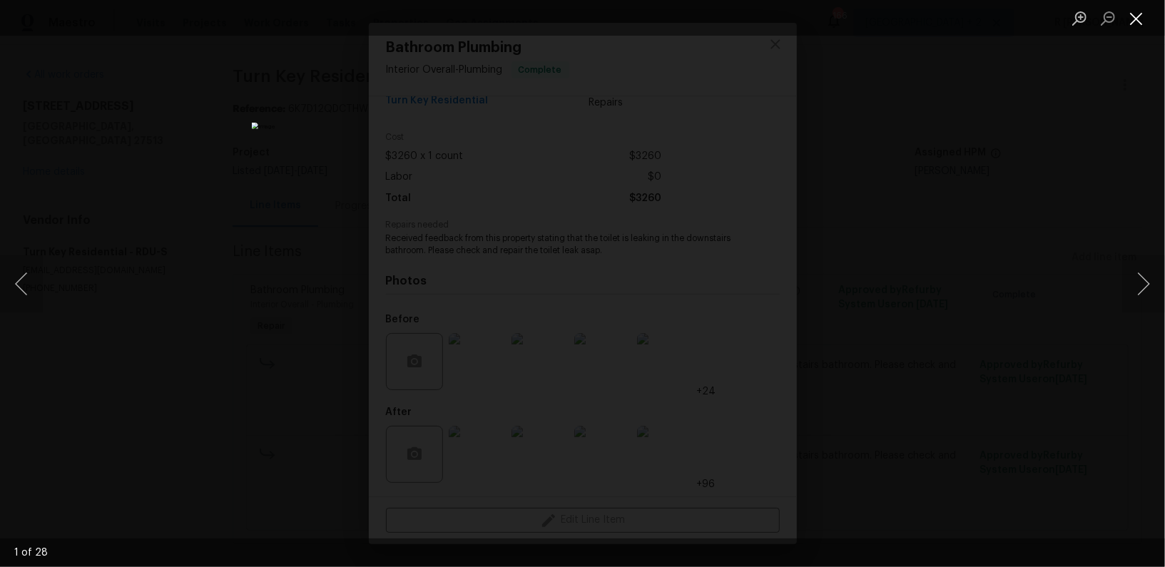
click at [1134, 17] on button "Close lightbox" at bounding box center [1136, 18] width 29 height 25
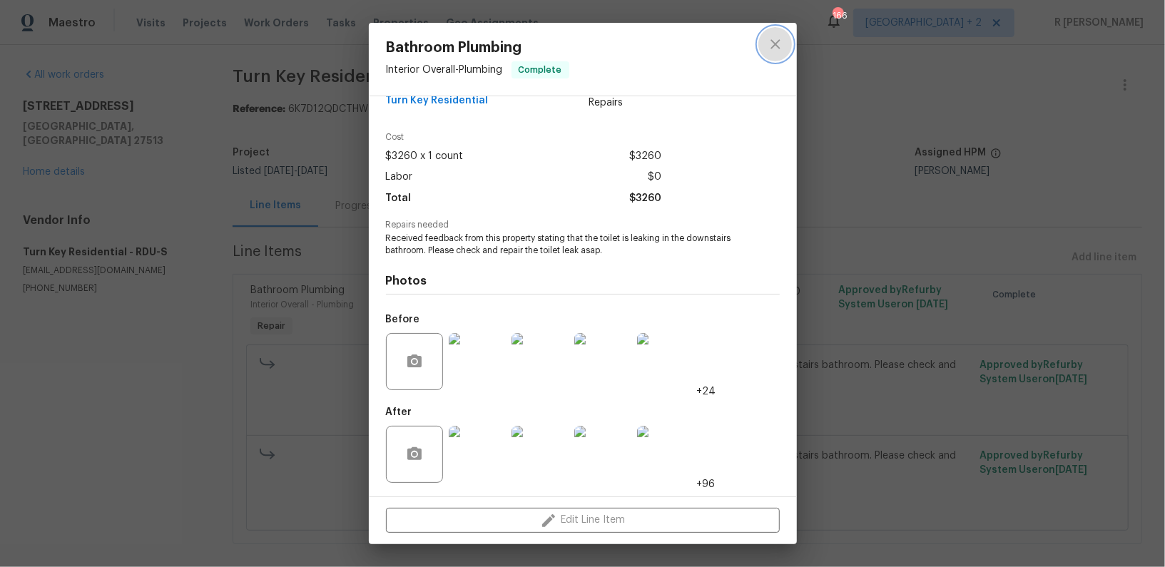
click at [767, 46] on icon "close" at bounding box center [775, 44] width 17 height 17
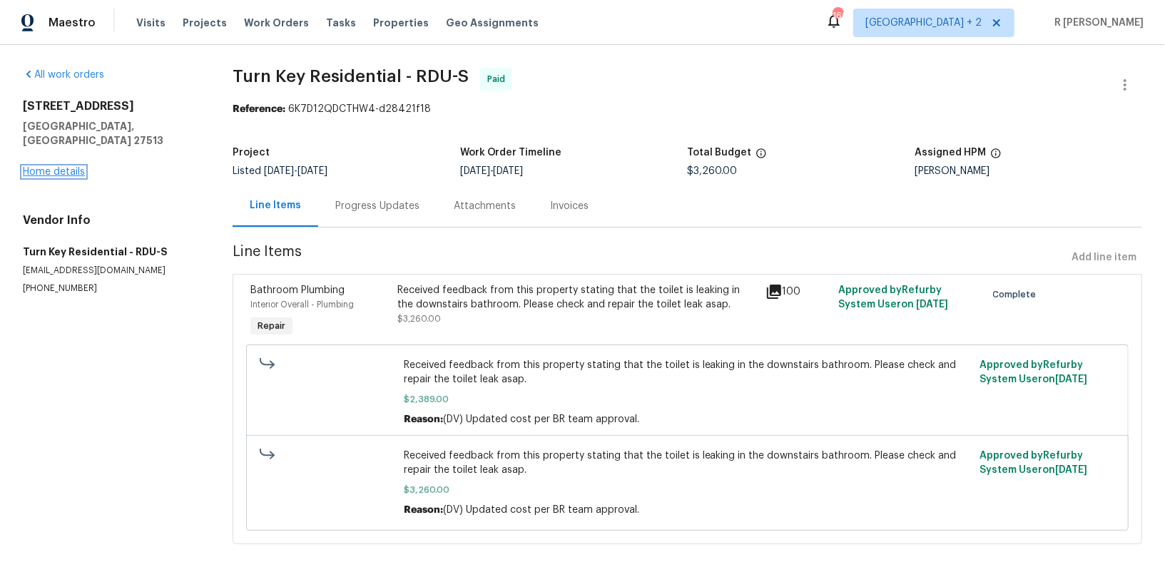
click at [66, 167] on link "Home details" at bounding box center [54, 172] width 62 height 10
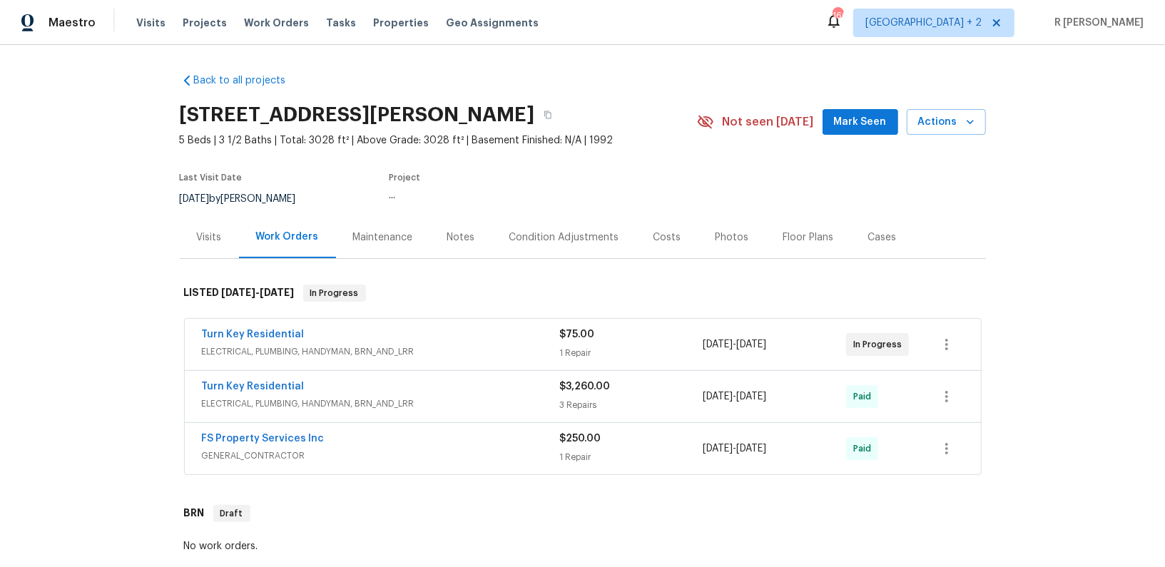
click at [260, 373] on div "Turn Key Residential ELECTRICAL, PLUMBING, HANDYMAN, BRN_AND_LRR $3,260.00 3 Re…" at bounding box center [583, 396] width 796 height 51
click at [348, 392] on div "Turn Key Residential" at bounding box center [381, 387] width 358 height 17
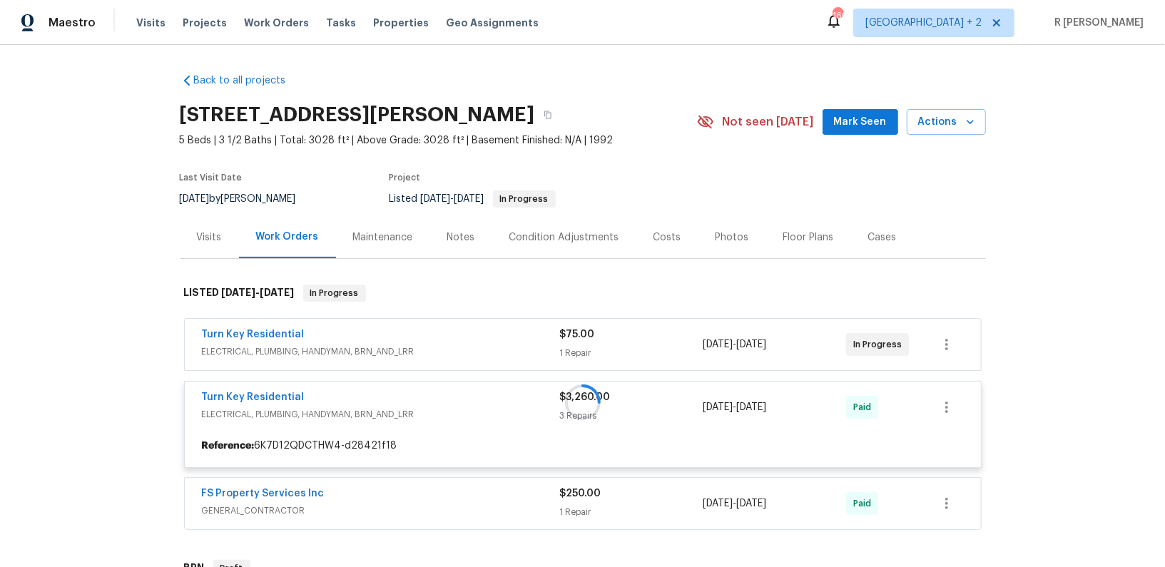
scroll to position [246, 0]
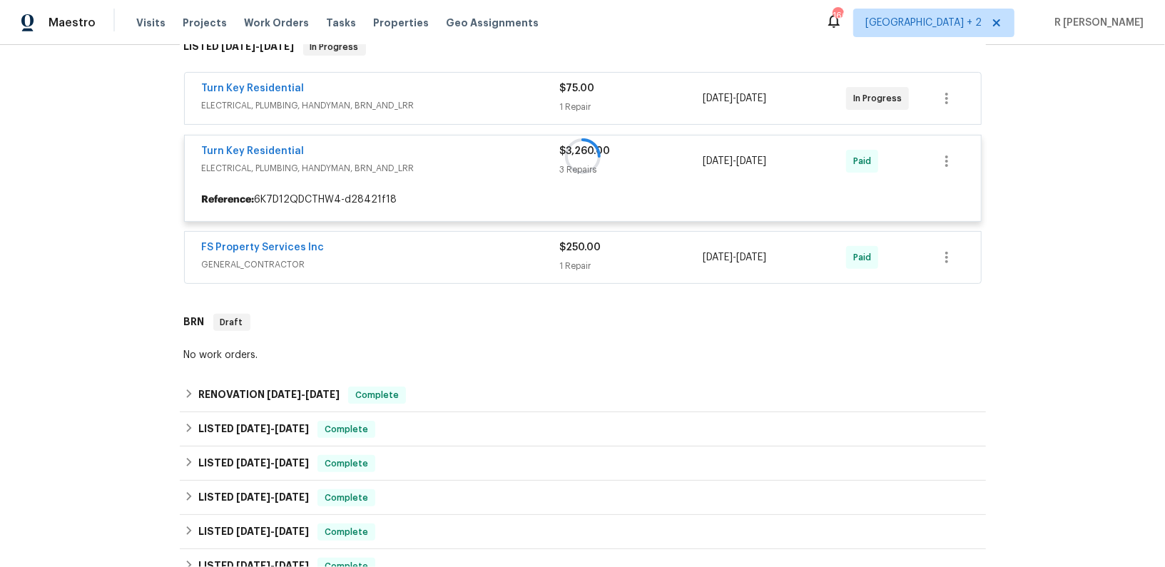
click at [376, 246] on div at bounding box center [583, 156] width 806 height 264
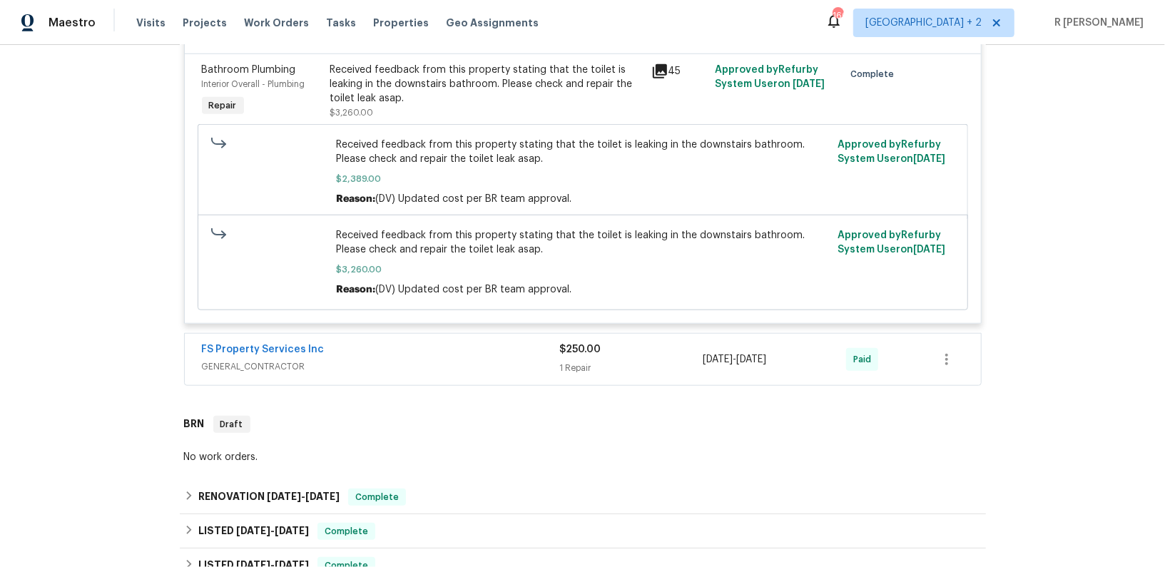
scroll to position [866, 0]
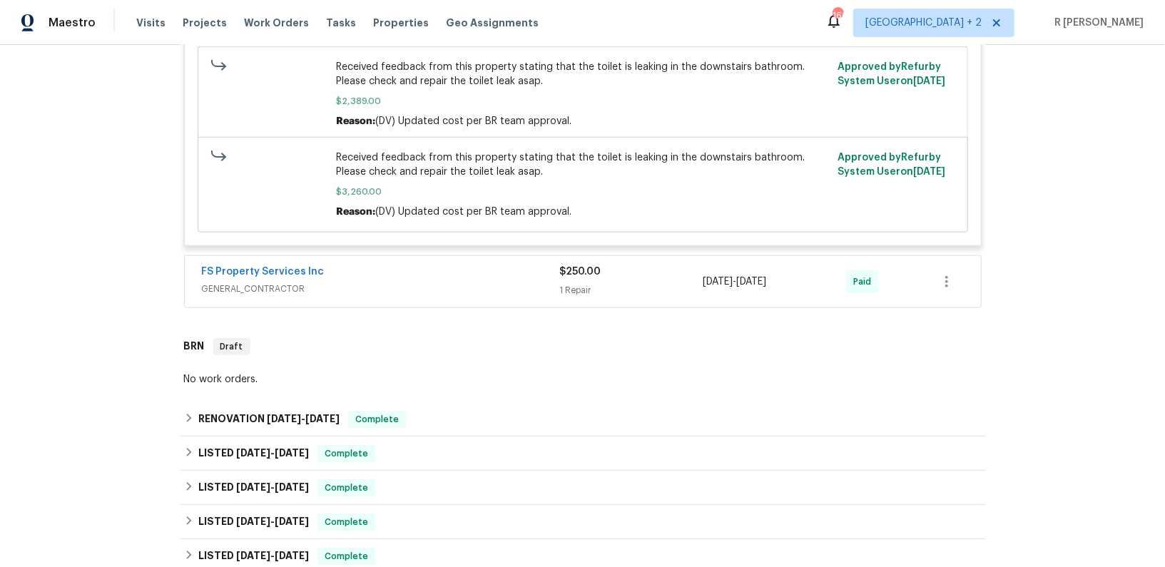
click at [321, 265] on div "FS Property Services Inc" at bounding box center [381, 273] width 358 height 17
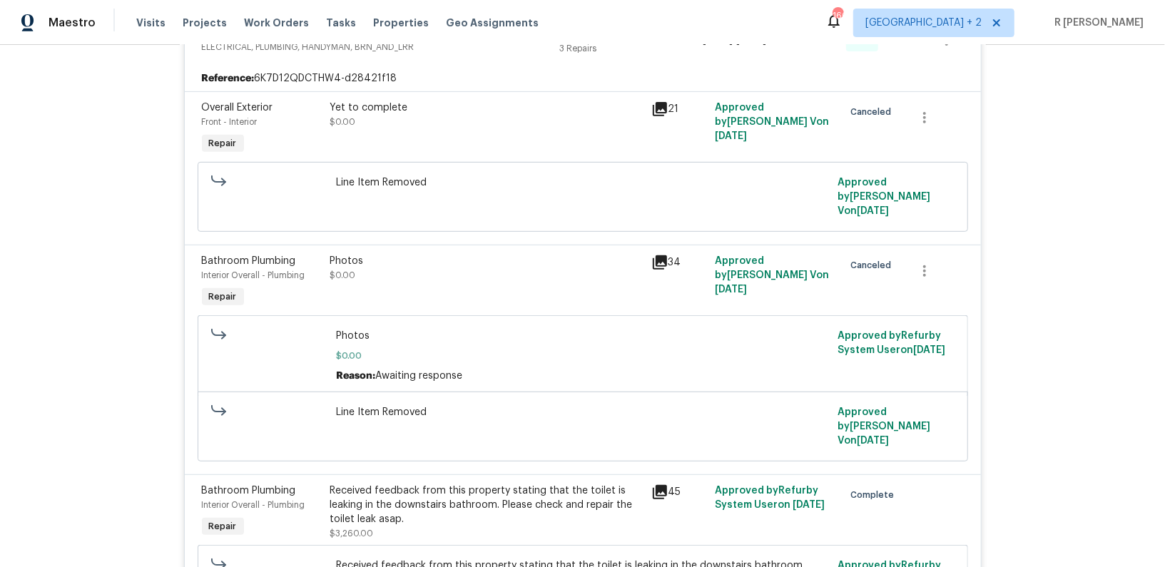
scroll to position [259, 0]
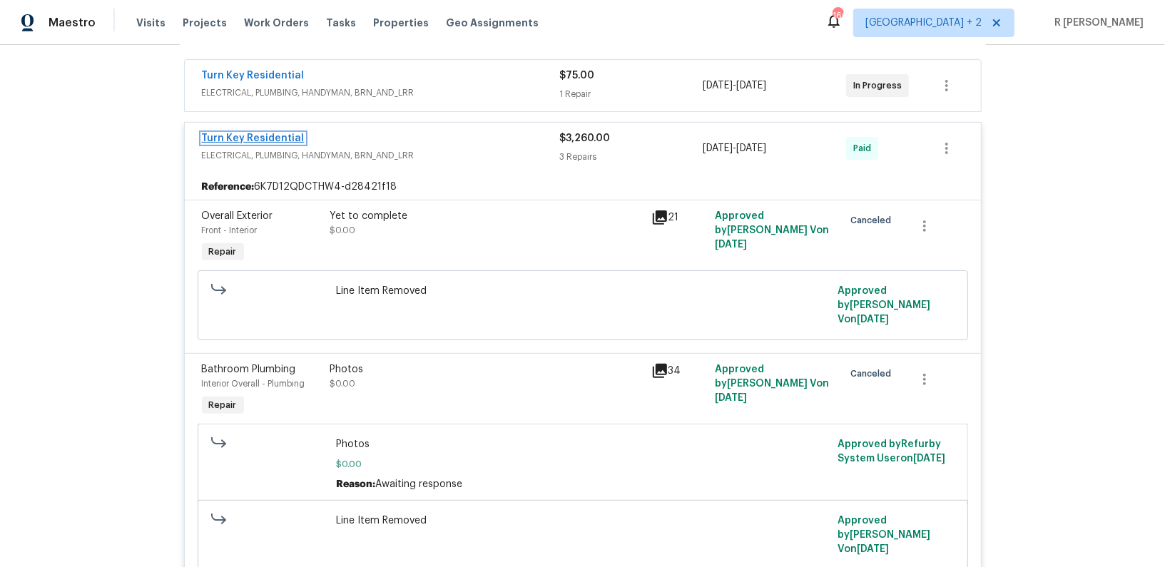
click at [246, 136] on link "Turn Key Residential" at bounding box center [253, 138] width 103 height 10
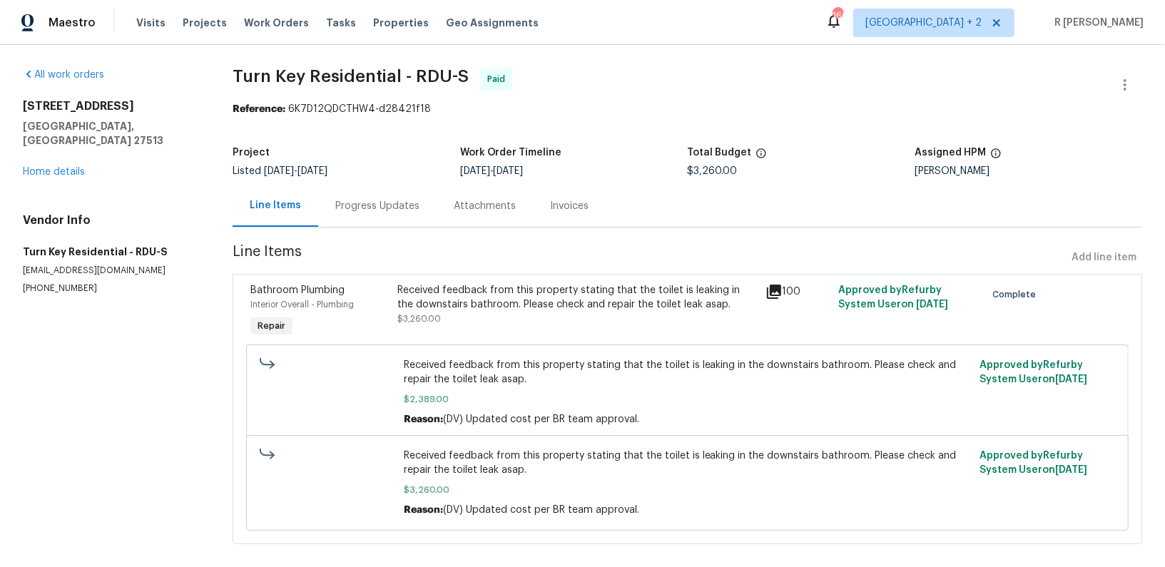
scroll to position [10, 0]
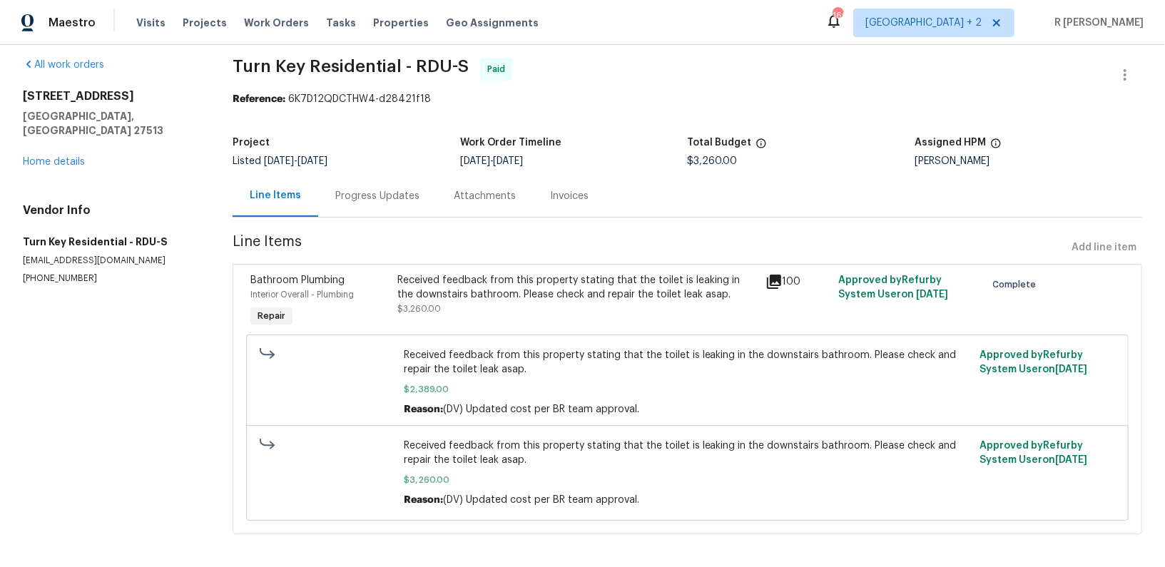
click at [371, 206] on div "Progress Updates" at bounding box center [377, 196] width 118 height 42
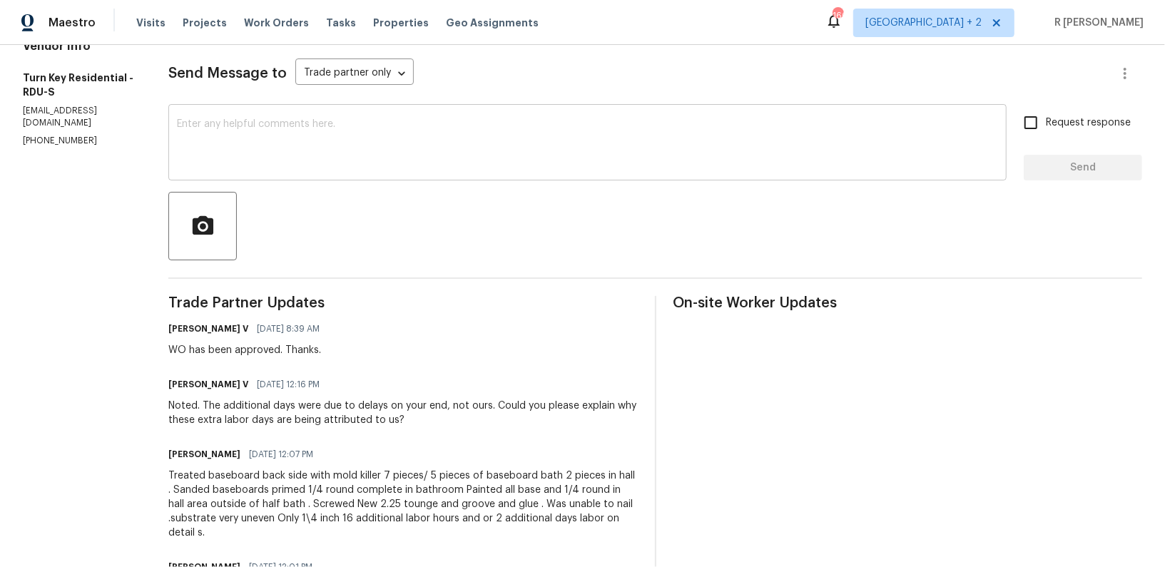
scroll to position [344, 0]
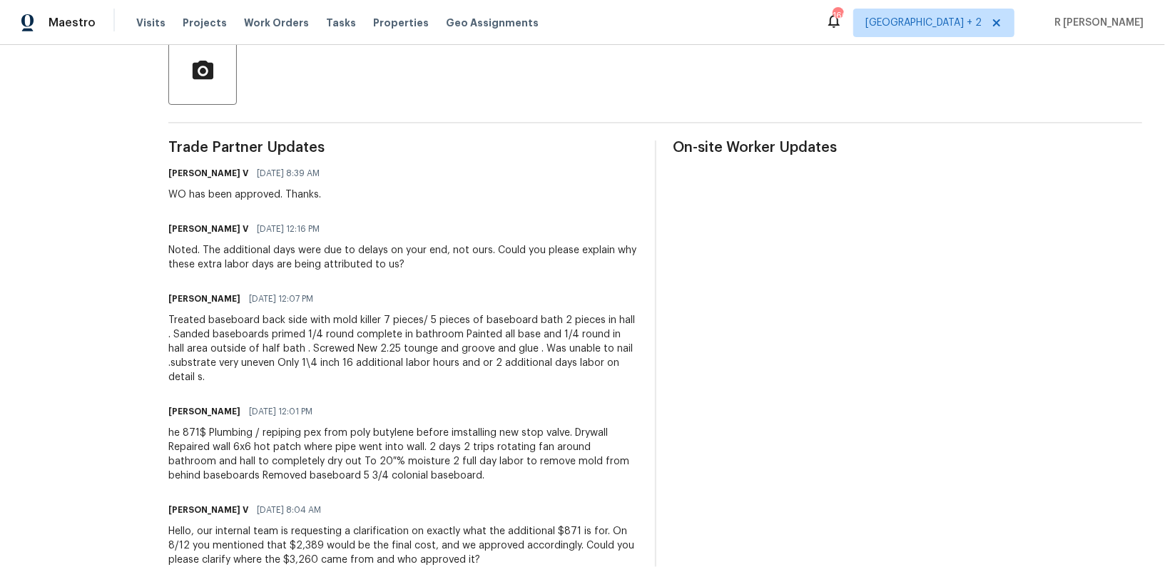
click at [495, 366] on div "Treated baseboard back side with mold killer 7 pieces/ 5 pieces of baseboard ba…" at bounding box center [402, 348] width 469 height 71
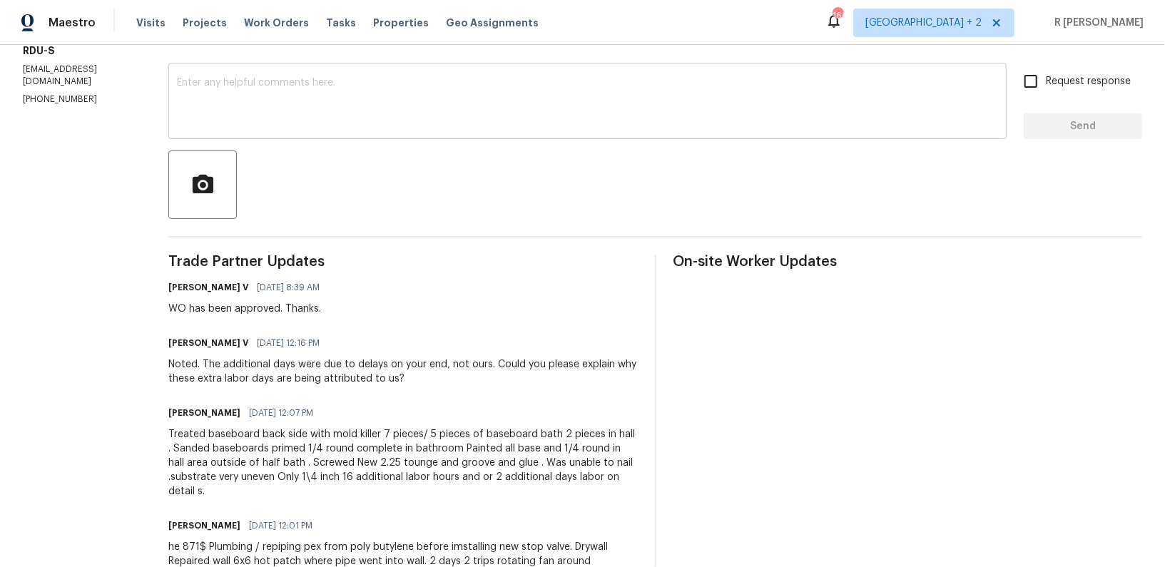
scroll to position [0, 0]
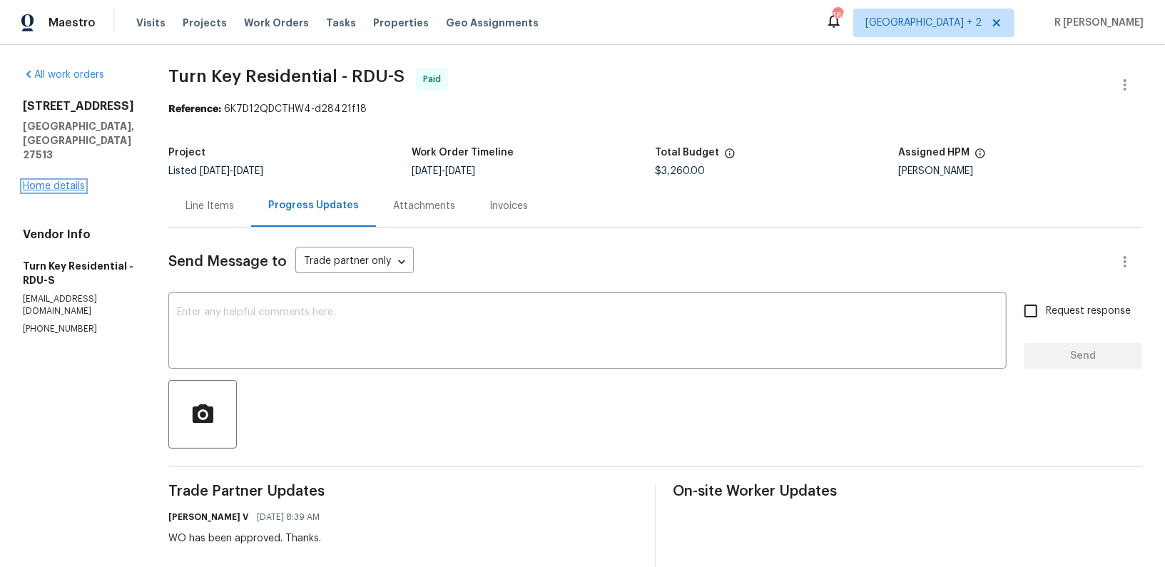
click at [73, 181] on link "Home details" at bounding box center [54, 186] width 62 height 10
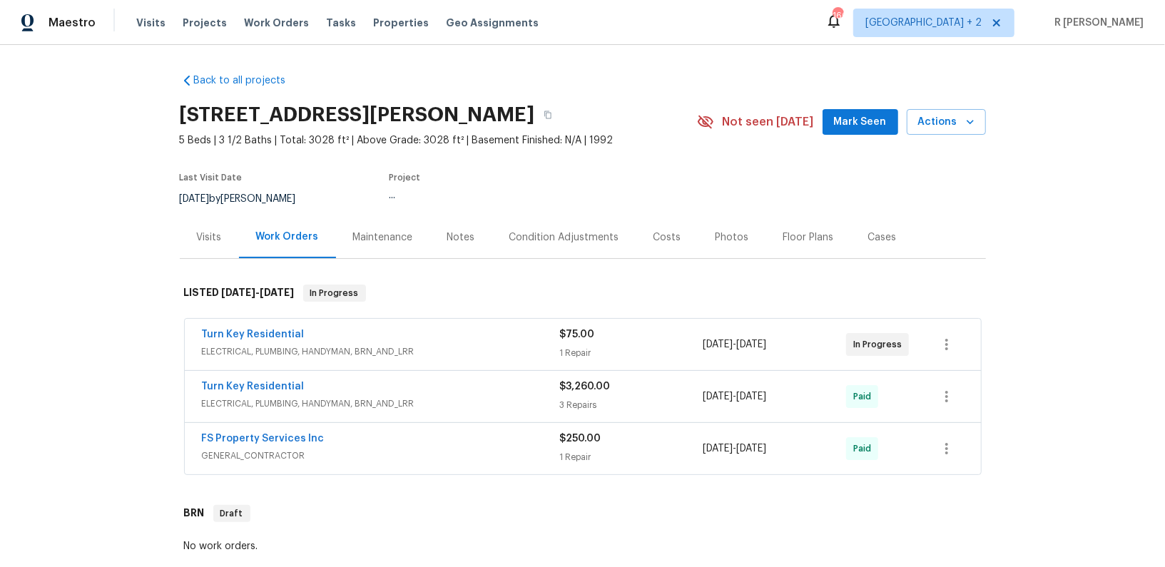
click at [308, 341] on div "Turn Key Residential" at bounding box center [381, 335] width 358 height 17
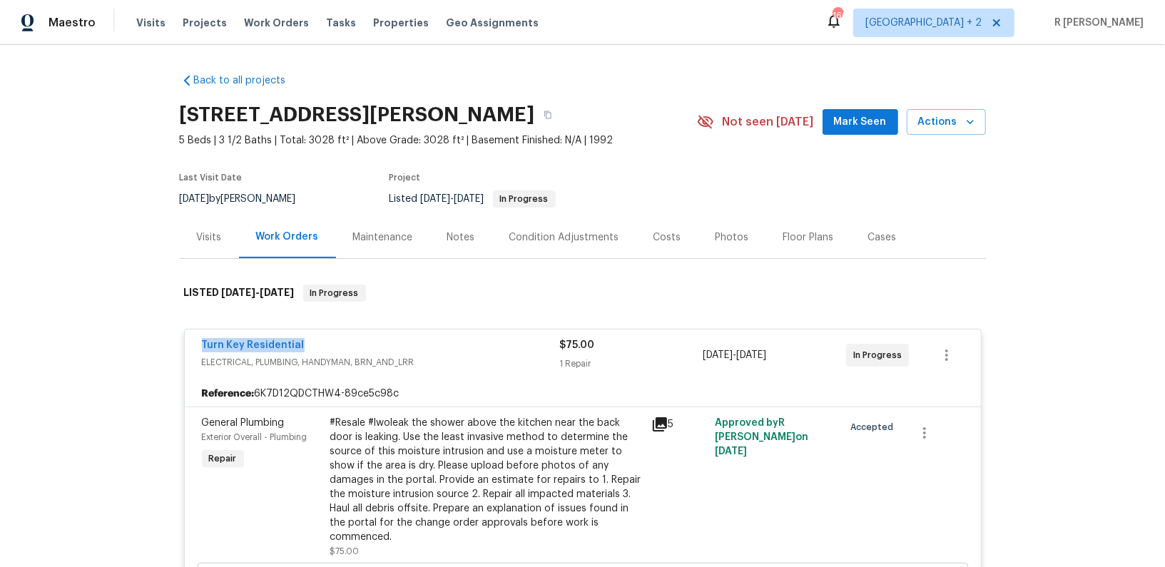
drag, startPoint x: 312, startPoint y: 340, endPoint x: 83, endPoint y: 340, distance: 228.3
click at [83, 340] on div "Back to all projects 113 Crosswind Dr, Cary, NC 27513 5 Beds | 3 1/2 Baths | To…" at bounding box center [582, 306] width 1165 height 522
copy link "Turn Key Residential"
click at [263, 245] on div "Work Orders" at bounding box center [287, 237] width 97 height 42
click at [235, 341] on link "Turn Key Residential" at bounding box center [253, 345] width 103 height 10
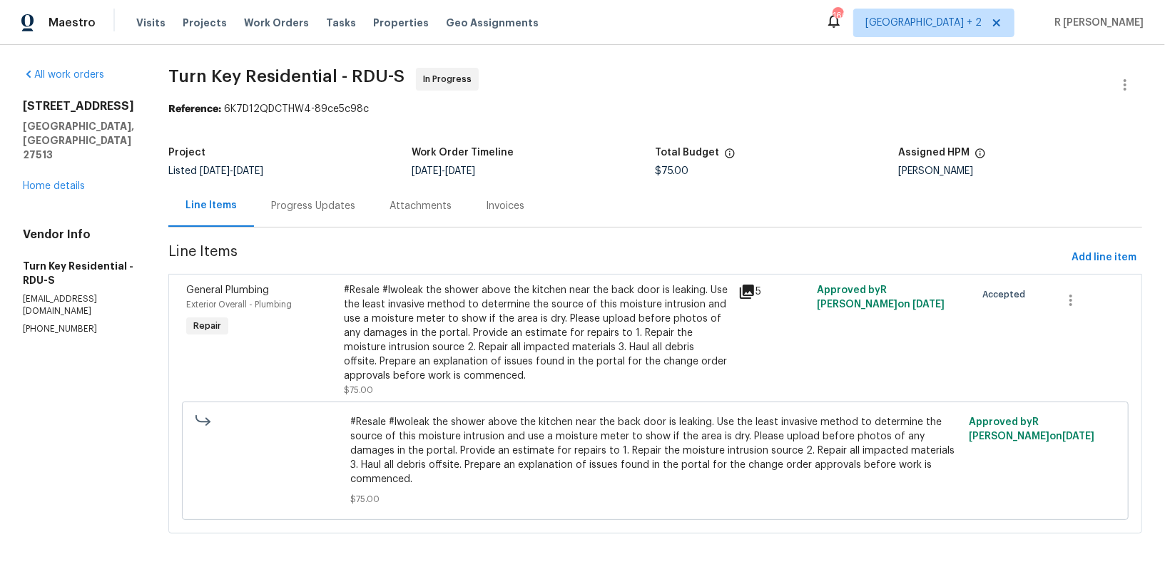
click at [368, 198] on div "Progress Updates" at bounding box center [313, 206] width 118 height 42
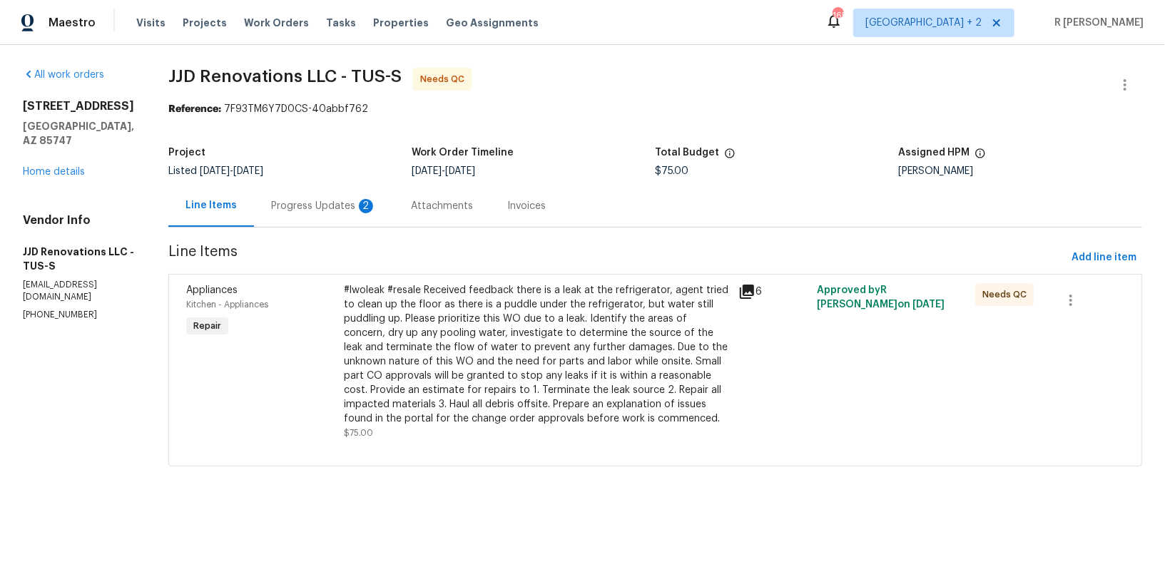
click at [330, 198] on div "Progress Updates 2" at bounding box center [324, 206] width 140 height 42
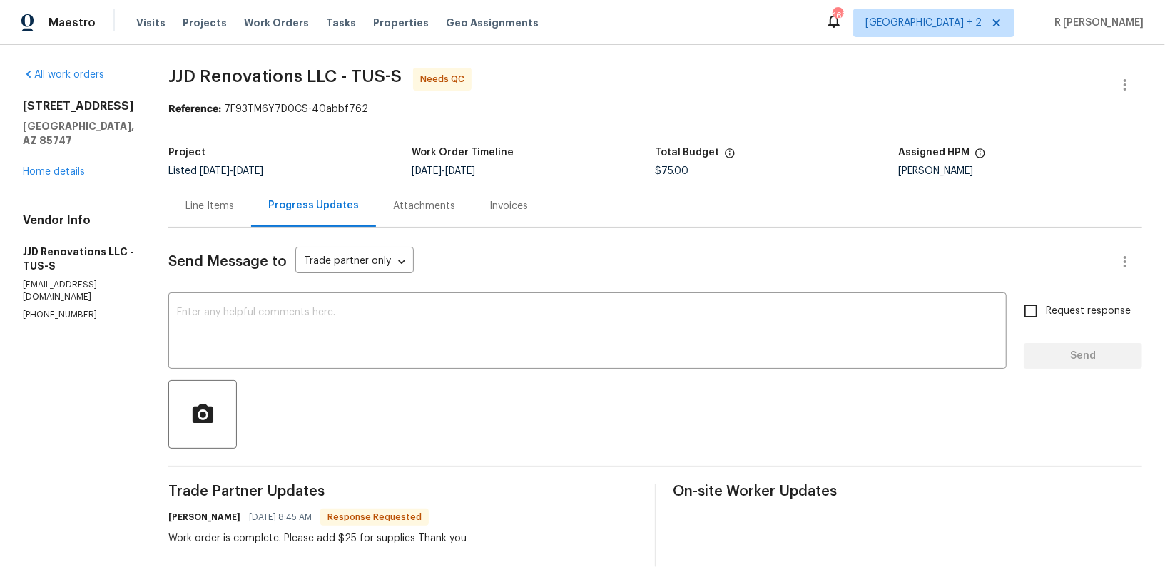
click at [228, 203] on div "Line Items" at bounding box center [209, 206] width 49 height 14
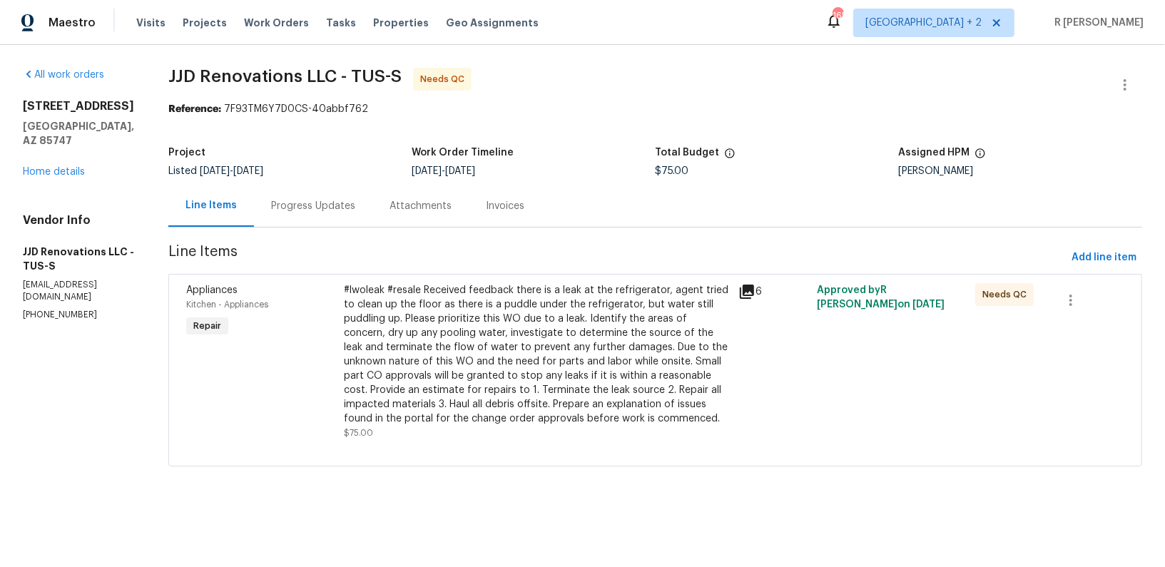
click at [504, 347] on div "#lwoleak #resale Received feedback there is a leak at the refrigerator, agent t…" at bounding box center [537, 354] width 386 height 143
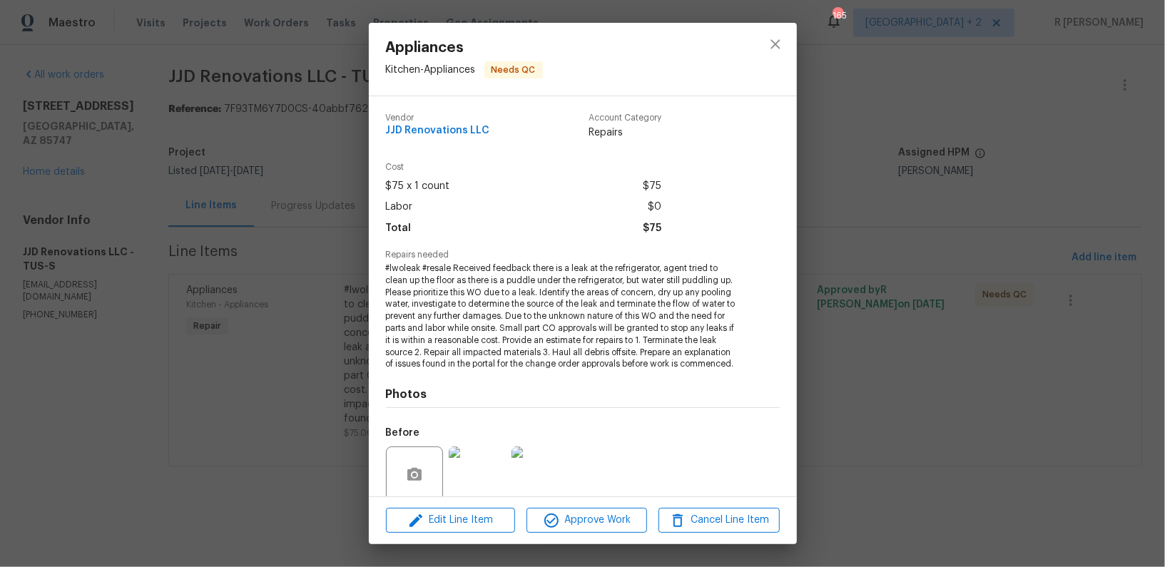
scroll to position [114, 0]
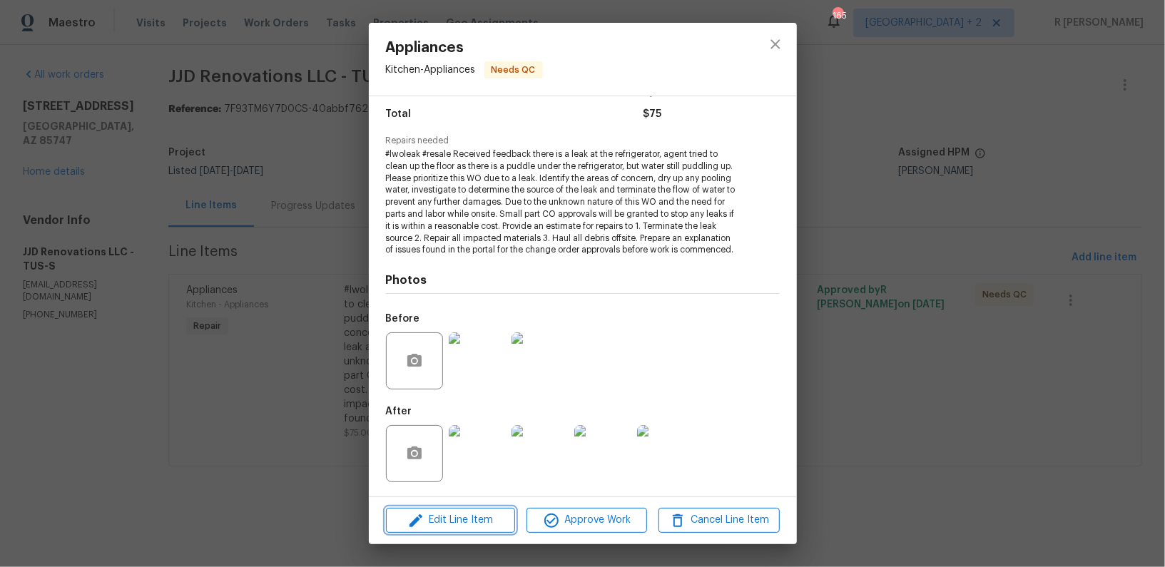
click at [448, 518] on span "Edit Line Item" at bounding box center [450, 520] width 121 height 18
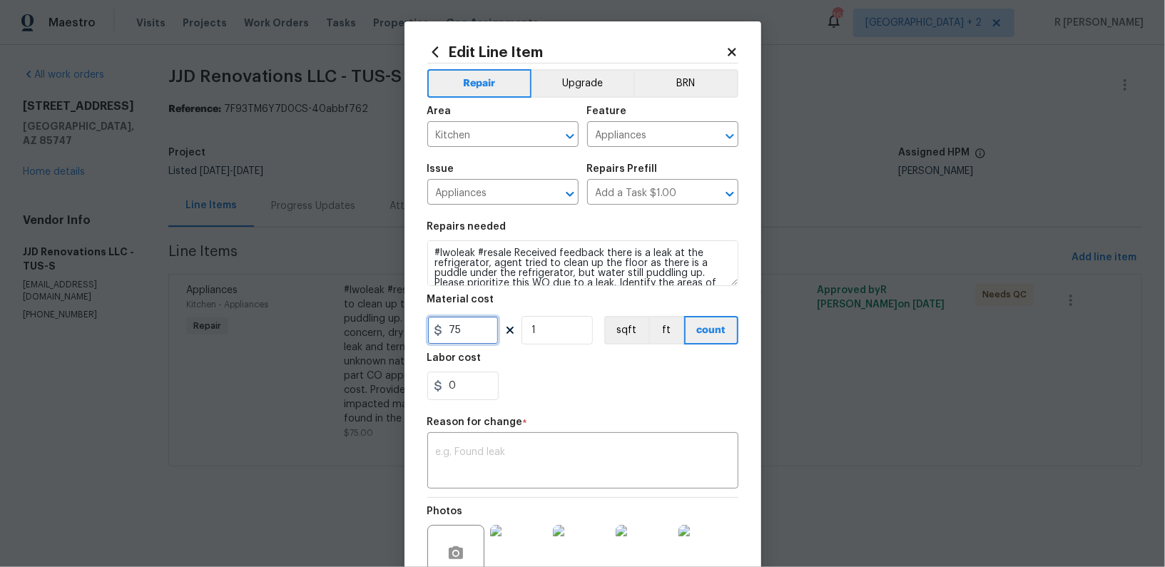
click at [464, 335] on input "75" at bounding box center [462, 330] width 71 height 29
type input "100"
click at [478, 481] on div "x ​" at bounding box center [582, 462] width 311 height 53
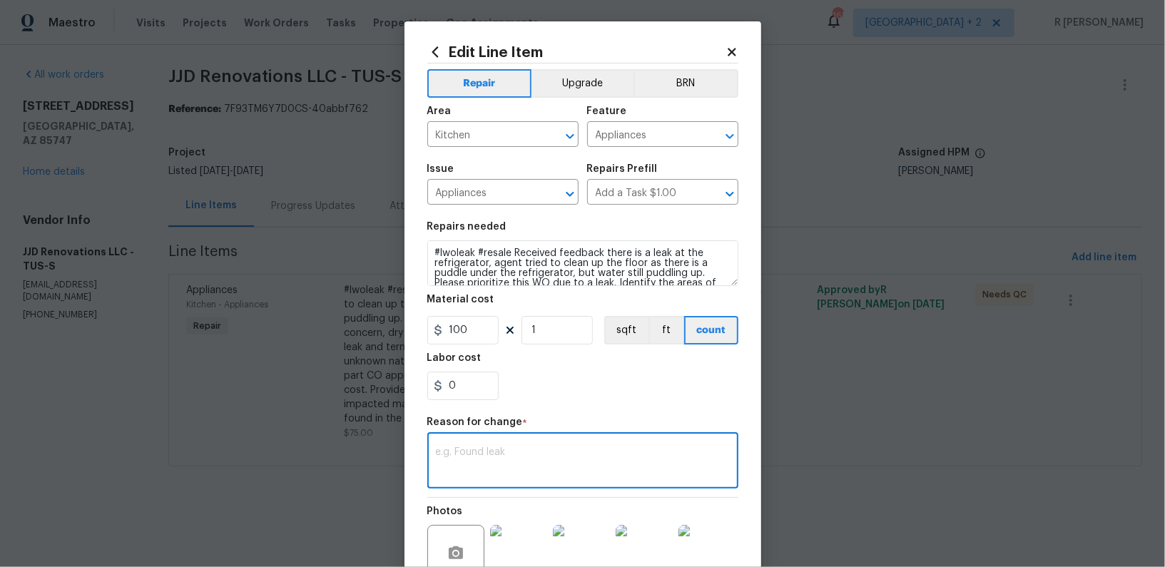
paste textarea "(YK) Updated per vendor’s final cost."
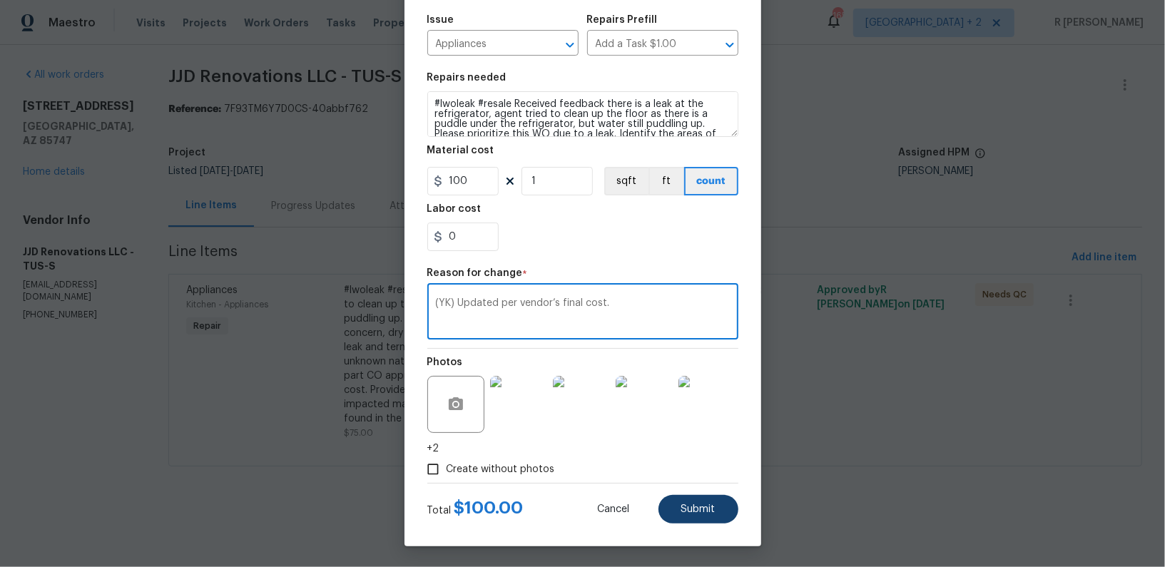
type textarea "(YK) Updated per vendor’s final cost."
click at [692, 505] on span "Submit" at bounding box center [698, 509] width 34 height 11
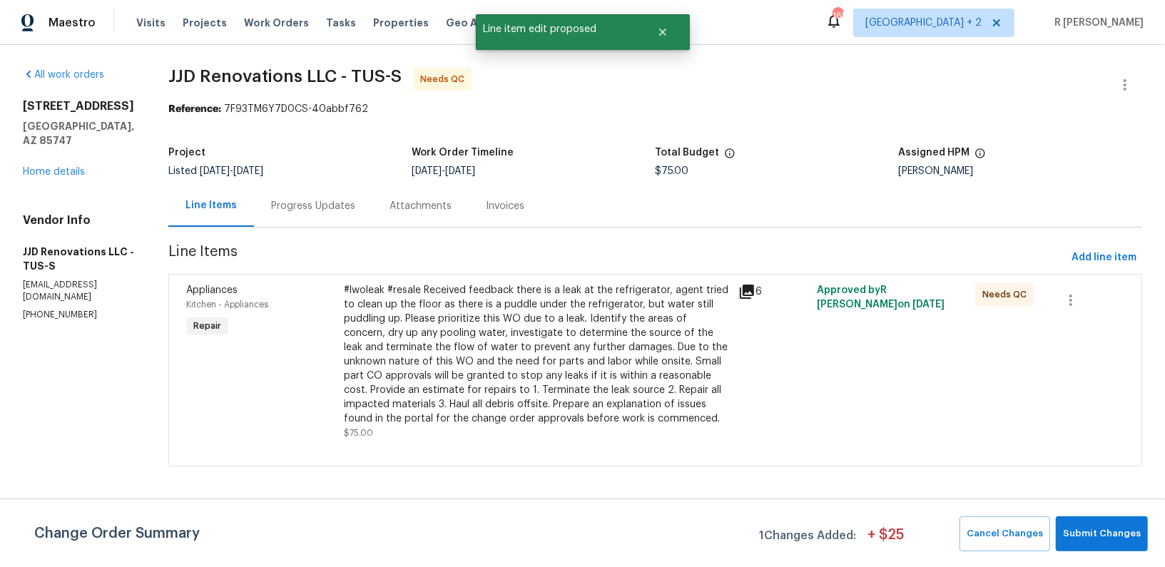
scroll to position [0, 0]
click at [1078, 541] on span "Submit Changes" at bounding box center [1102, 534] width 78 height 16
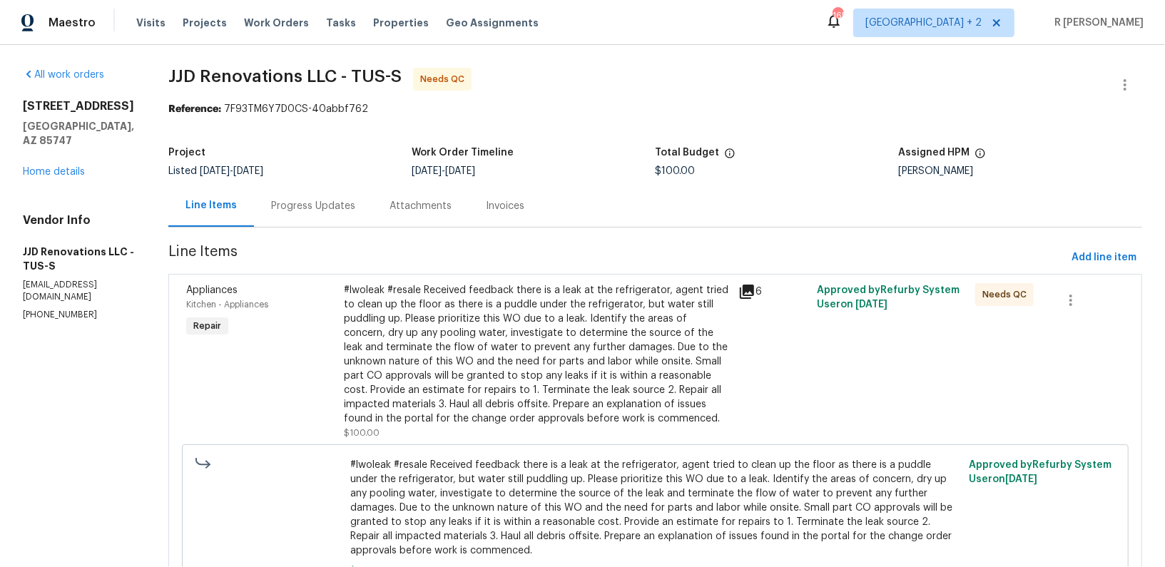
click at [332, 185] on div "Progress Updates" at bounding box center [313, 206] width 118 height 42
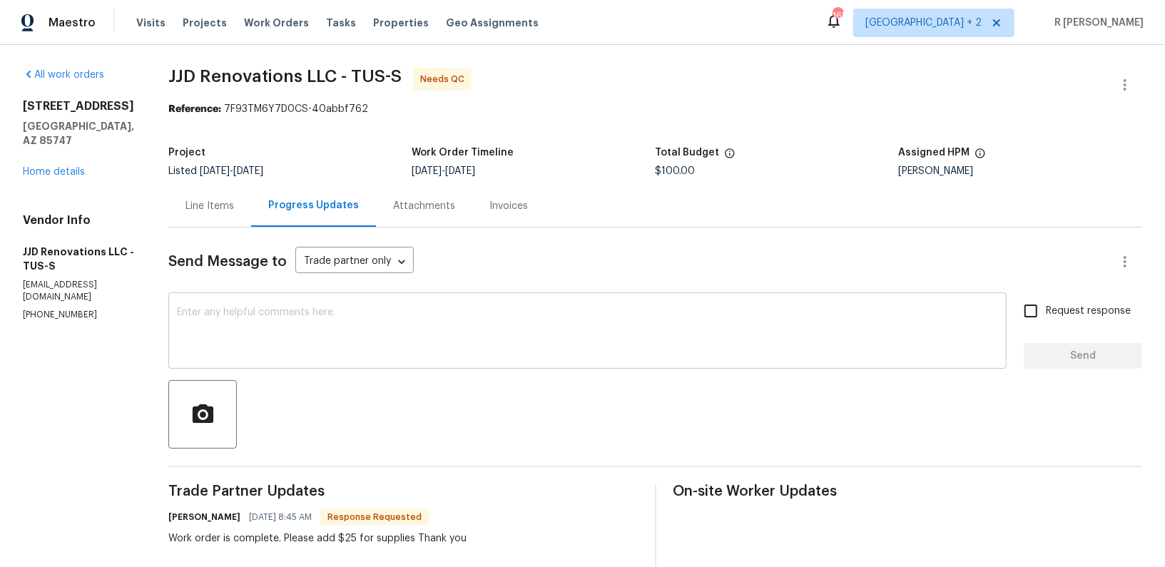
click at [429, 358] on div "x ​" at bounding box center [587, 332] width 838 height 73
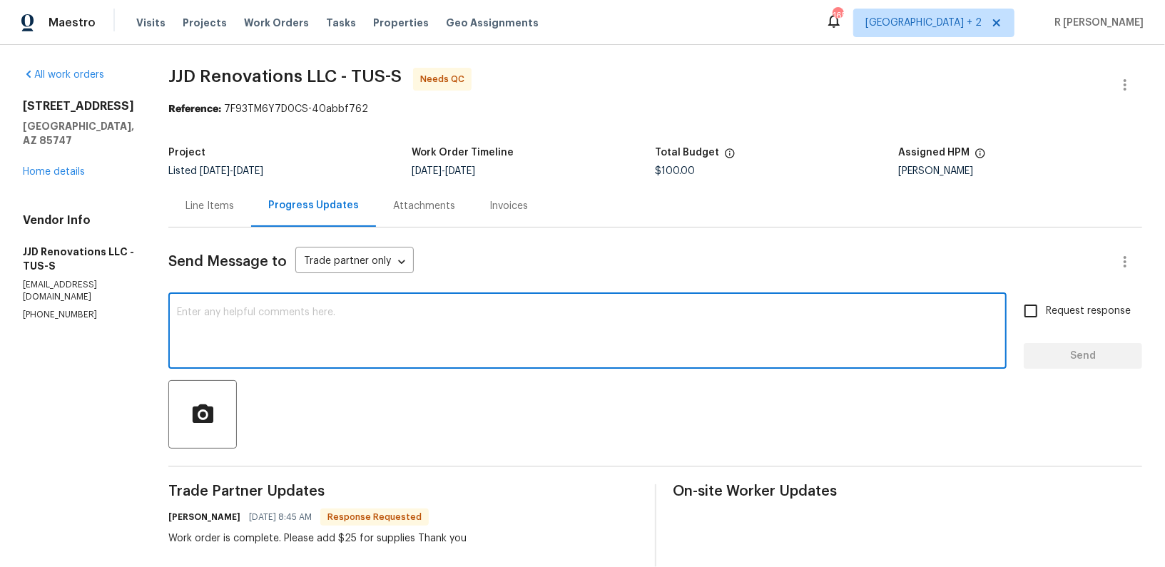
paste textarea "Final cost updated and work order approved. Kindly upload the detailed invoice.…"
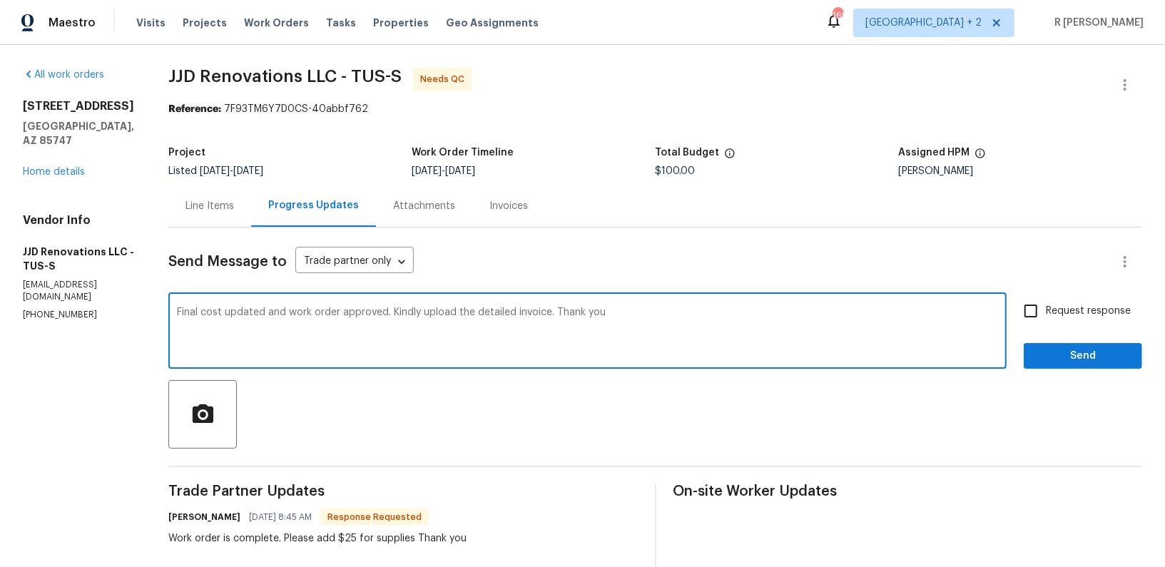
type textarea "Final cost updated and work order approved. Kindly upload the detailed invoice.…"
click at [1056, 315] on span "Request response" at bounding box center [1088, 311] width 85 height 15
click at [1046, 315] on input "Request response" at bounding box center [1031, 311] width 30 height 30
checkbox input "true"
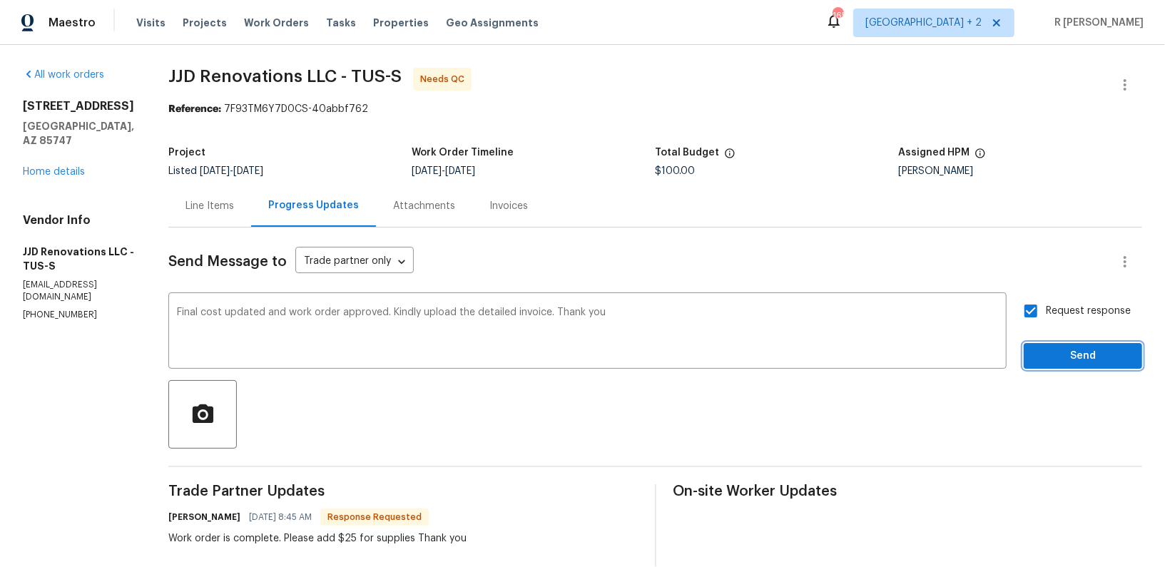
click at [1043, 355] on span "Send" at bounding box center [1083, 356] width 96 height 18
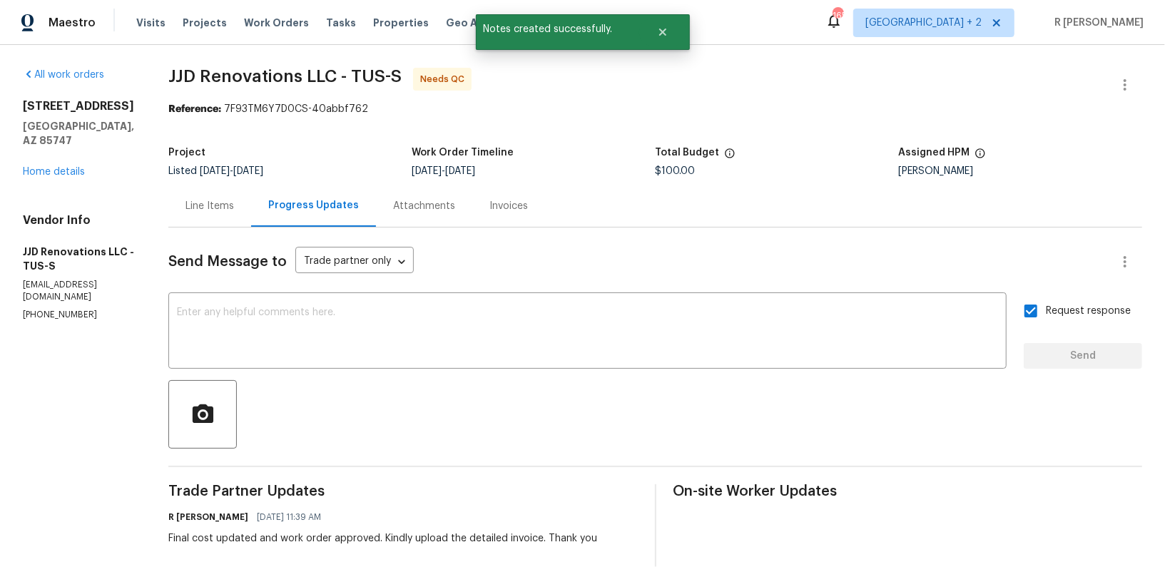
click at [229, 199] on div "Line Items" at bounding box center [209, 206] width 49 height 14
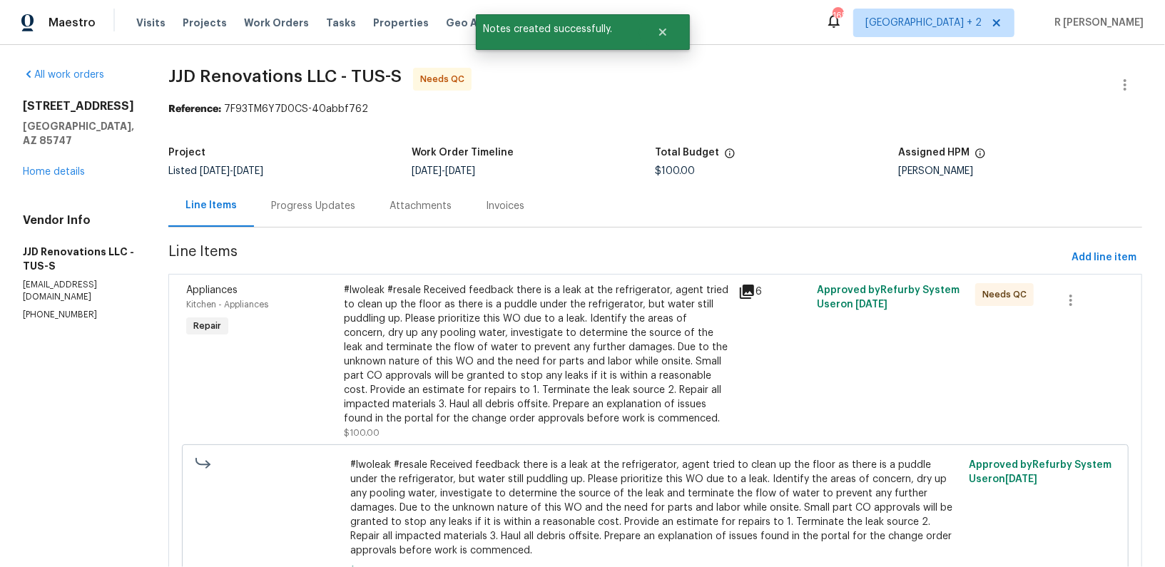
click at [585, 371] on div "#lwoleak #resale Received feedback there is a leak at the refrigerator, agent t…" at bounding box center [537, 354] width 386 height 143
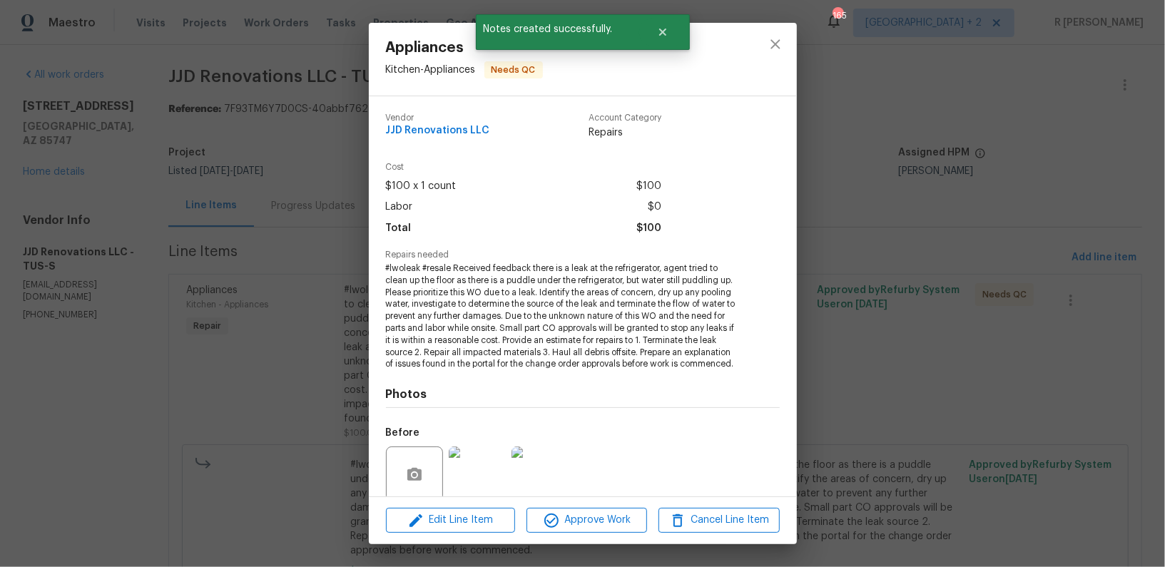
scroll to position [114, 0]
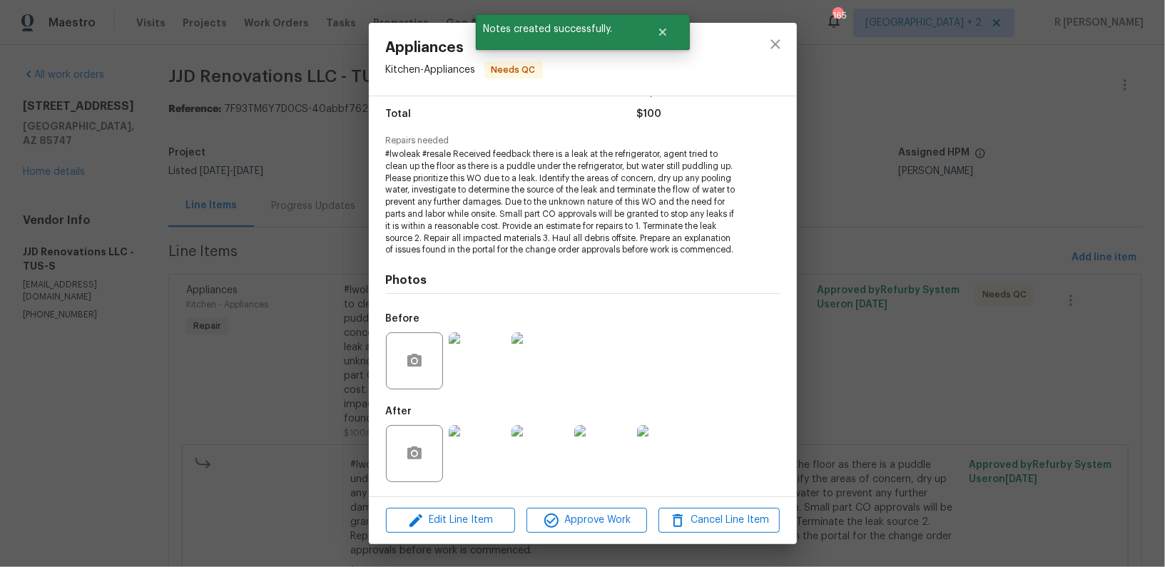
click at [484, 366] on img at bounding box center [477, 360] width 57 height 57
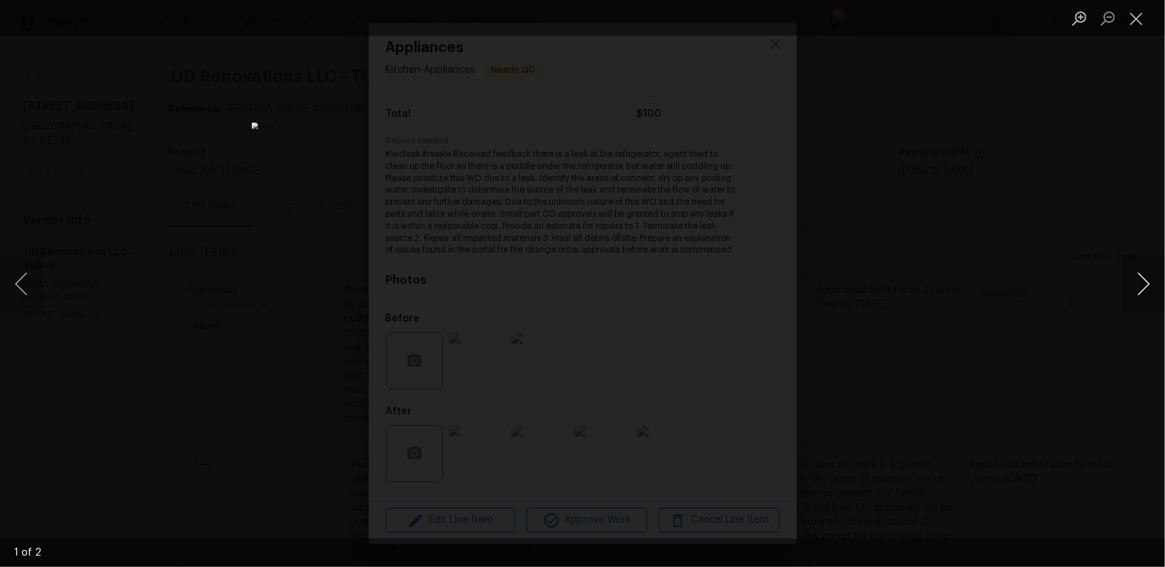
click at [1143, 273] on button "Next image" at bounding box center [1143, 283] width 43 height 57
click at [1136, 16] on button "Close lightbox" at bounding box center [1136, 18] width 29 height 25
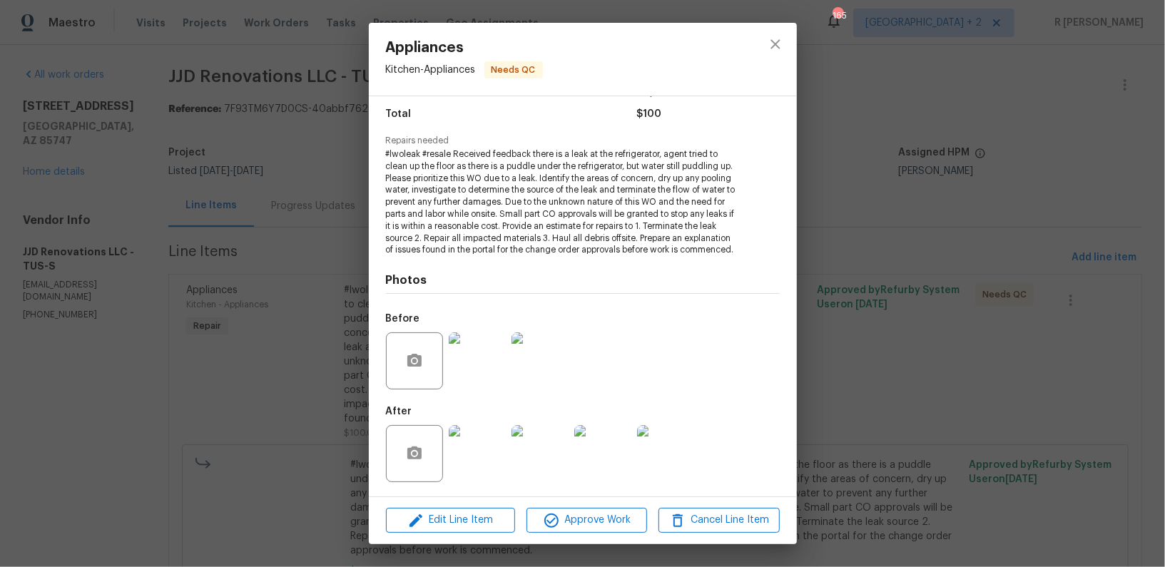
click at [474, 474] on img at bounding box center [477, 453] width 57 height 57
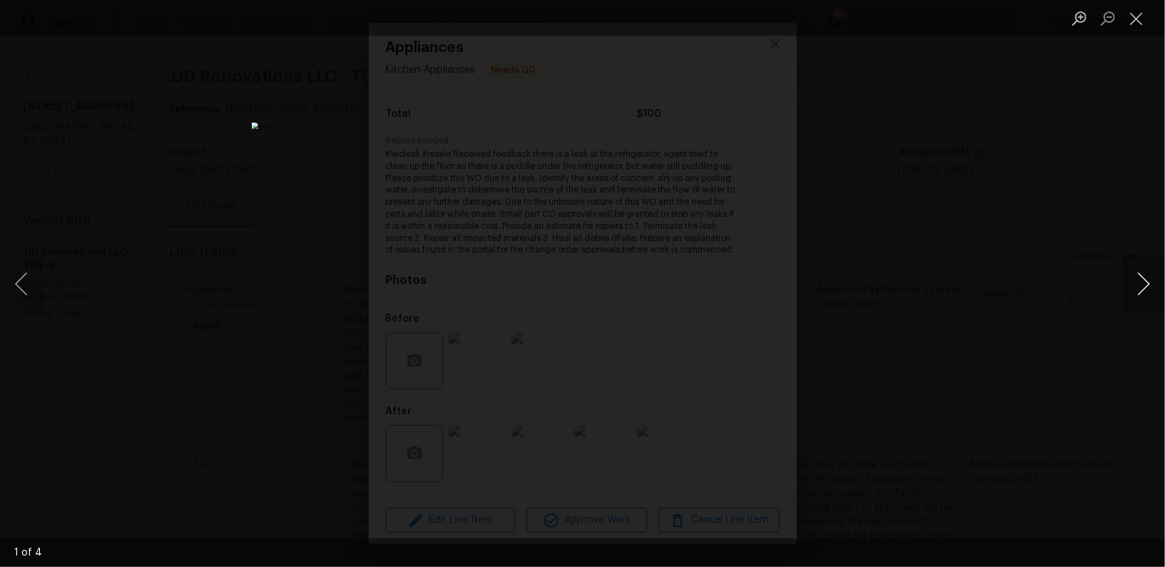
click at [1155, 275] on button "Next image" at bounding box center [1143, 283] width 43 height 57
click at [1152, 275] on button "Next image" at bounding box center [1143, 283] width 43 height 57
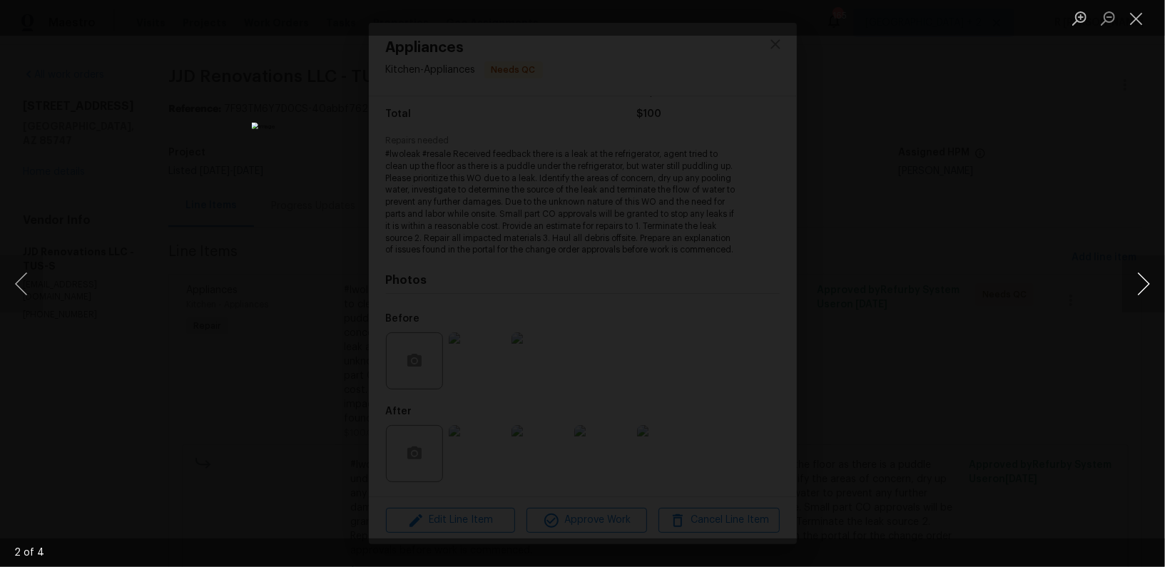
click at [1152, 275] on button "Next image" at bounding box center [1143, 283] width 43 height 57
click at [1131, 16] on button "Close lightbox" at bounding box center [1136, 18] width 29 height 25
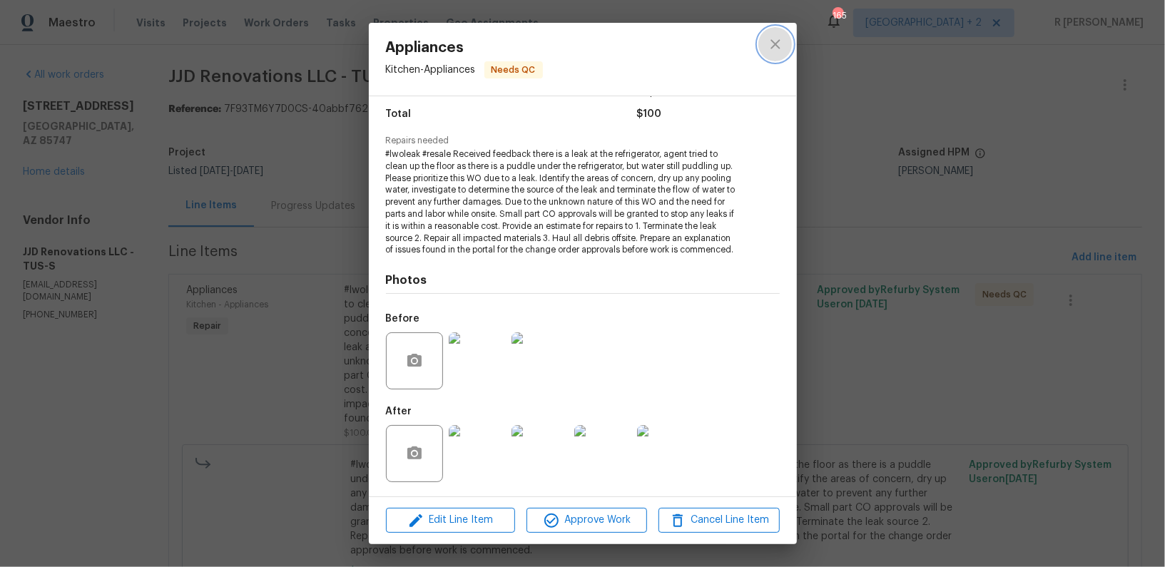
click at [770, 53] on button "close" at bounding box center [775, 44] width 34 height 34
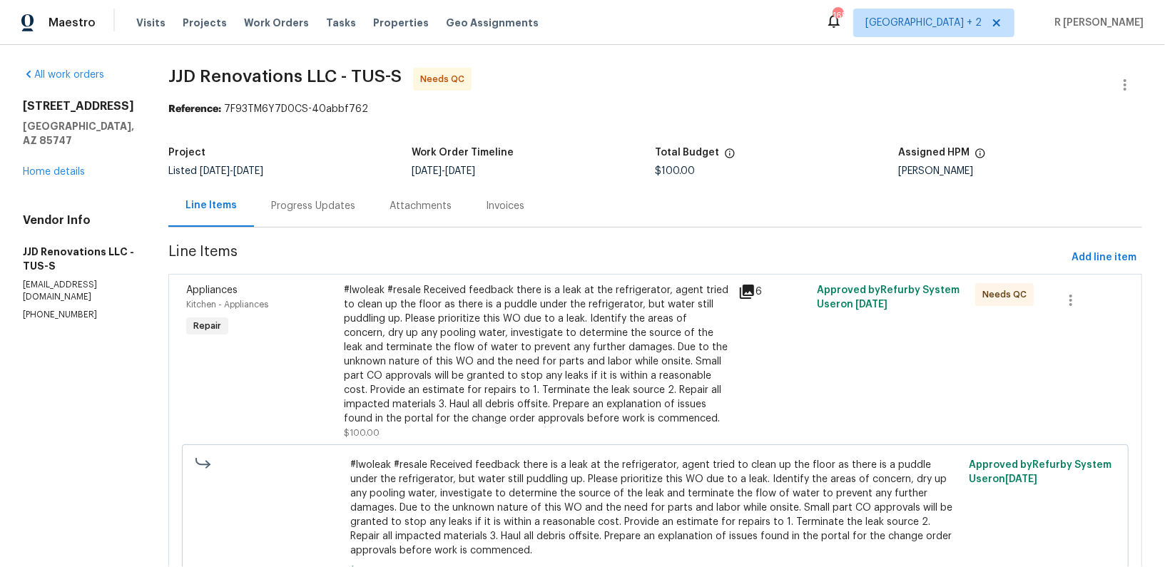
click at [325, 232] on section "JJD Renovations LLC - TUS-S Needs QC Reference: 7F93TM6Y7D0CS-40abbf762 Project…" at bounding box center [655, 355] width 974 height 574
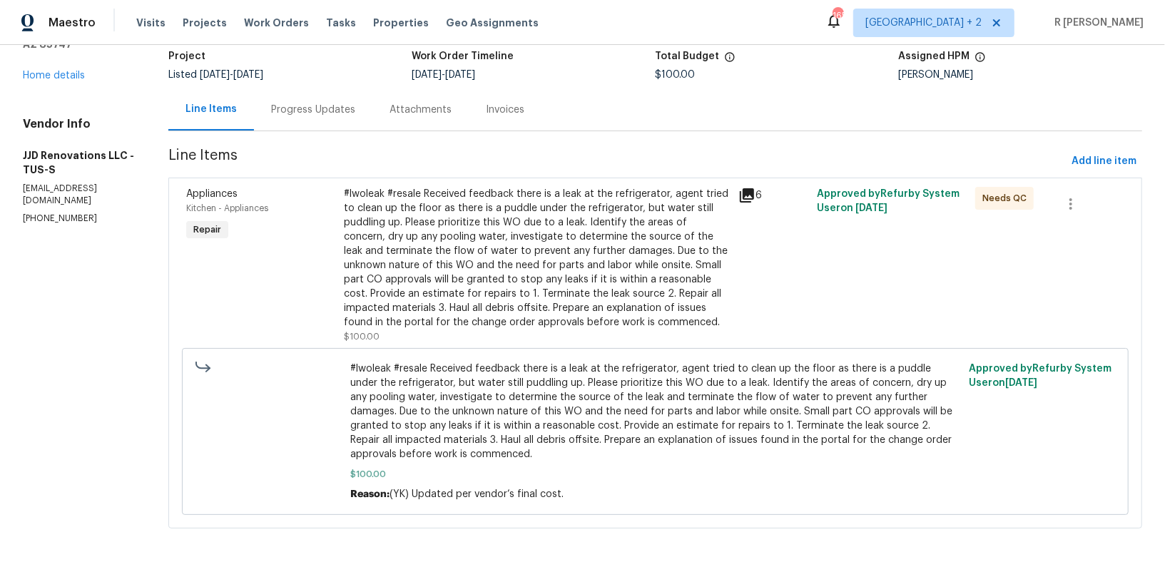
click at [511, 256] on div "#lwoleak #resale Received feedback there is a leak at the refrigerator, agent t…" at bounding box center [537, 258] width 386 height 143
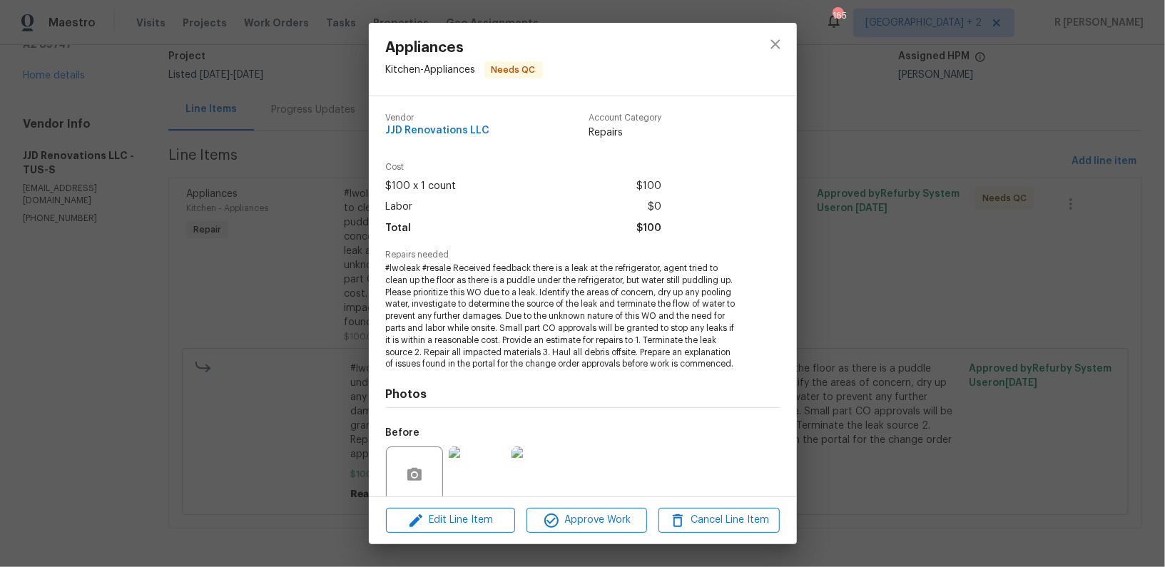
scroll to position [114, 0]
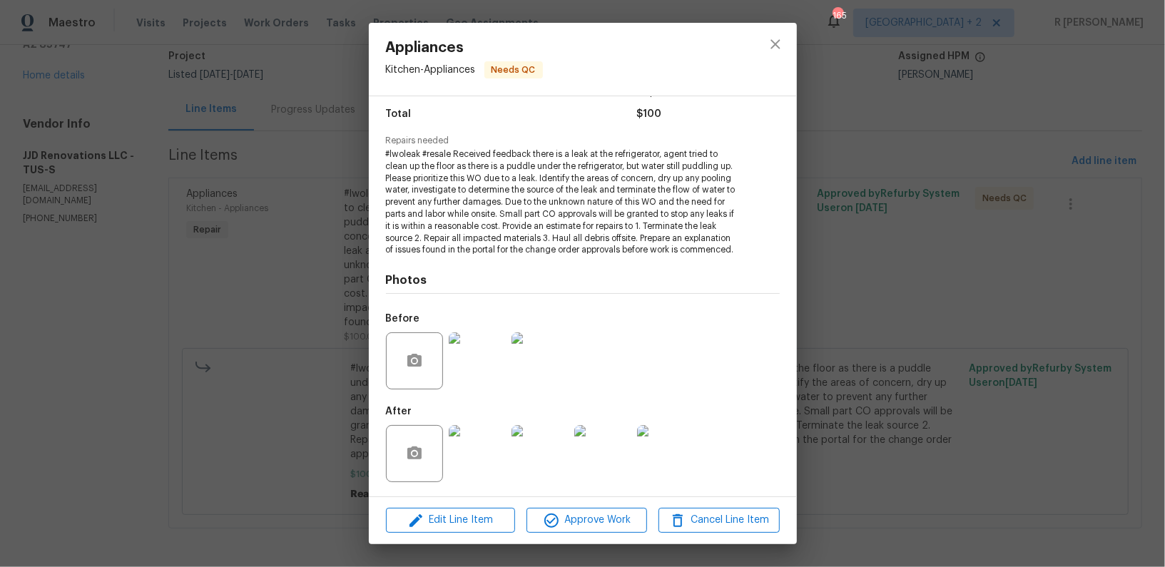
click at [484, 367] on img at bounding box center [477, 360] width 57 height 57
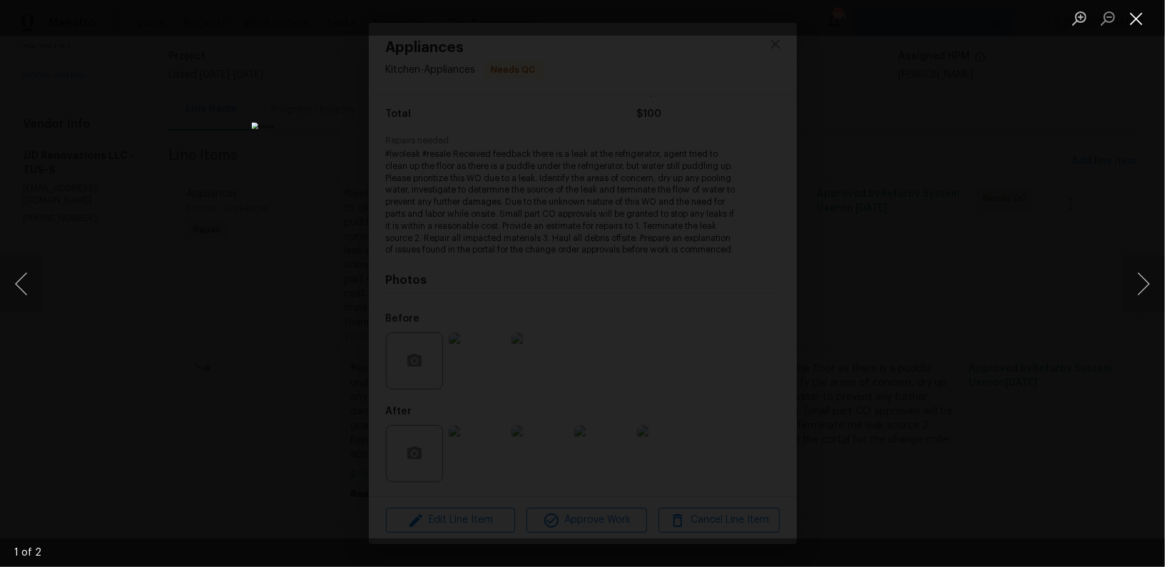
click at [1145, 10] on button "Close lightbox" at bounding box center [1136, 18] width 29 height 25
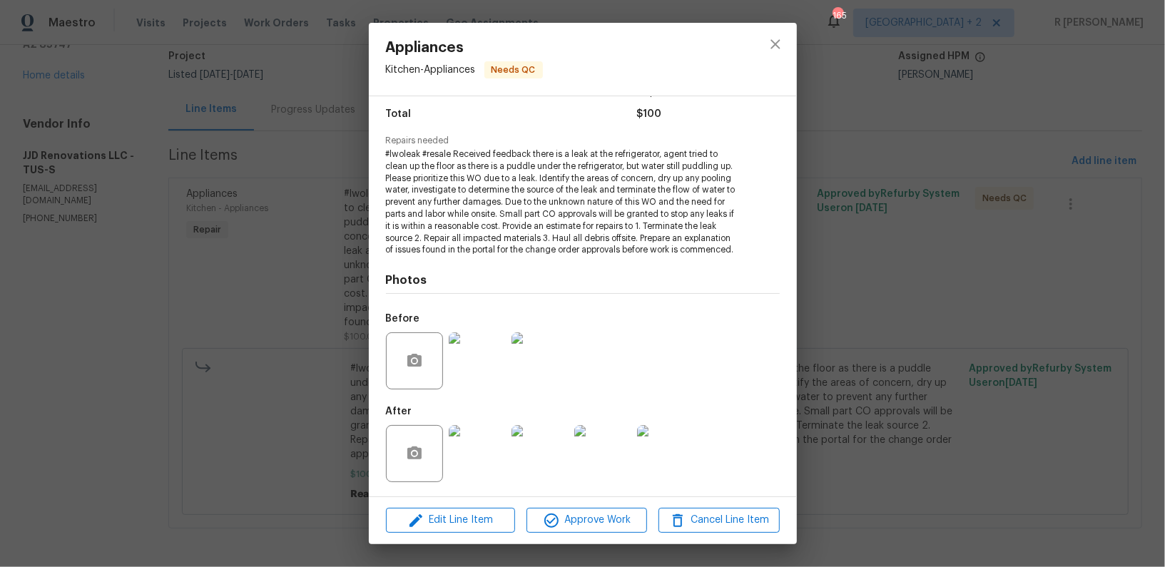
click at [507, 437] on div "After" at bounding box center [541, 444] width 311 height 93
click at [491, 438] on img at bounding box center [477, 453] width 57 height 57
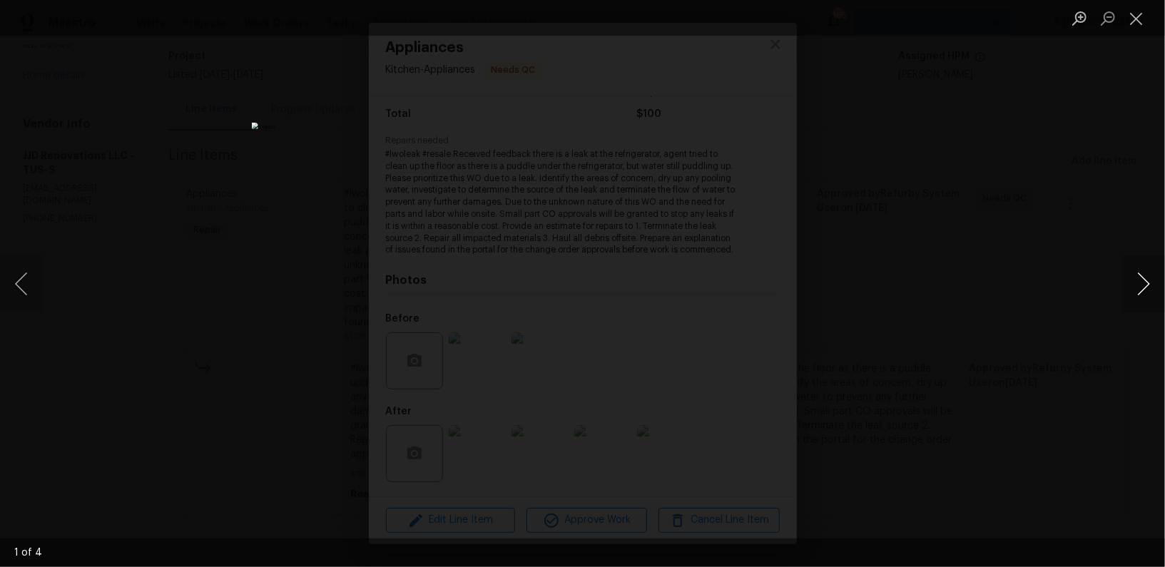
click at [1146, 273] on button "Next image" at bounding box center [1143, 283] width 43 height 57
click at [1135, 19] on button "Close lightbox" at bounding box center [1136, 18] width 29 height 25
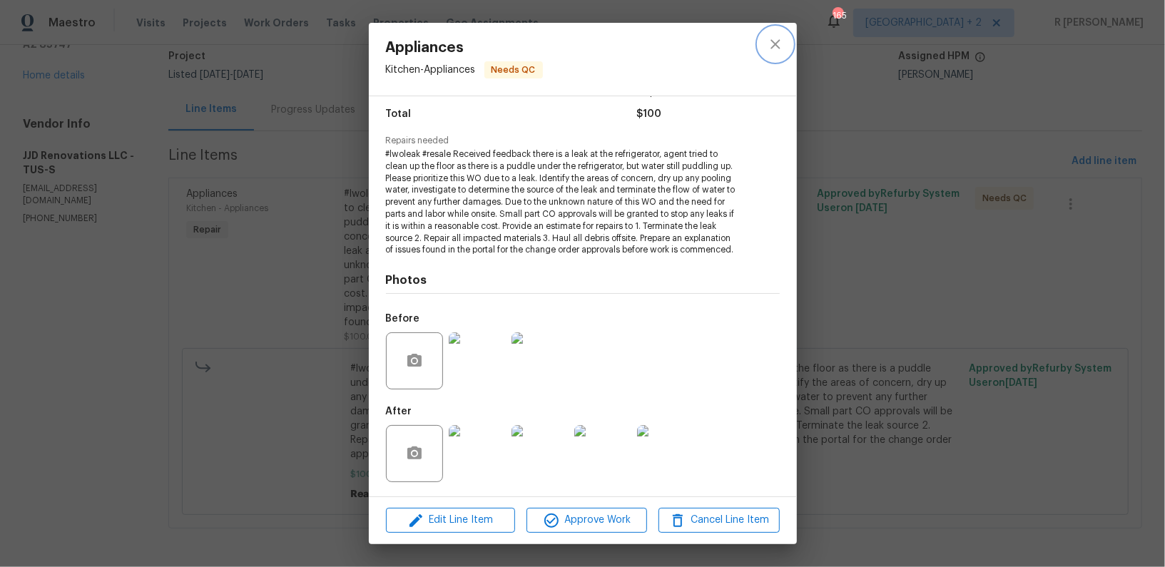
click at [775, 34] on button "close" at bounding box center [775, 44] width 34 height 34
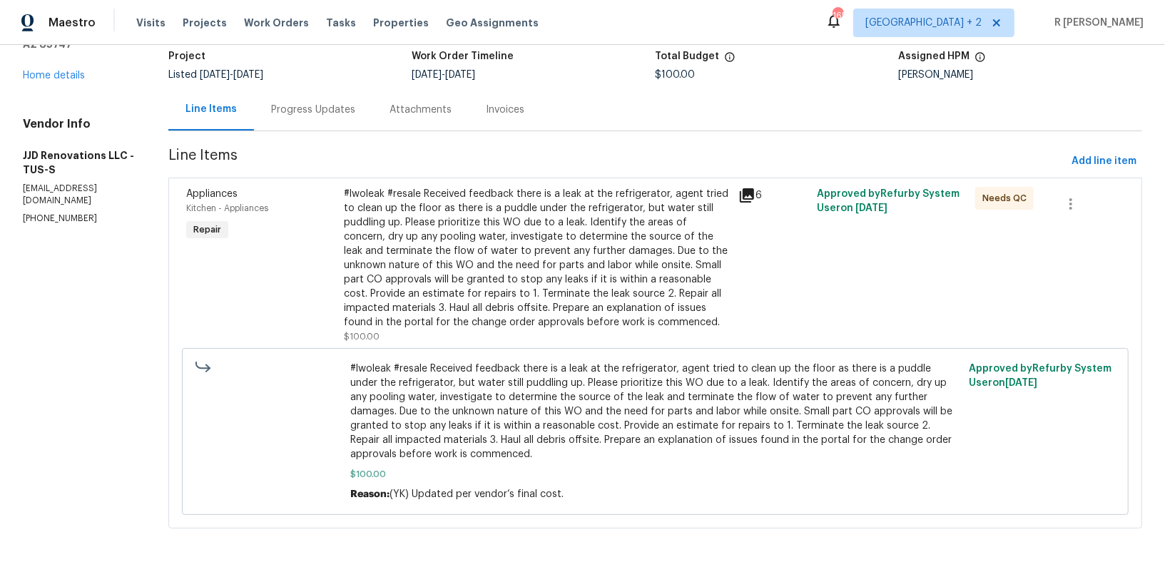
scroll to position [0, 0]
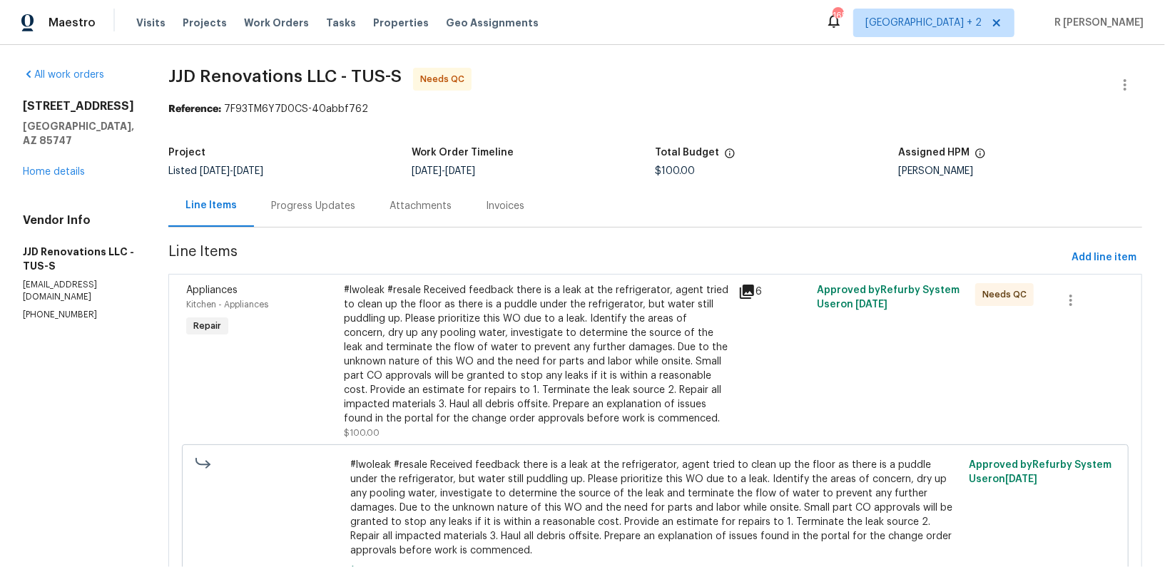
click at [322, 194] on div "Progress Updates" at bounding box center [313, 206] width 118 height 42
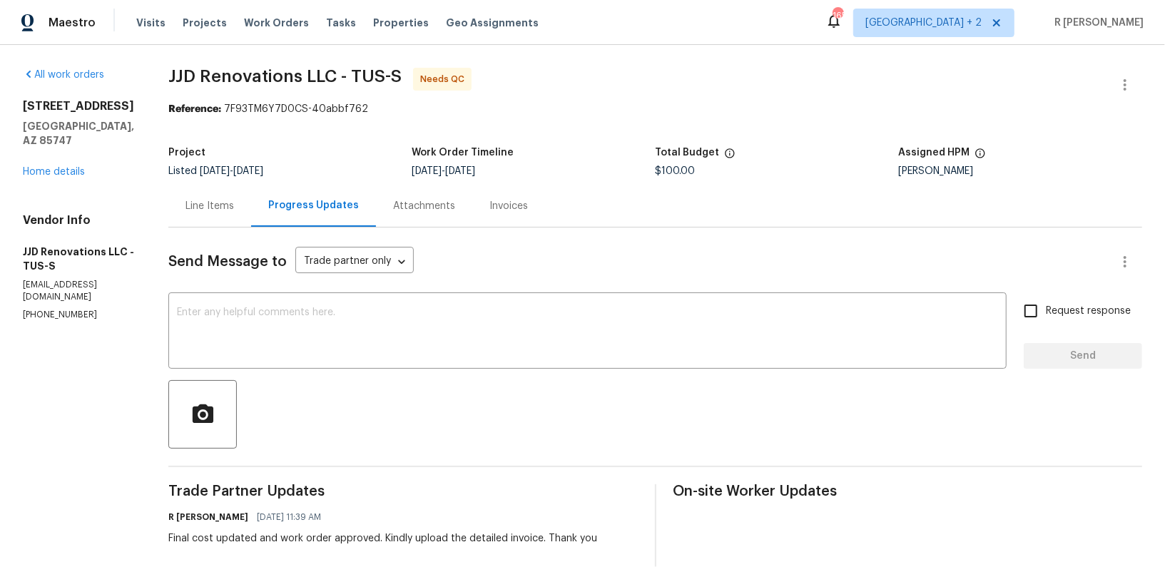
click at [223, 224] on div "Line Items" at bounding box center [209, 206] width 83 height 42
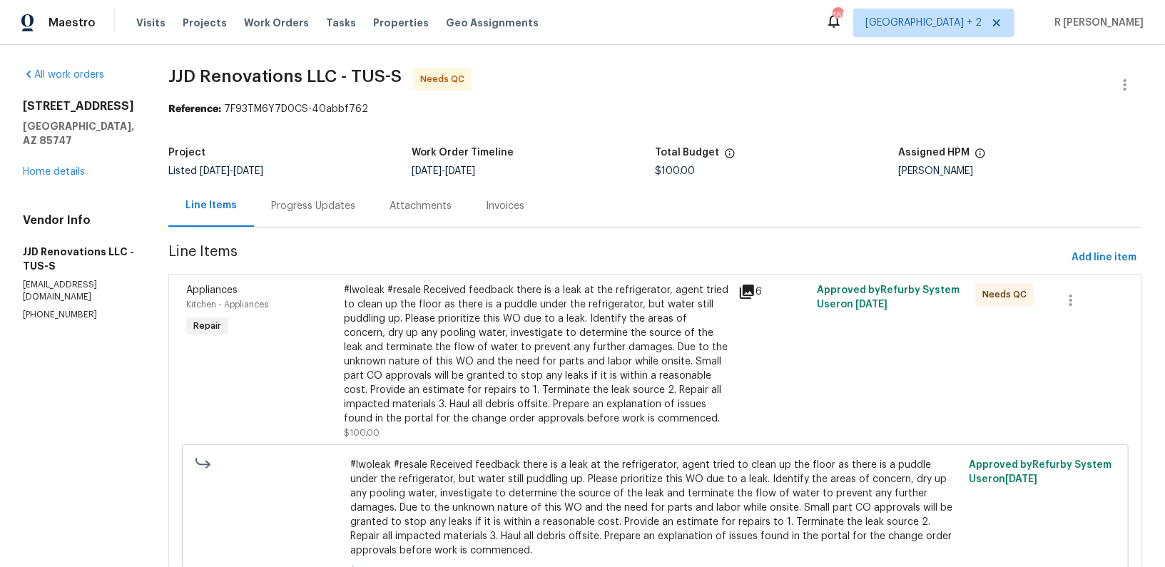
click at [755, 295] on icon at bounding box center [746, 291] width 17 height 17
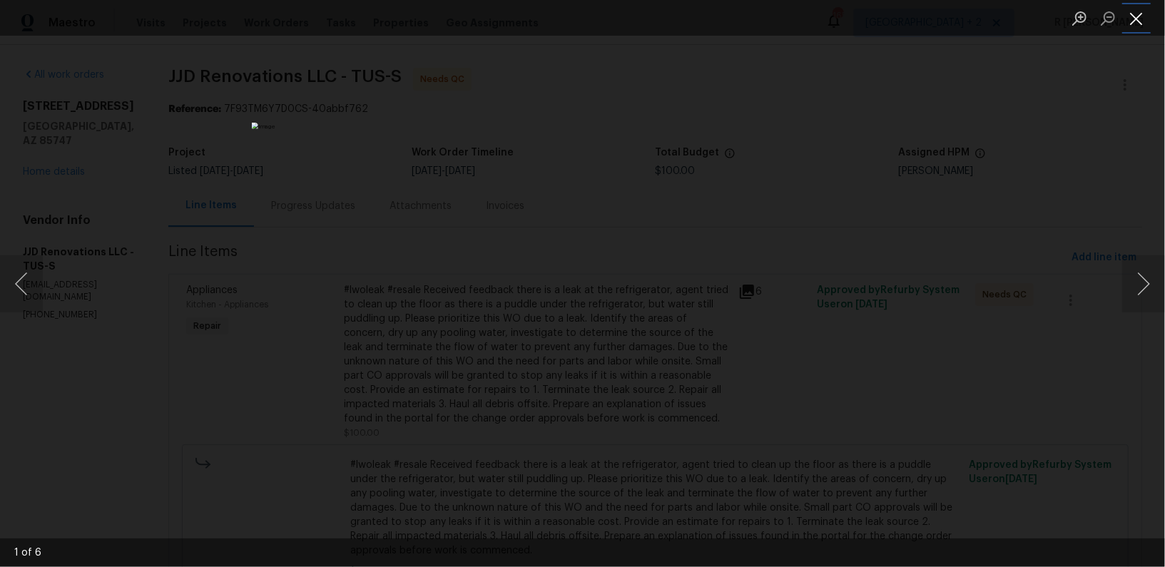
click at [1144, 25] on button "Close lightbox" at bounding box center [1136, 18] width 29 height 25
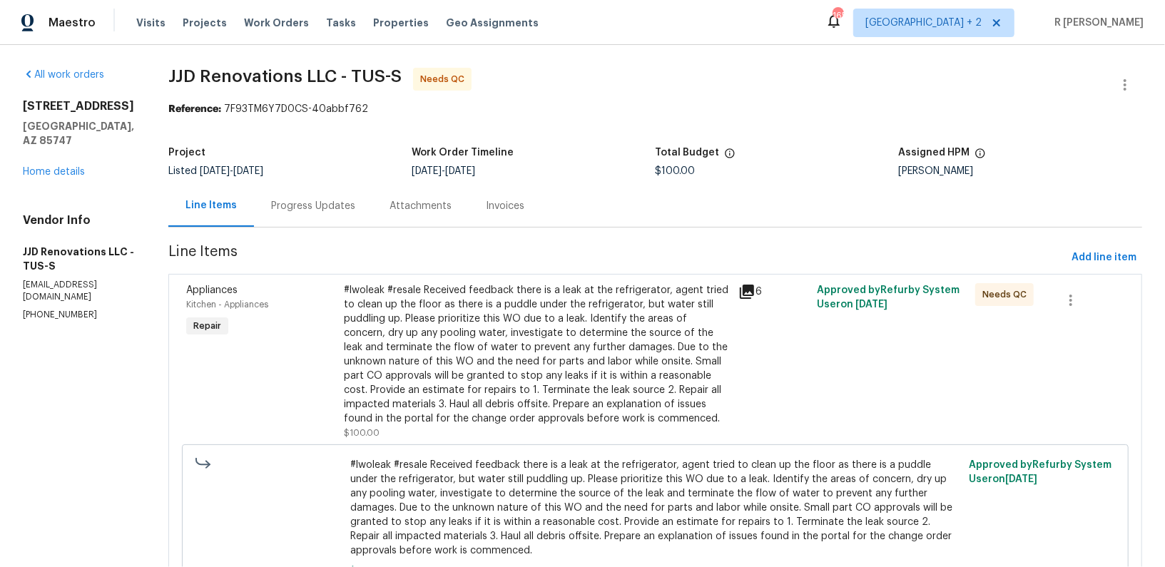
click at [353, 215] on div "Progress Updates" at bounding box center [313, 206] width 118 height 42
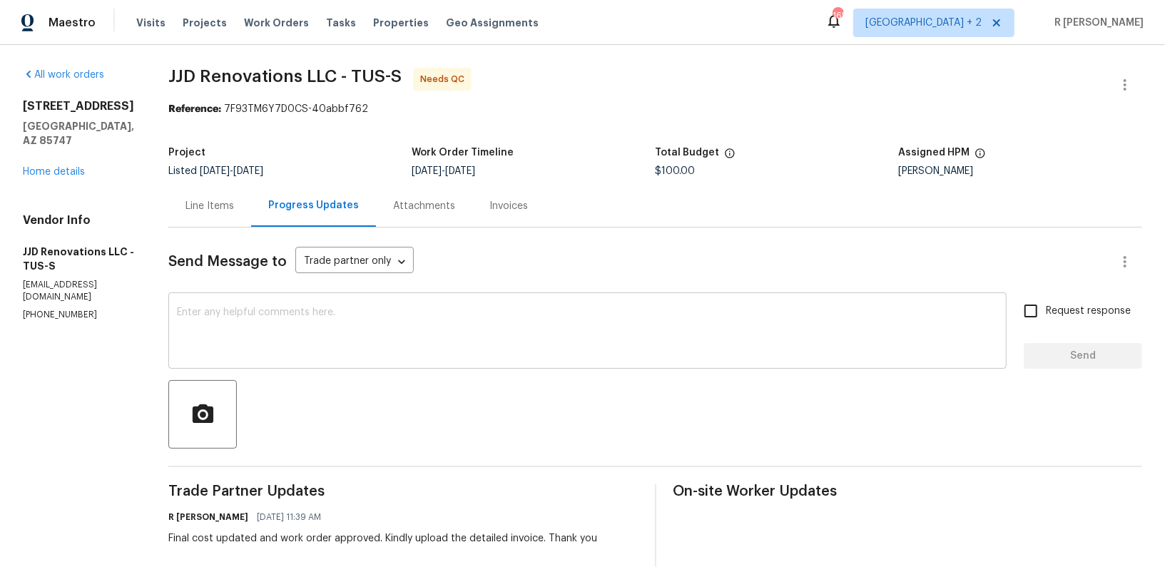
click at [410, 312] on textarea at bounding box center [587, 332] width 821 height 50
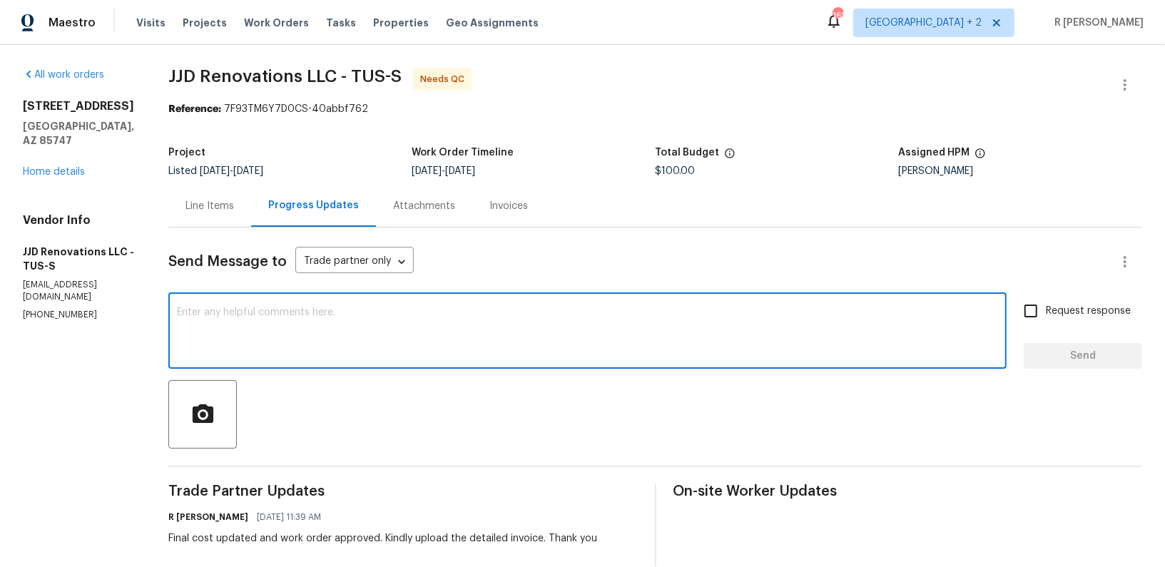
click at [231, 177] on div "Project Listed [DATE] - [DATE] Work Order Timeline [DATE] - [DATE] Total Budget…" at bounding box center [655, 162] width 974 height 46
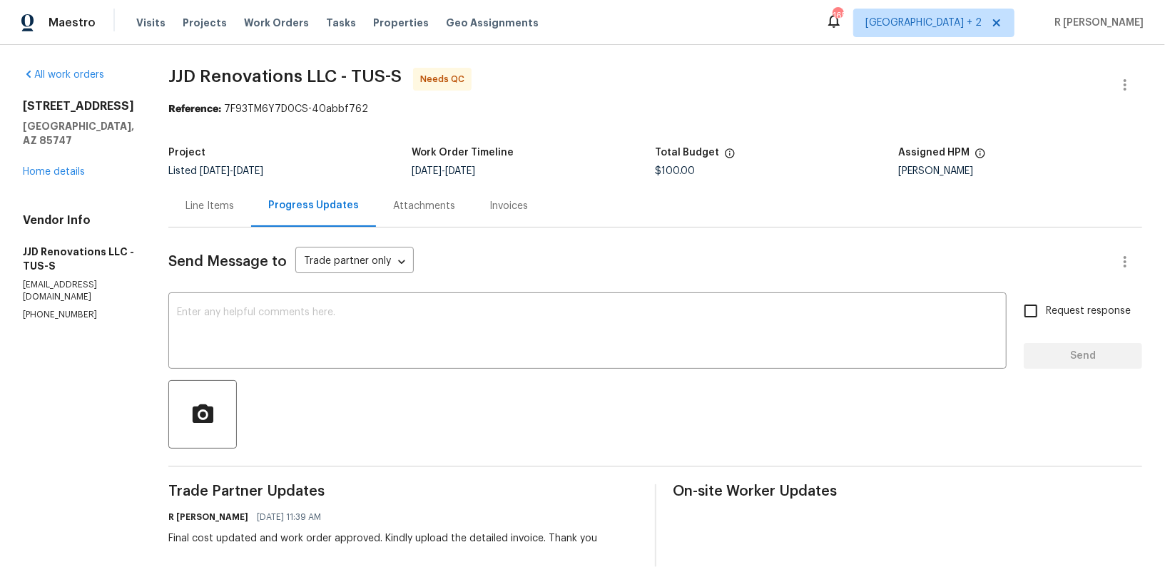
click at [226, 195] on div "Line Items" at bounding box center [209, 206] width 83 height 42
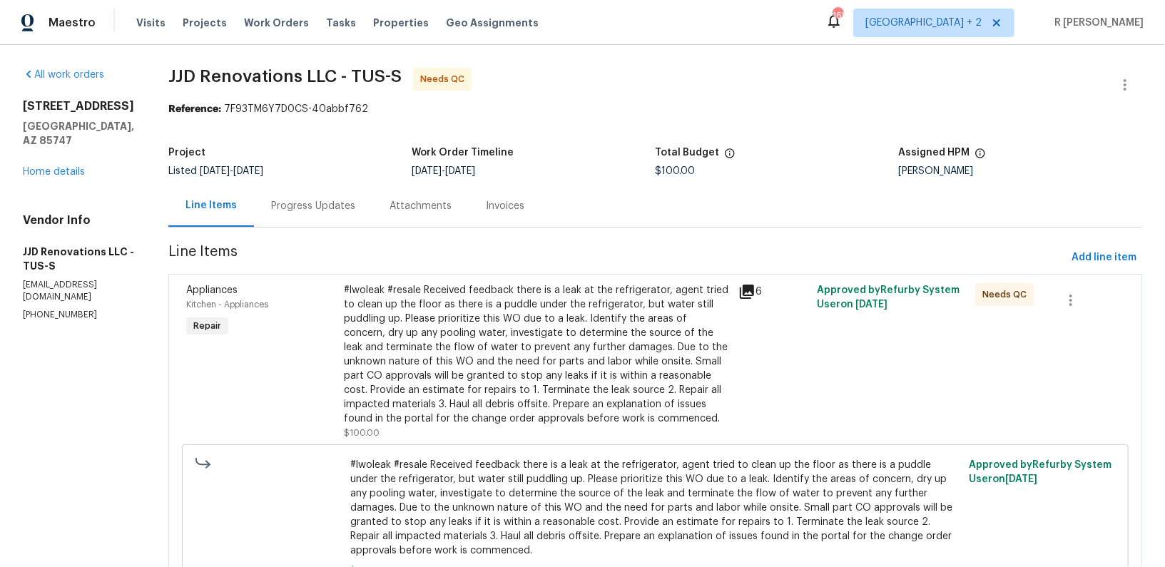
click at [332, 221] on div "Progress Updates" at bounding box center [313, 206] width 118 height 42
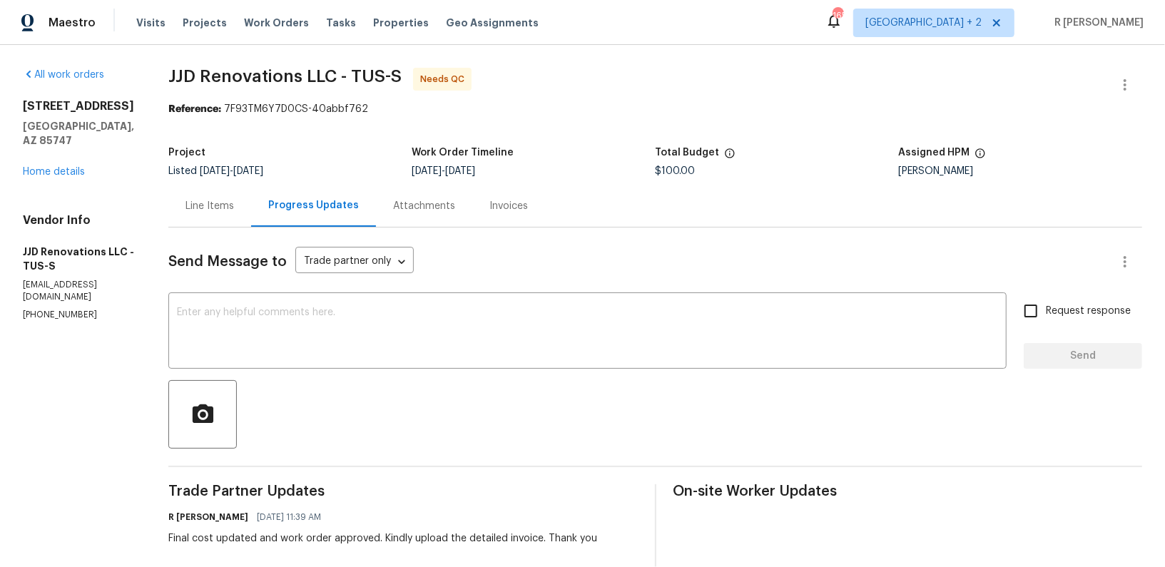
click at [243, 221] on div "Line Items" at bounding box center [209, 206] width 83 height 42
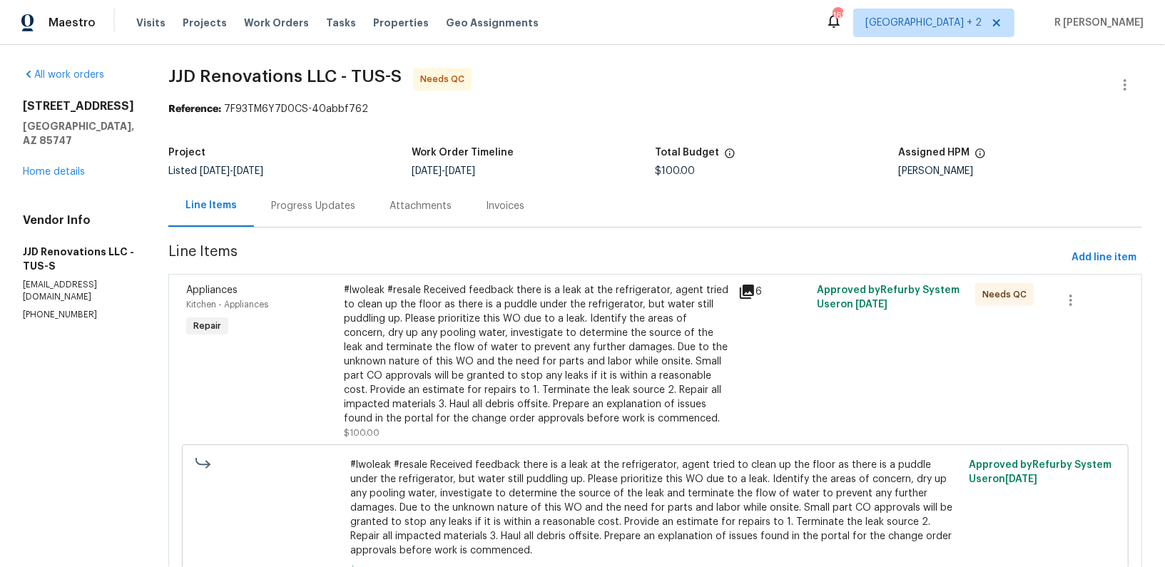
click at [311, 221] on div "Progress Updates" at bounding box center [313, 206] width 118 height 42
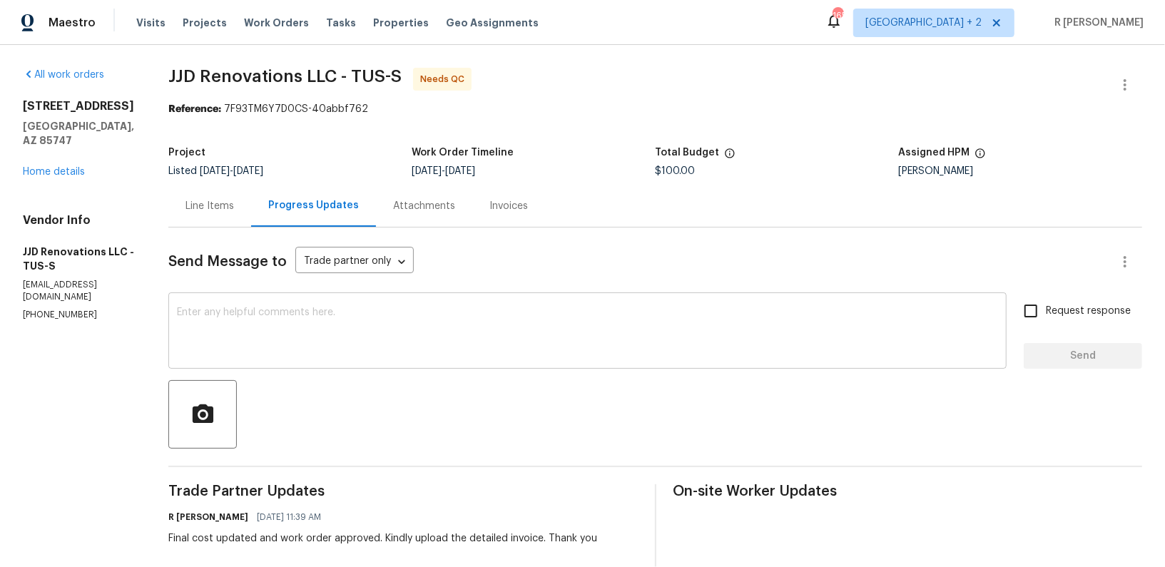
click at [358, 350] on textarea at bounding box center [587, 332] width 821 height 50
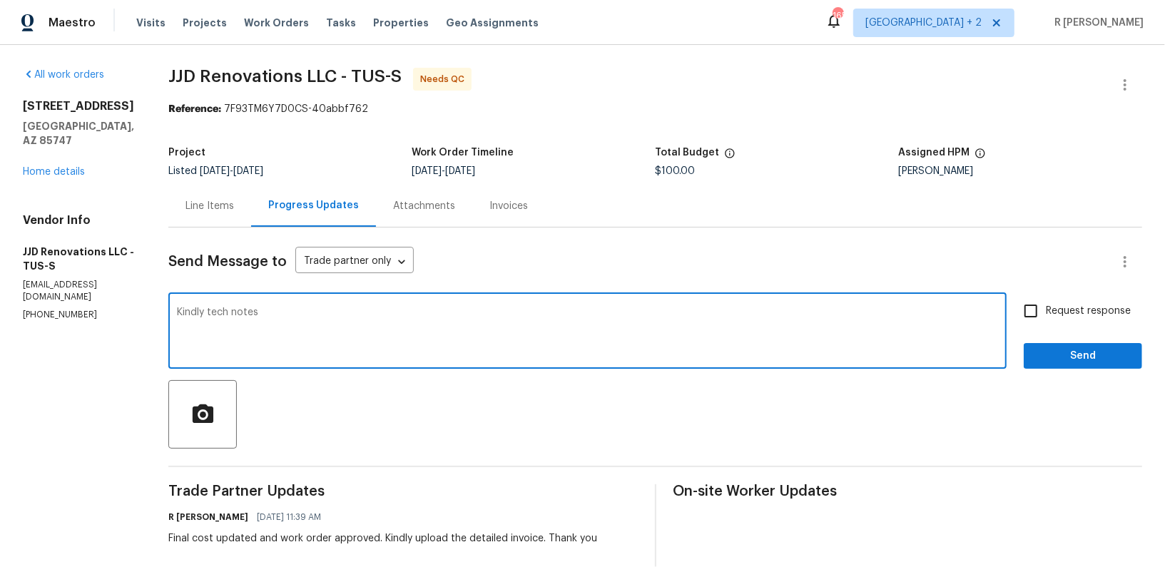
click at [226, 309] on textarea "Kindly tech notes" at bounding box center [587, 332] width 821 height 50
click at [351, 317] on textarea "Kindly provide the tech notes" at bounding box center [587, 332] width 821 height 50
type textarea "Kindly provide the tech notes for approval. Thank you"
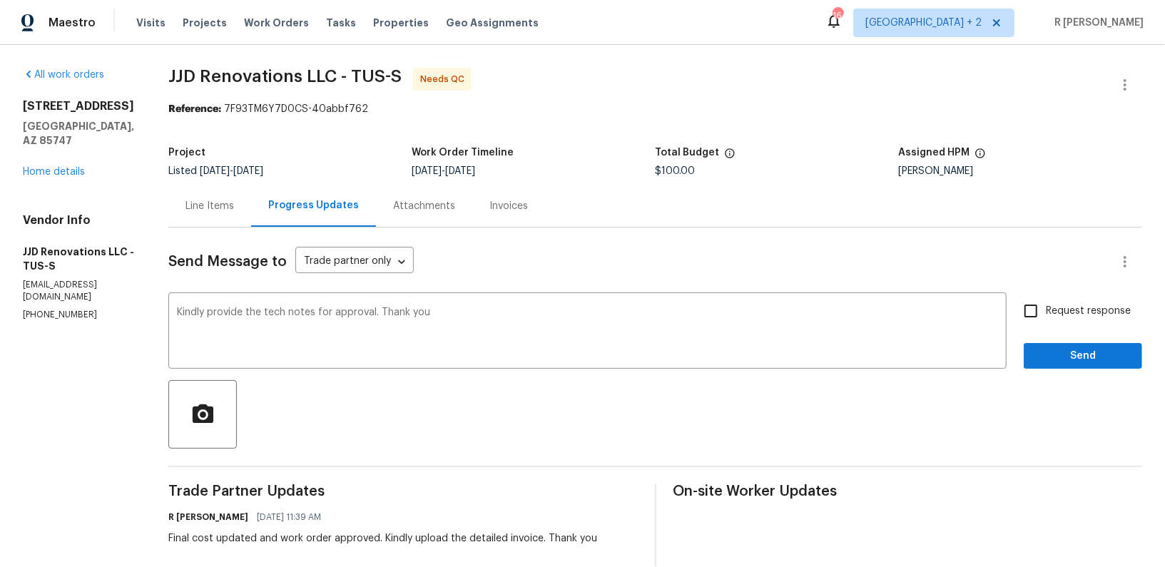
click at [1046, 373] on div "Send Message to Trade partner only Trade partner only ​ Kindly provide the tech…" at bounding box center [655, 529] width 974 height 602
click at [1061, 369] on div "Send Message to Trade partner only Trade partner only ​ Kindly provide the tech…" at bounding box center [655, 529] width 974 height 602
click at [1045, 346] on button "Send" at bounding box center [1083, 356] width 118 height 26
click at [474, 248] on div "Send Message to Trade partner only Trade partner only ​" at bounding box center [637, 262] width 939 height 34
